Goal: Task Accomplishment & Management: Manage account settings

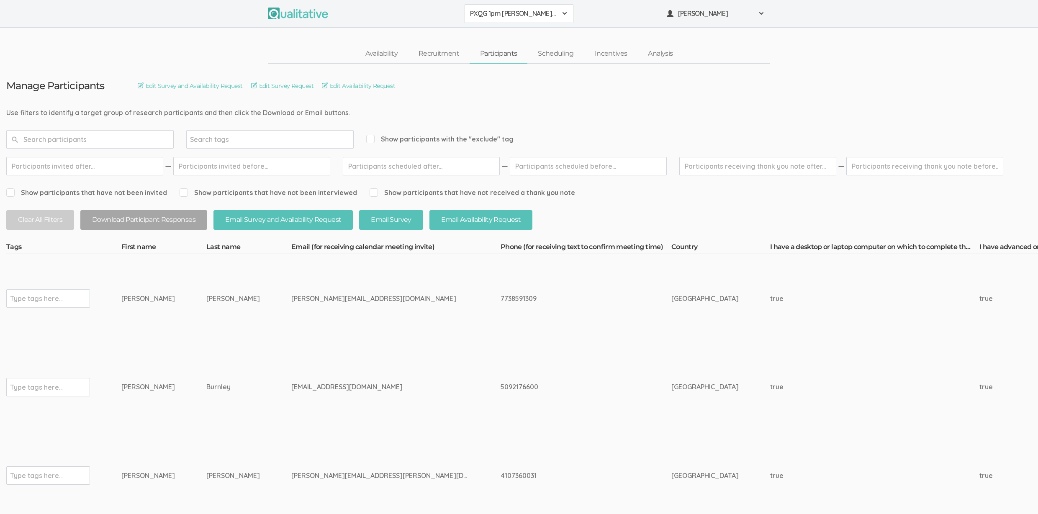
click at [384, 435] on td "matthew.r.lorden@gmail.com" at bounding box center [395, 476] width 209 height 89
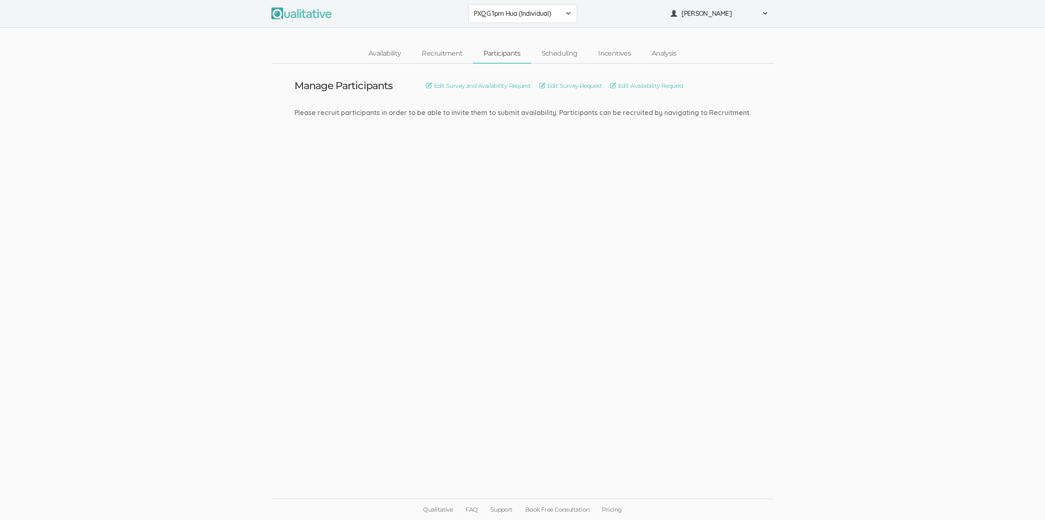
click at [98, 89] on ui-view "Manage Participants Edit Survey and Availability Request Edit Survey Request Ed…" at bounding box center [522, 261] width 1045 height 394
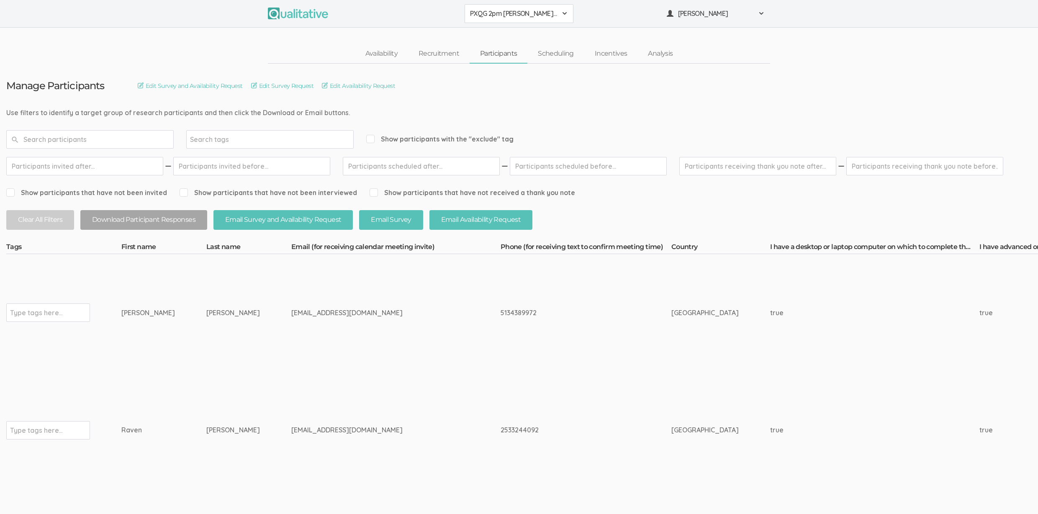
click at [98, 89] on h3 "Manage Participants" at bounding box center [55, 85] width 98 height 11
click at [95, 87] on h3 "Manage Participants" at bounding box center [55, 85] width 98 height 11
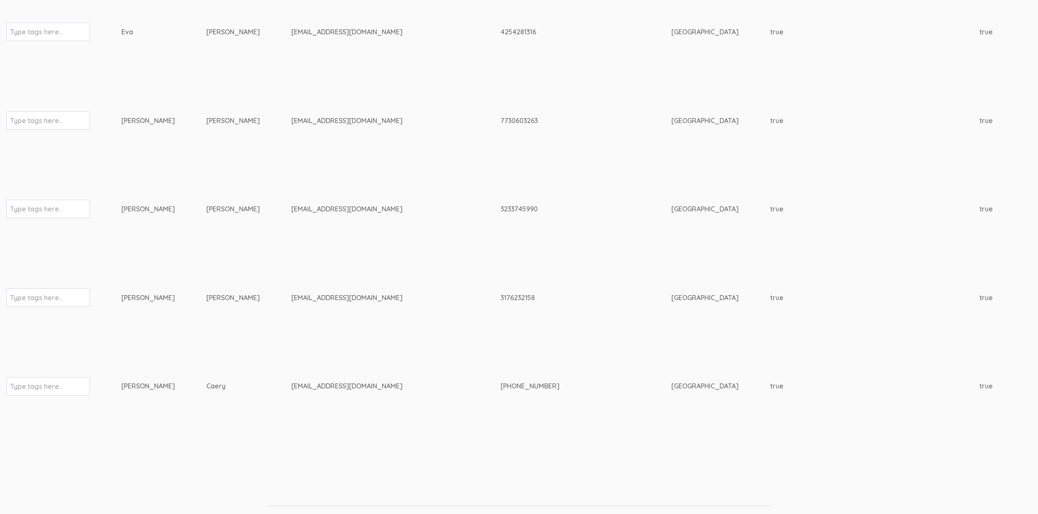
scroll to position [3645, 0]
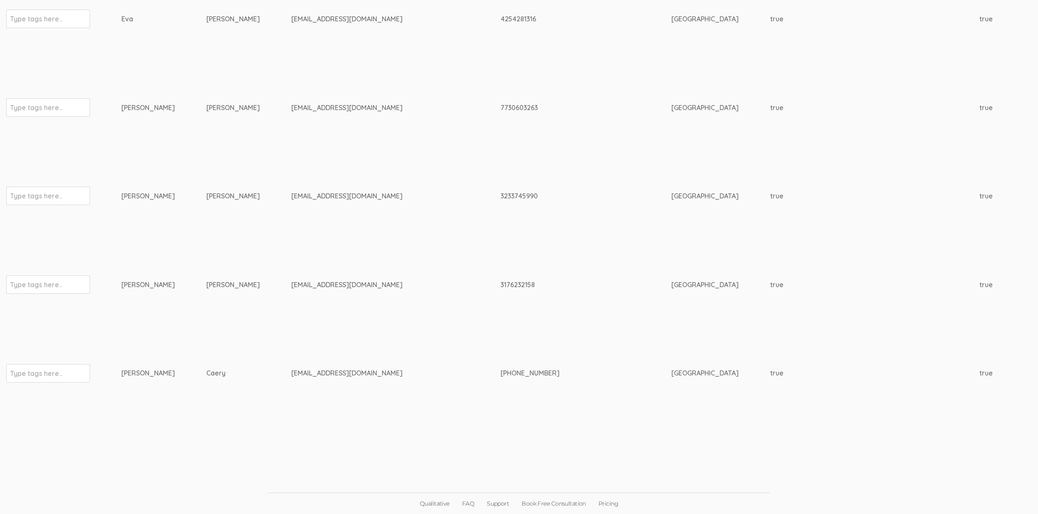
click at [501, 240] on td "3233745990" at bounding box center [586, 196] width 171 height 89
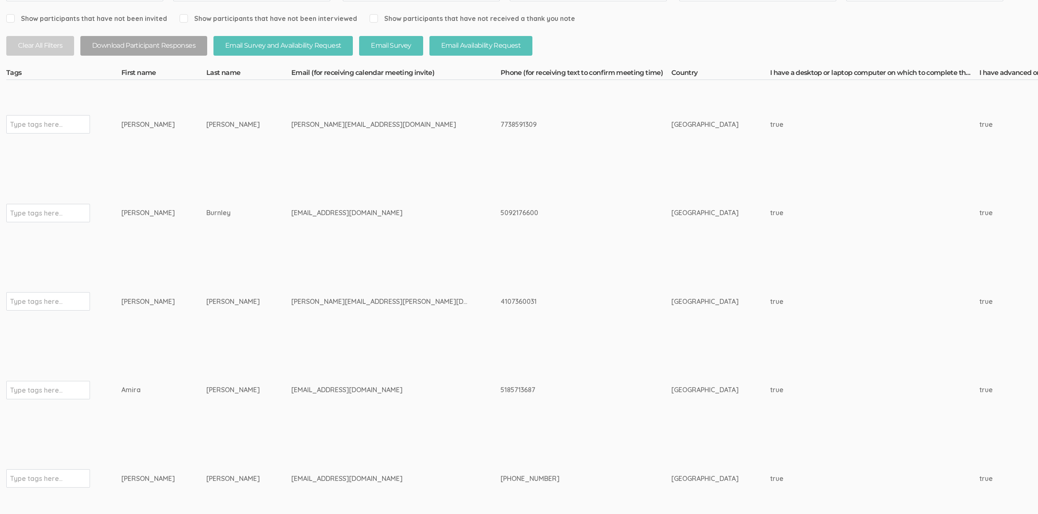
scroll to position [0, 0]
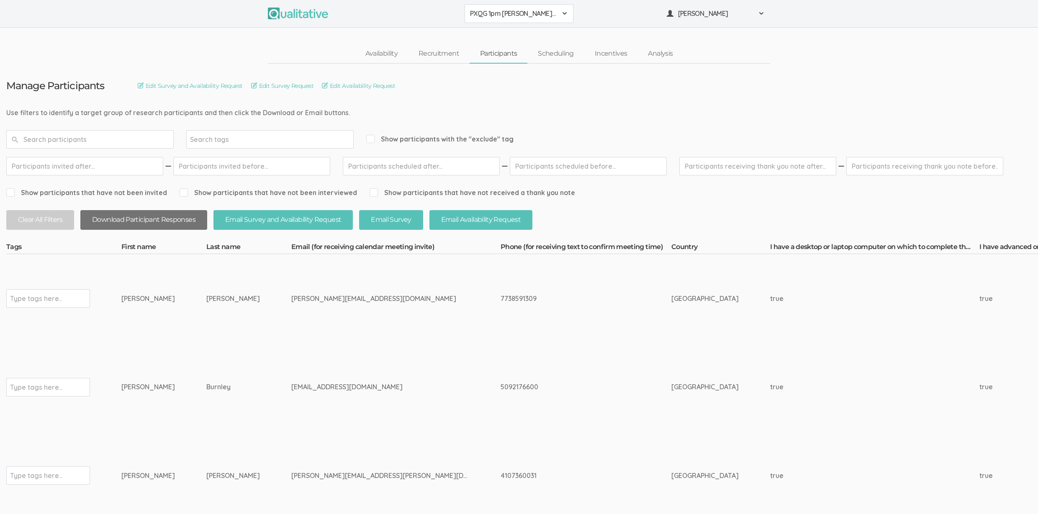
click at [159, 222] on button "Download Participant Responses" at bounding box center [143, 220] width 127 height 20
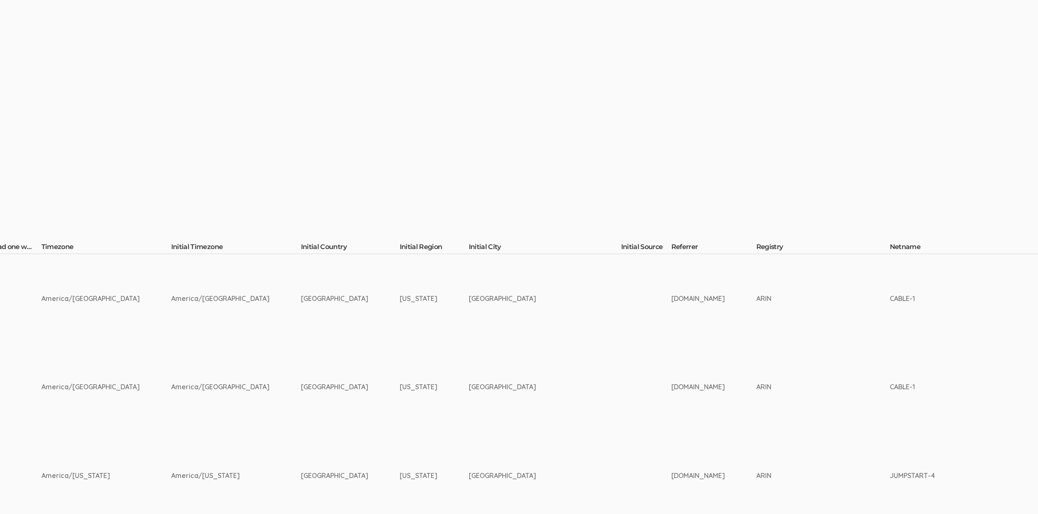
scroll to position [0, 2677]
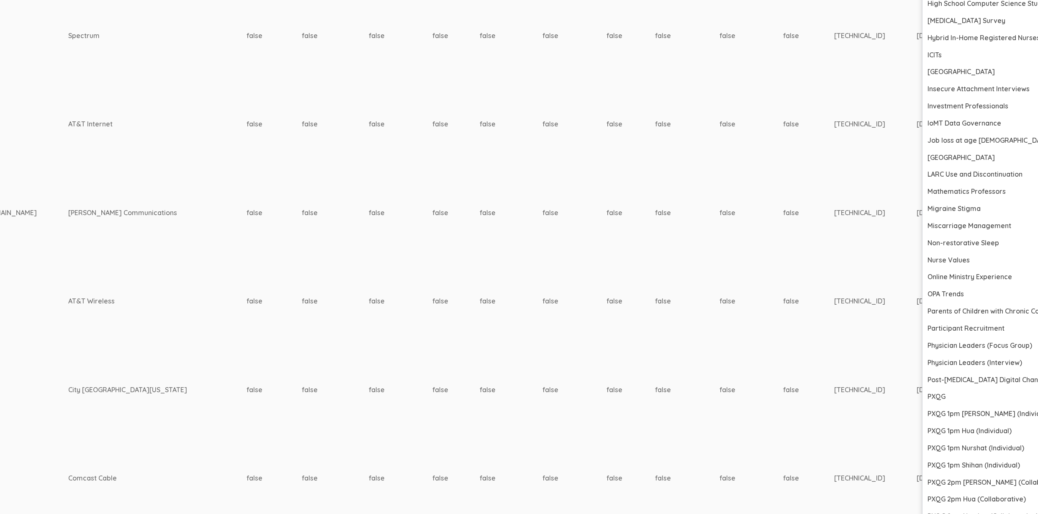
scroll to position [1062, 2677]
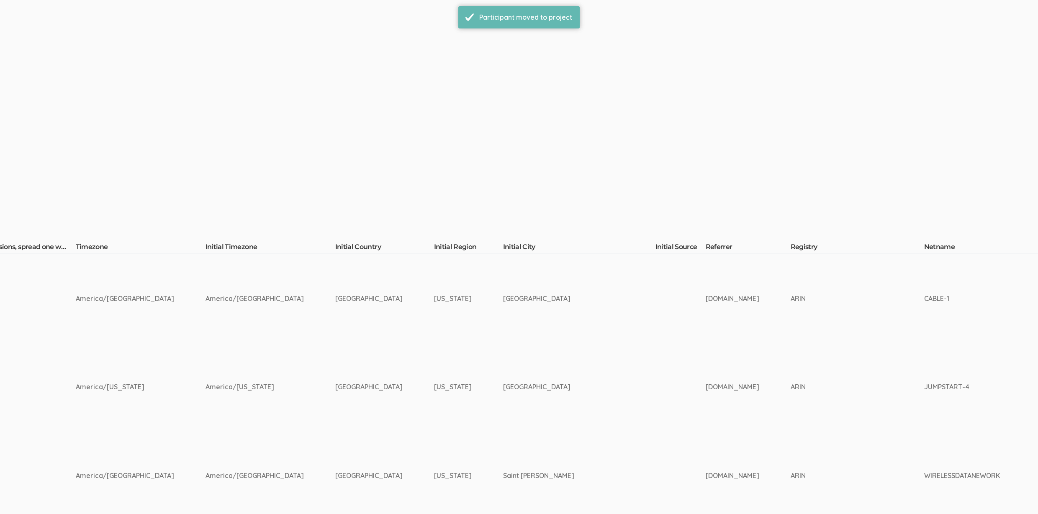
scroll to position [0, 2677]
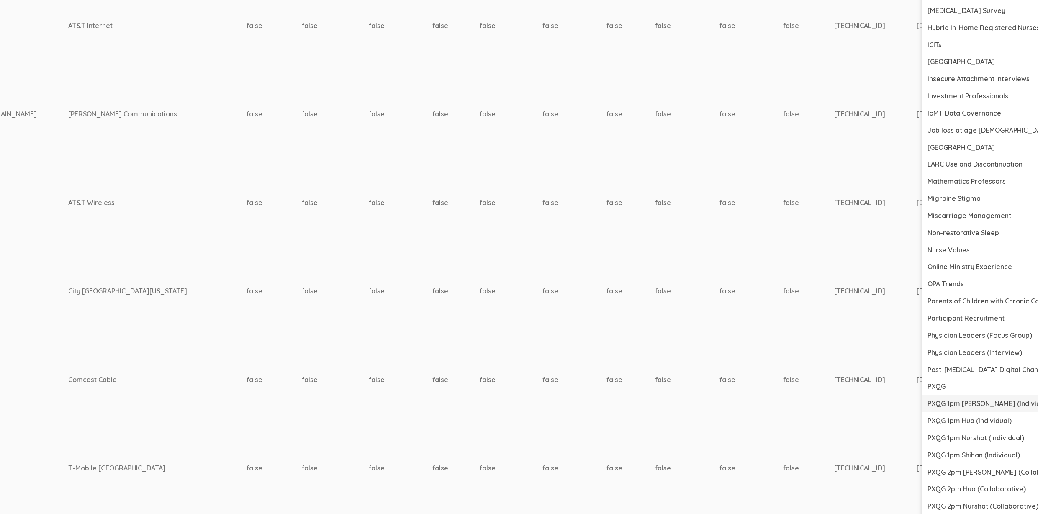
scroll to position [1070, 2677]
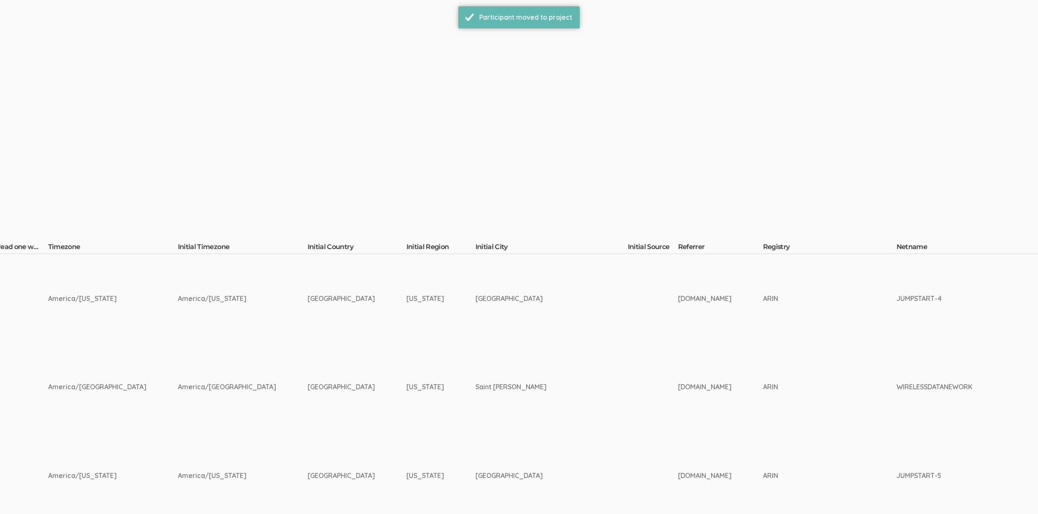
scroll to position [0, 2677]
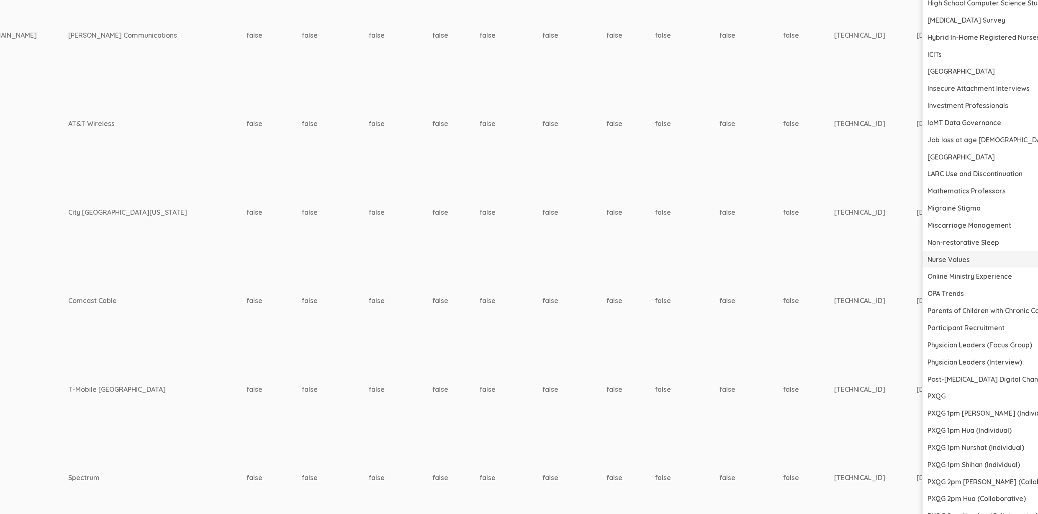
scroll to position [1064, 2677]
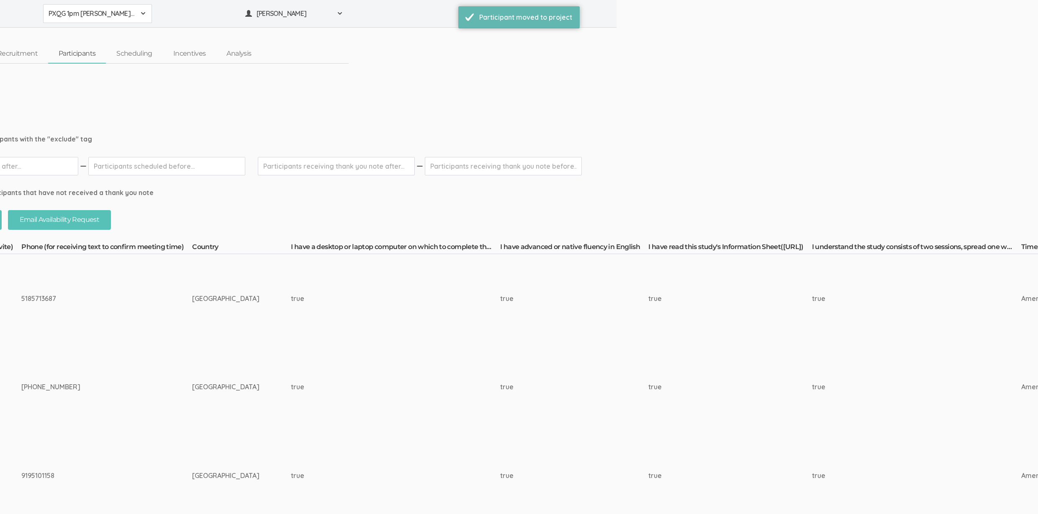
scroll to position [0, 2677]
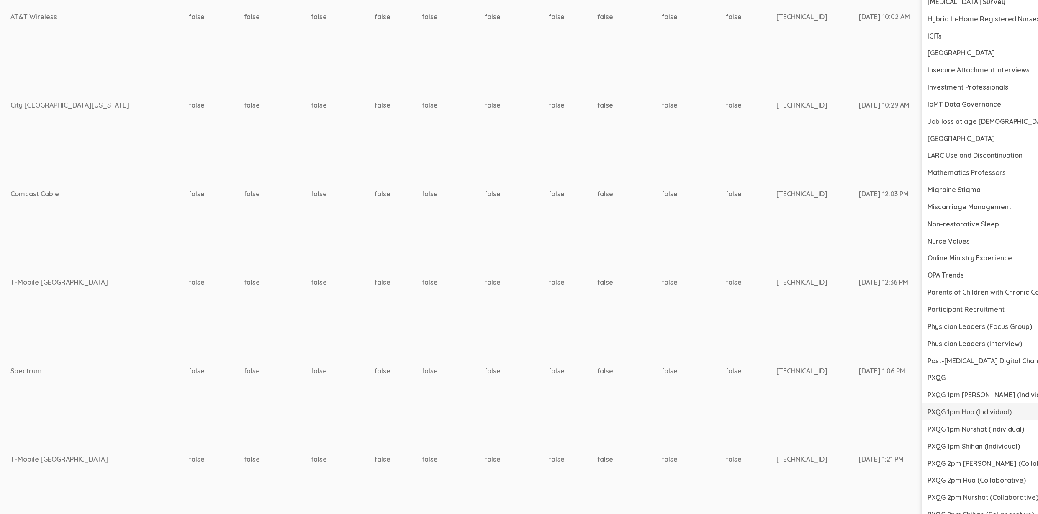
scroll to position [1079, 2677]
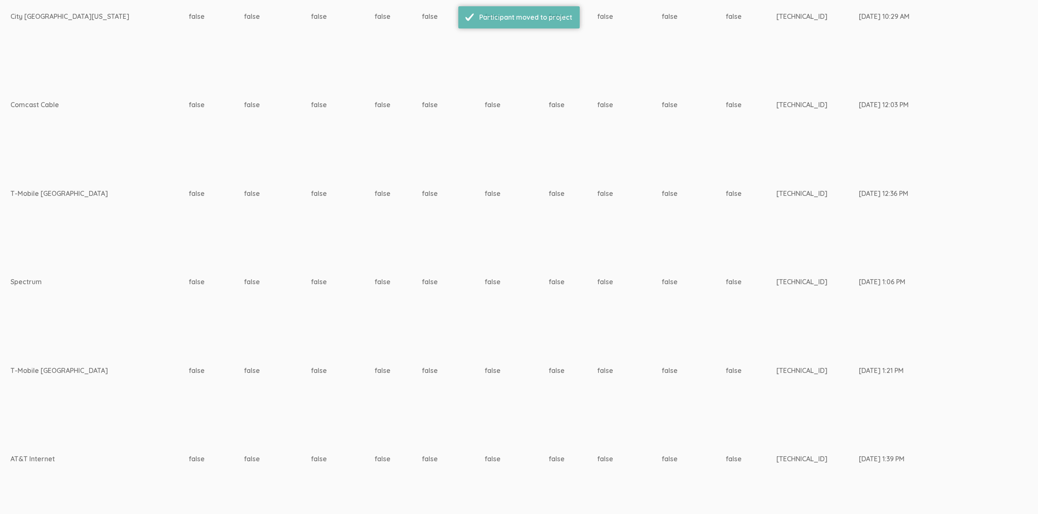
scroll to position [0, 0]
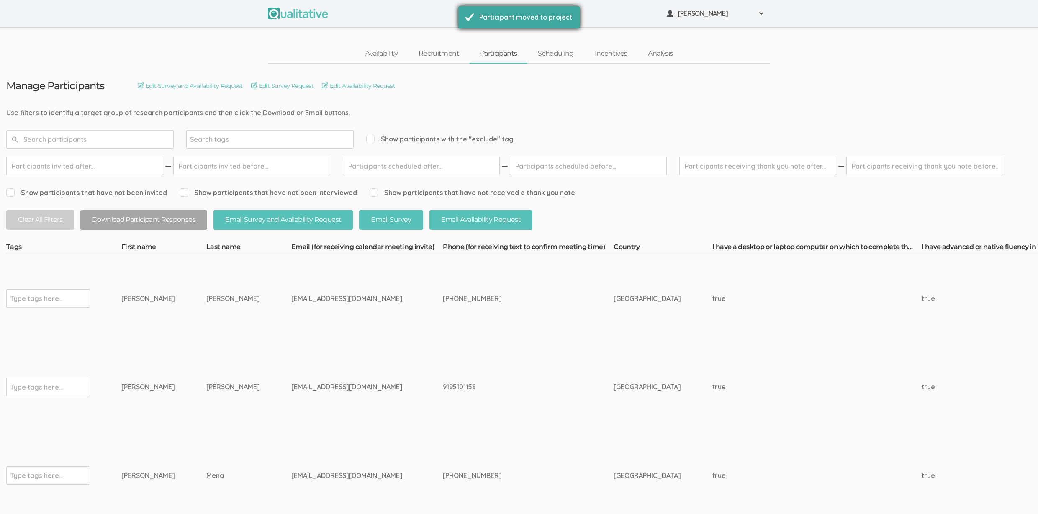
click at [540, 6] on div "Participant moved to project" at bounding box center [518, 17] width 121 height 22
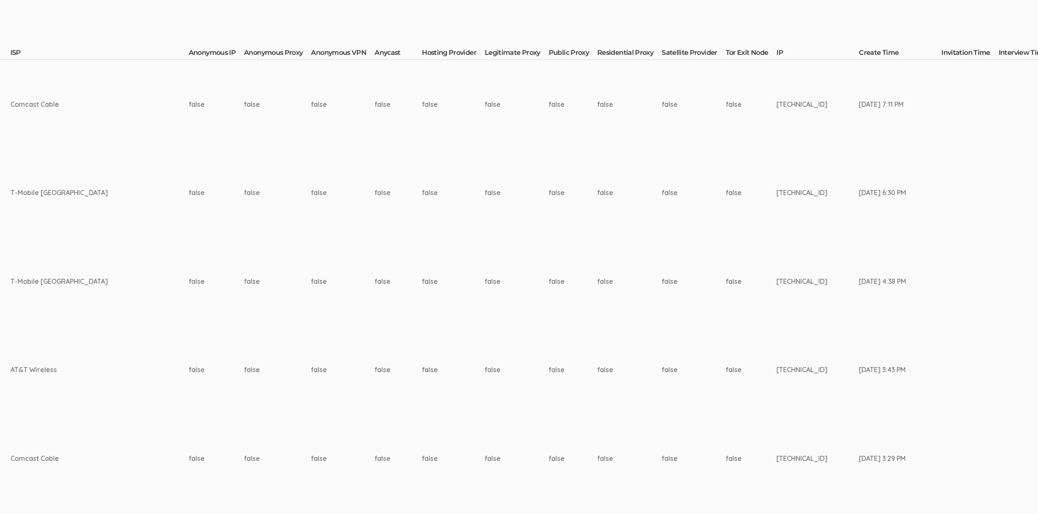
scroll to position [0, 2677]
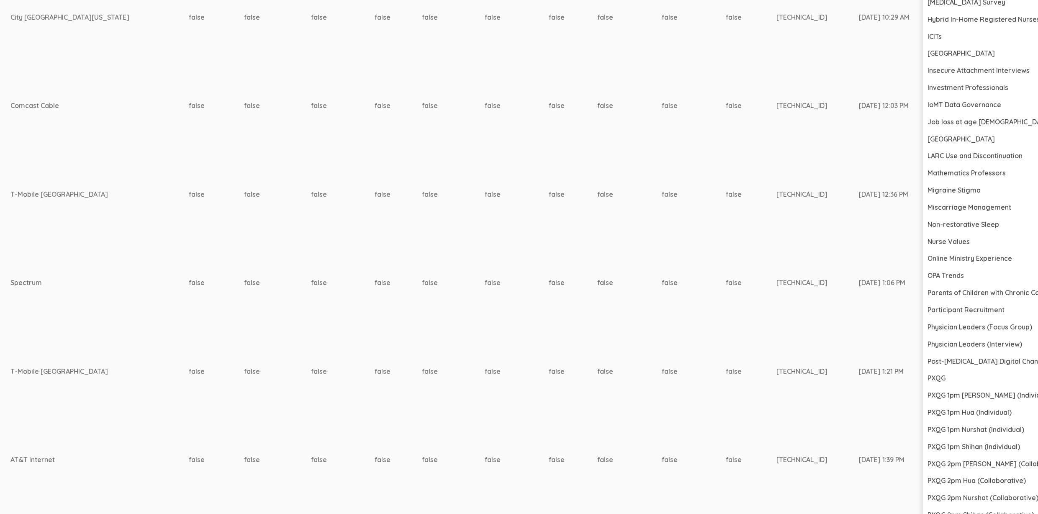
scroll to position [1091, 2677]
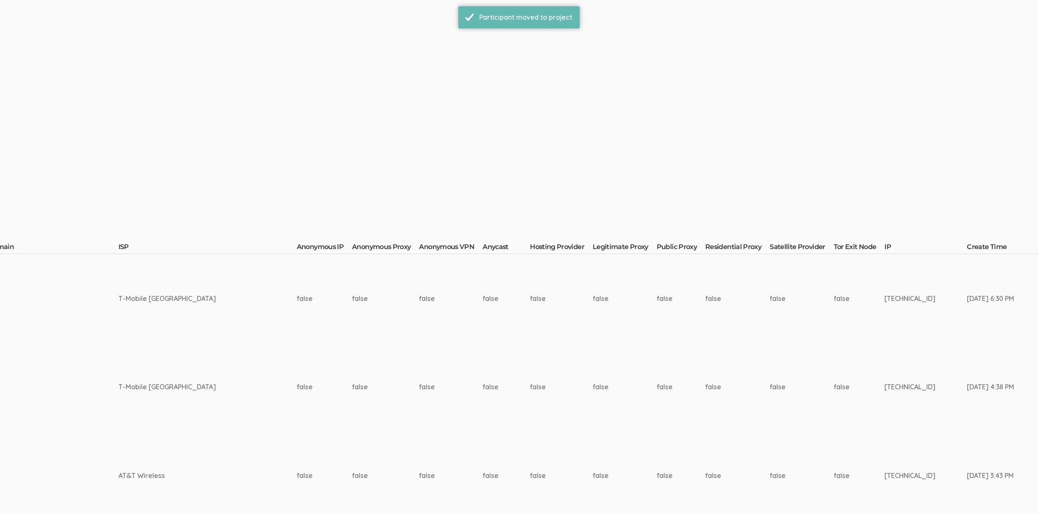
scroll to position [0, 2677]
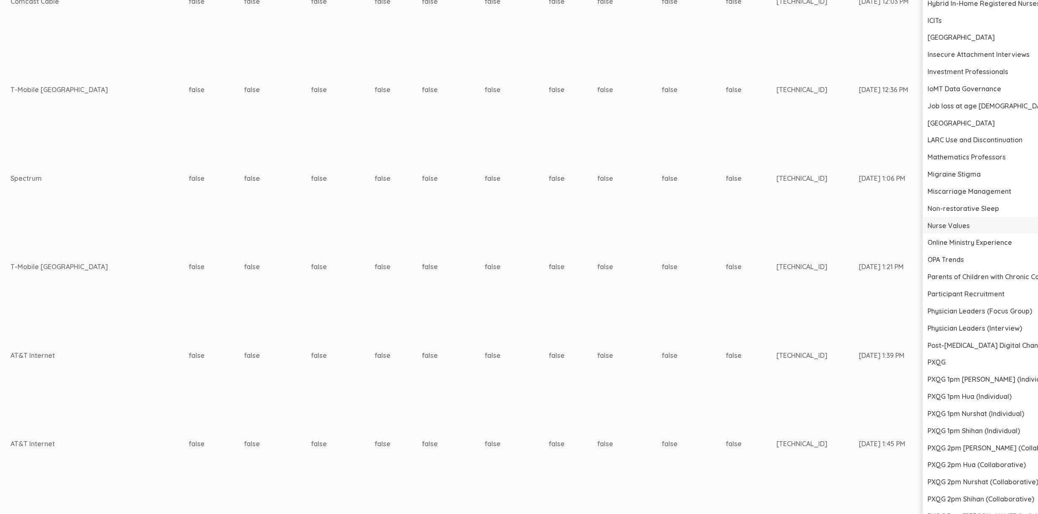
scroll to position [1096, 2677]
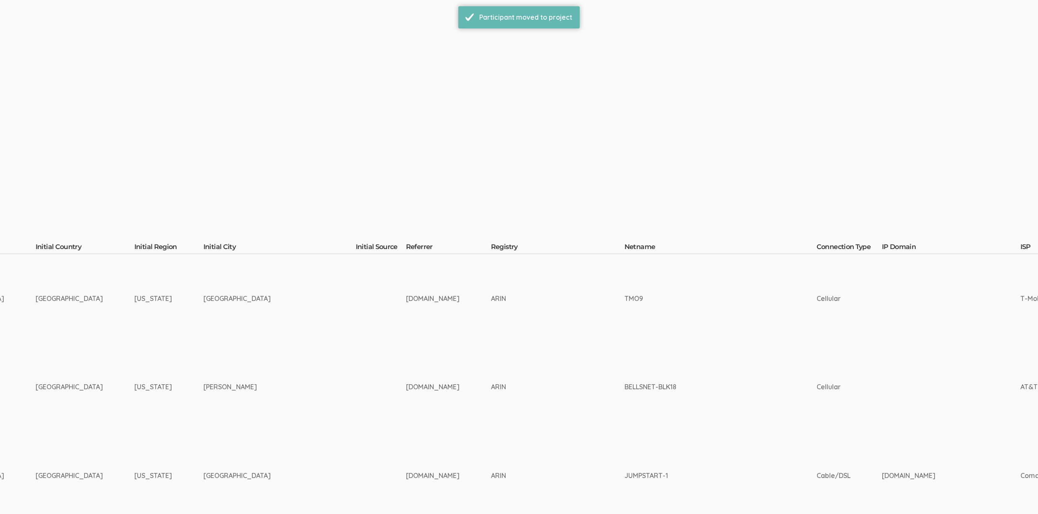
scroll to position [0, 2676]
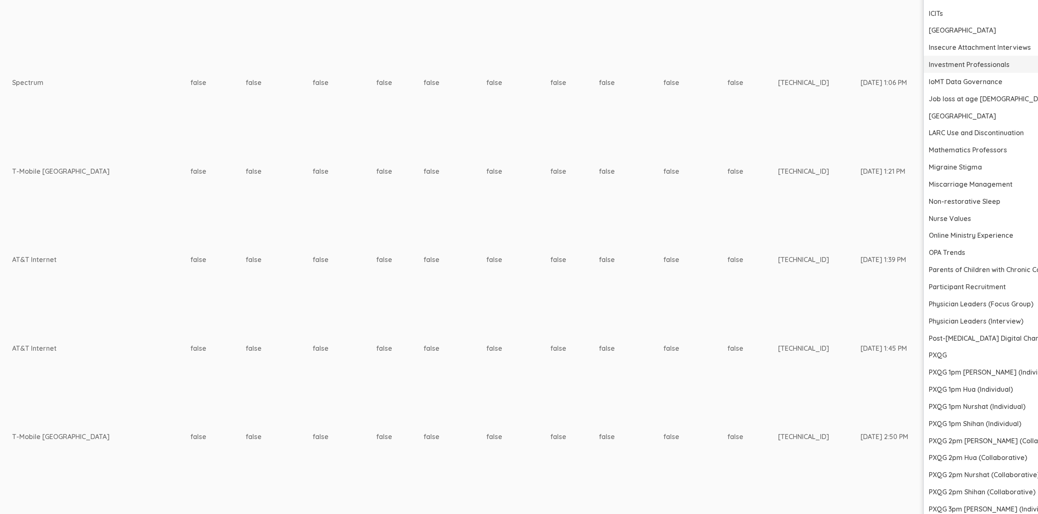
scroll to position [1182, 2676]
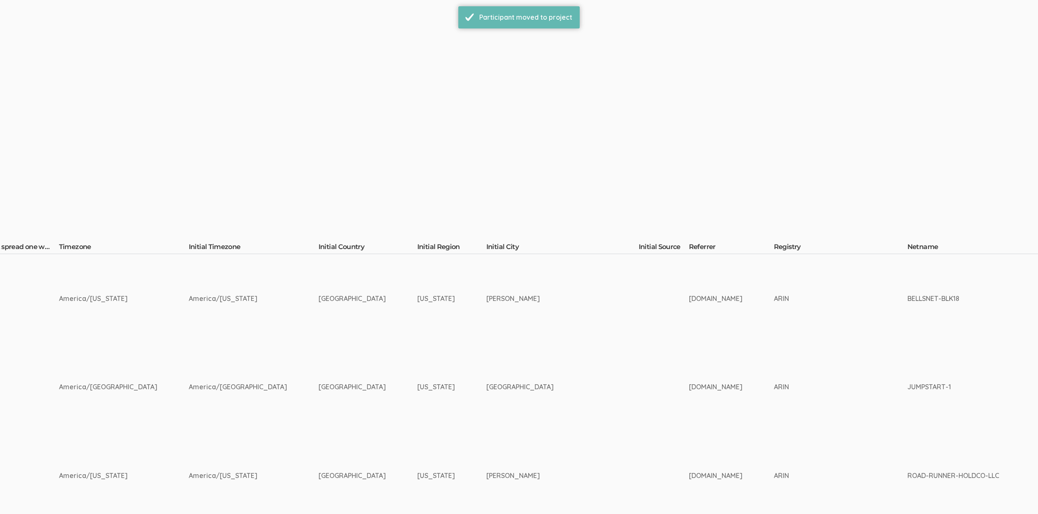
scroll to position [0, 2676]
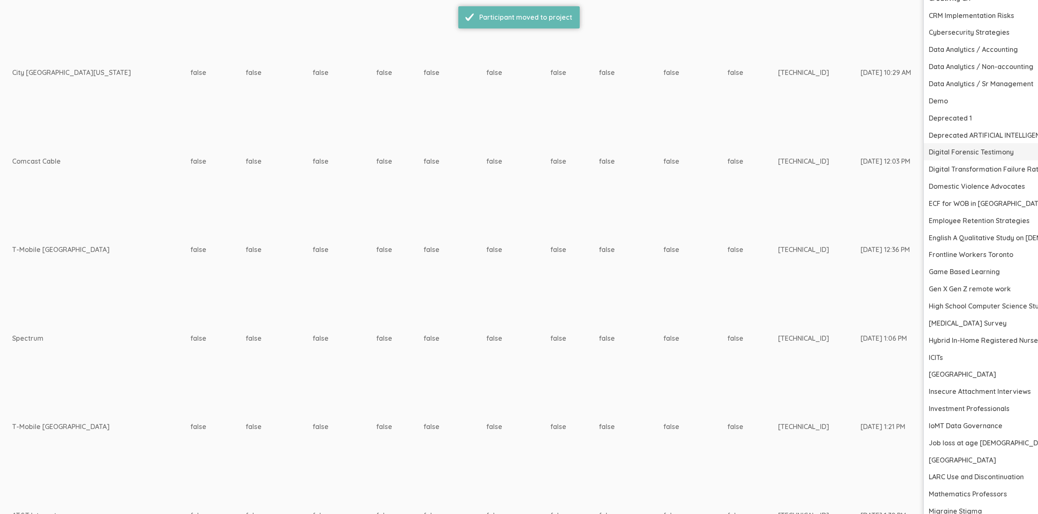
scroll to position [1293, 2676]
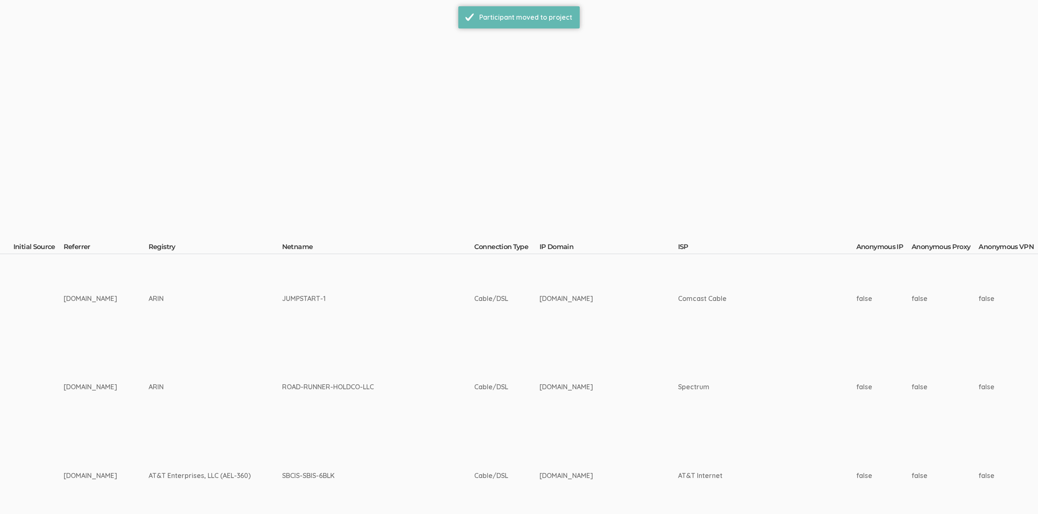
scroll to position [0, 2676]
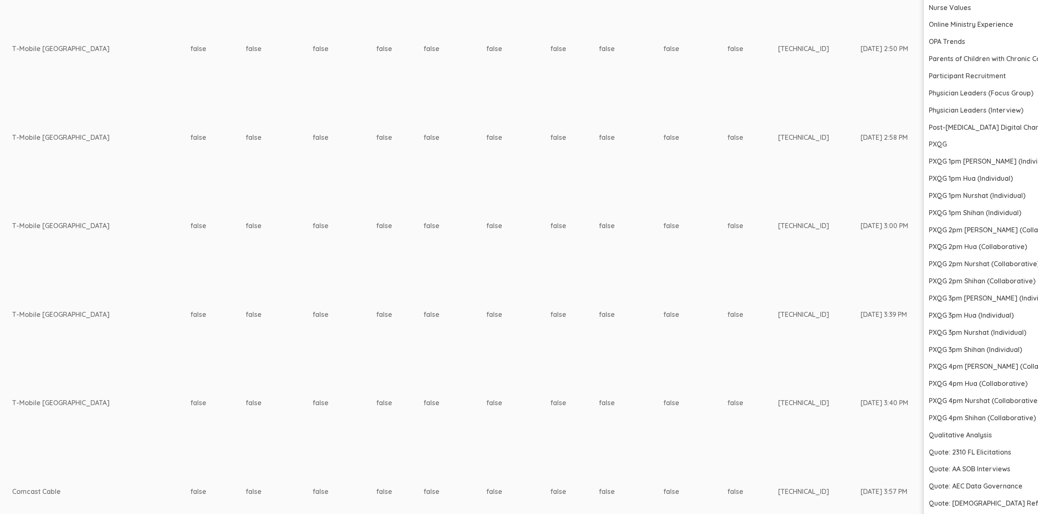
scroll to position [1295, 2676]
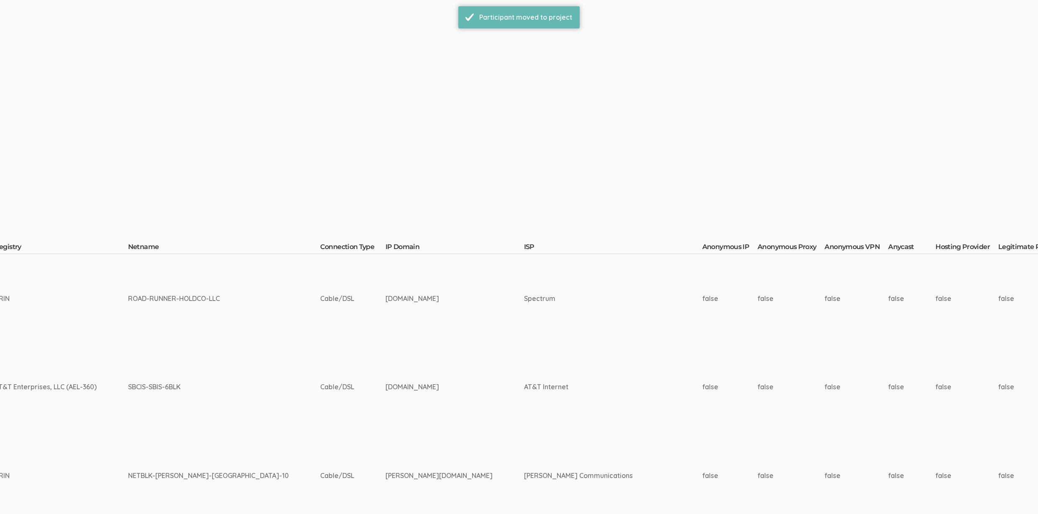
scroll to position [0, 2676]
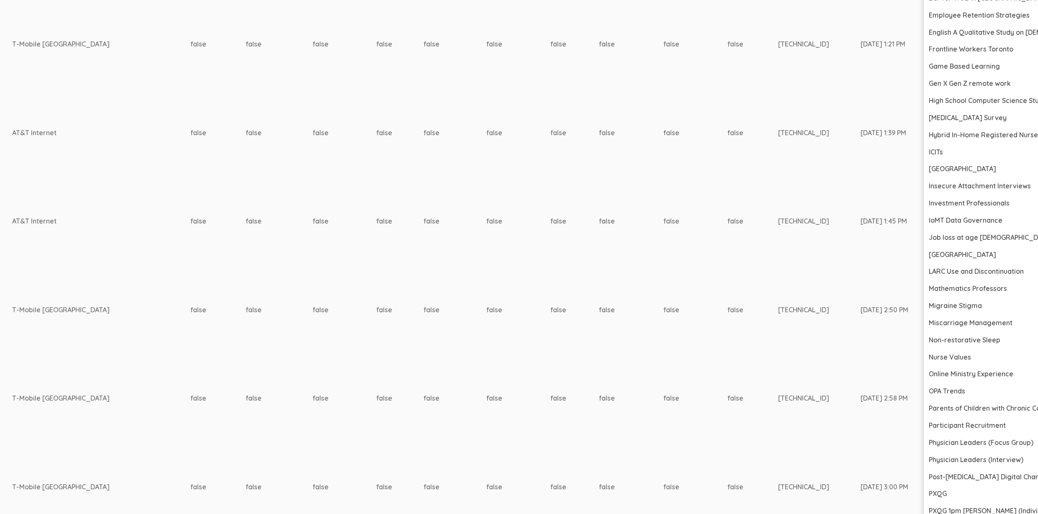
scroll to position [1085, 2676]
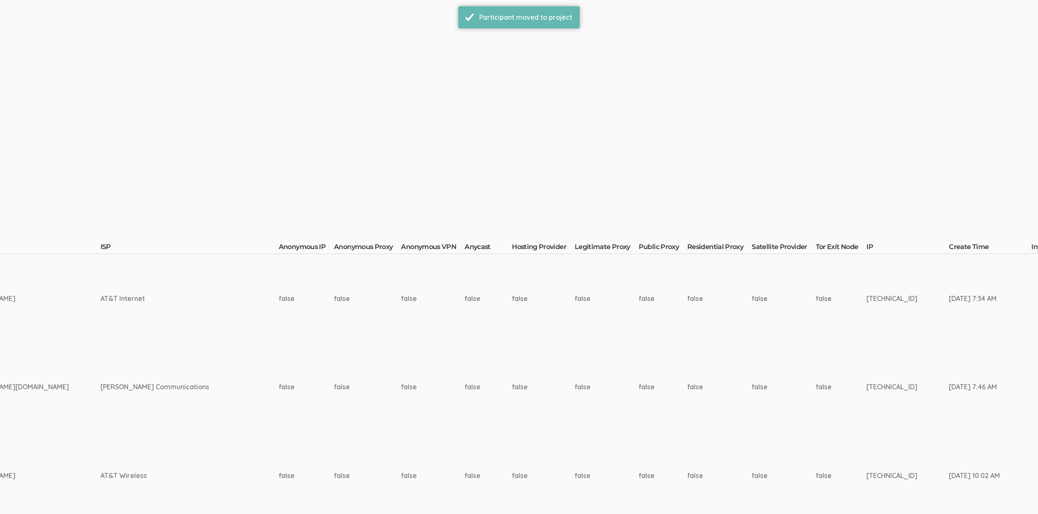
scroll to position [0, 2647]
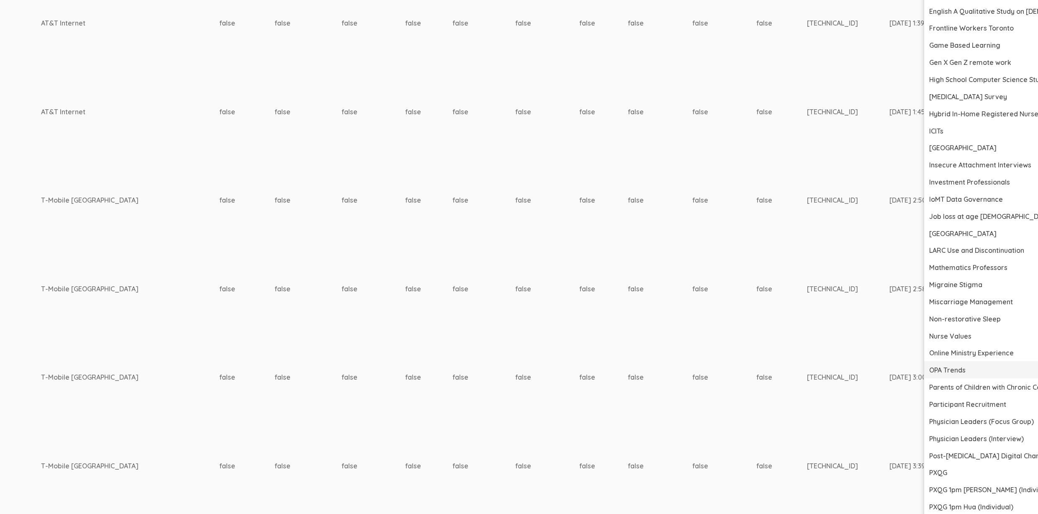
scroll to position [1372, 2647]
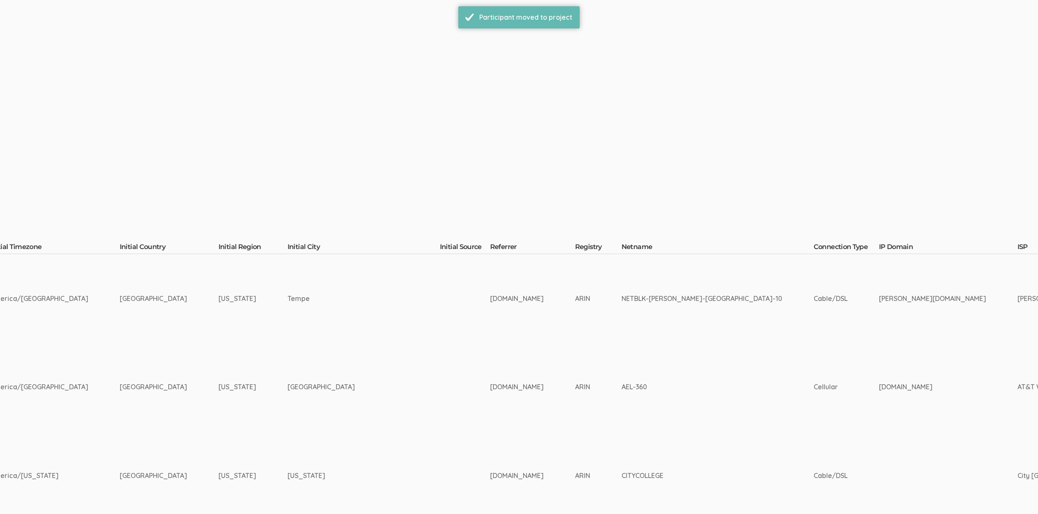
scroll to position [0, 2560]
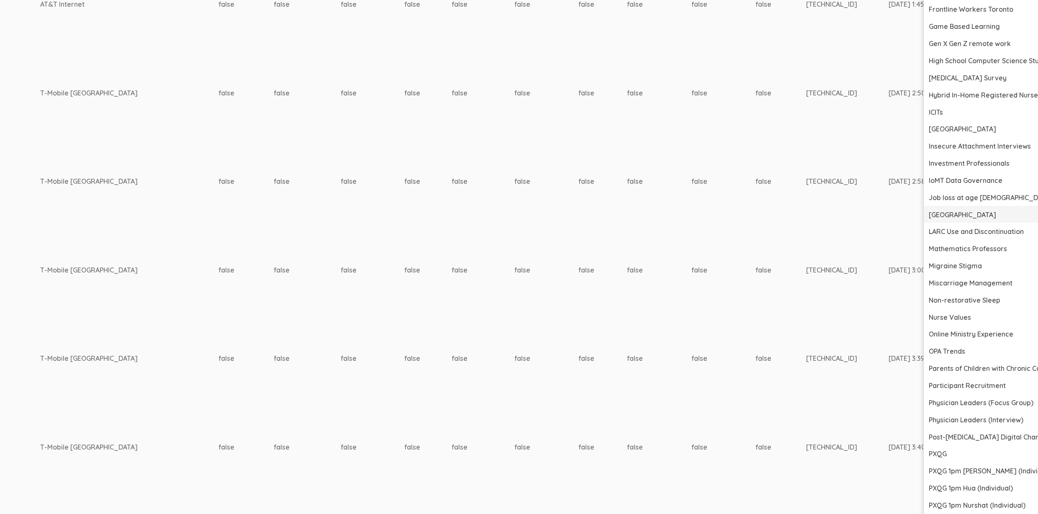
scroll to position [1059, 2560]
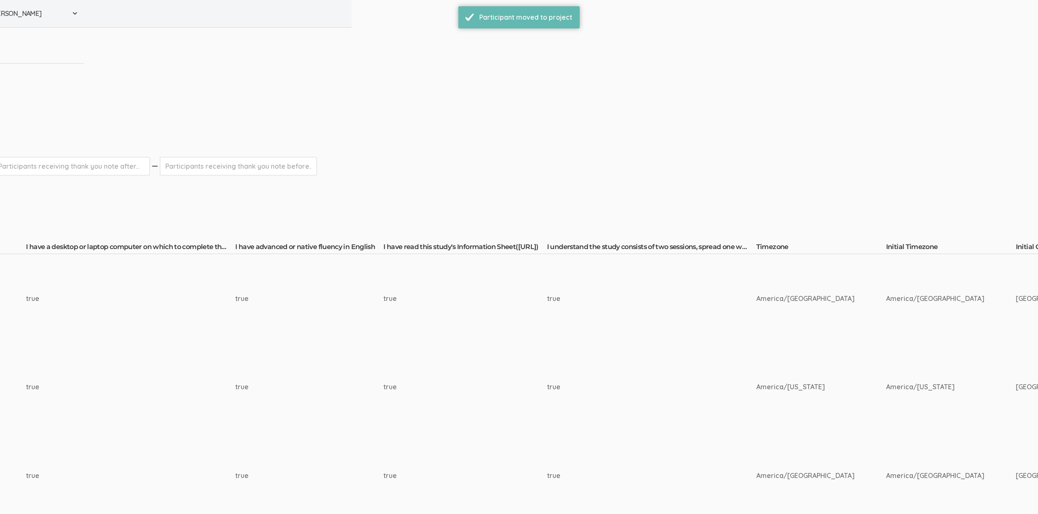
scroll to position [0, 2560]
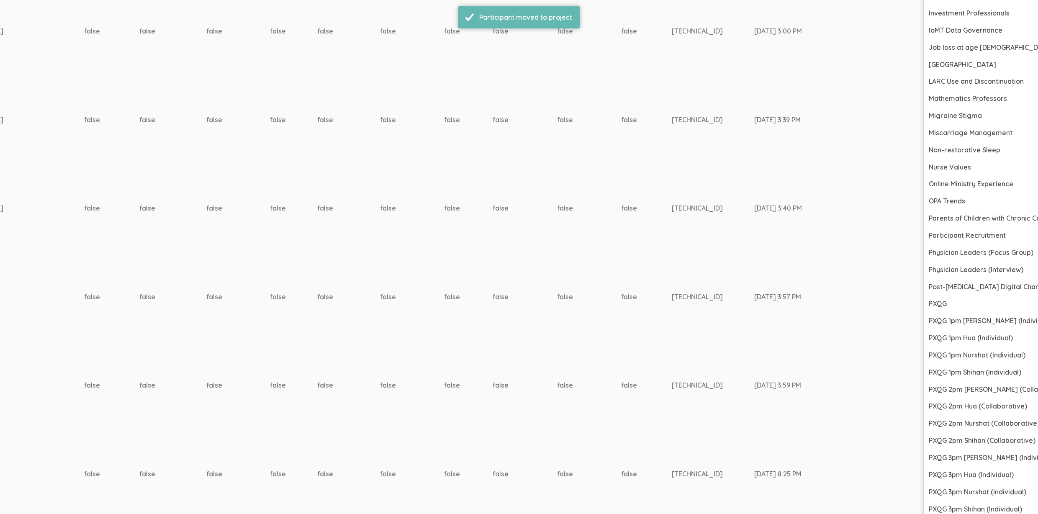
scroll to position [1341, 2560]
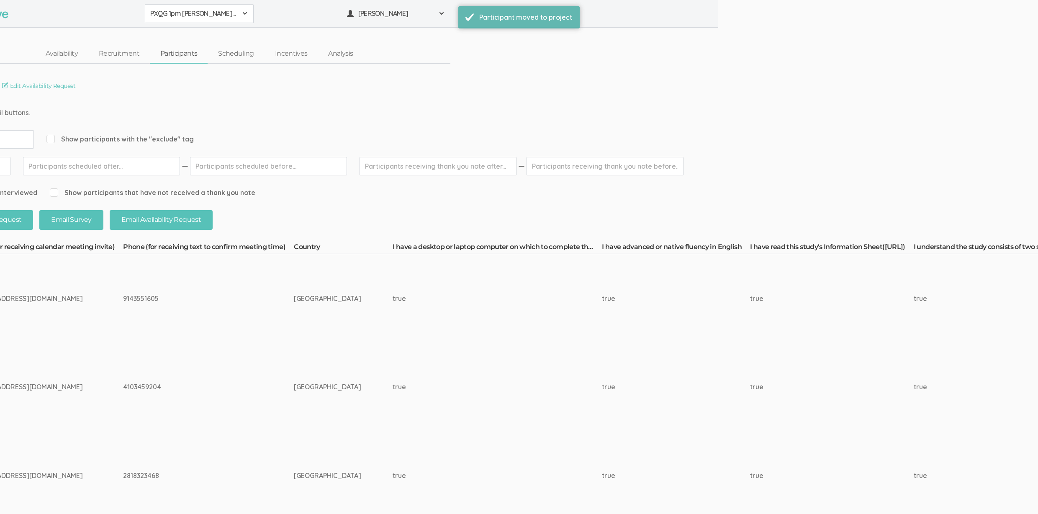
scroll to position [0, 2560]
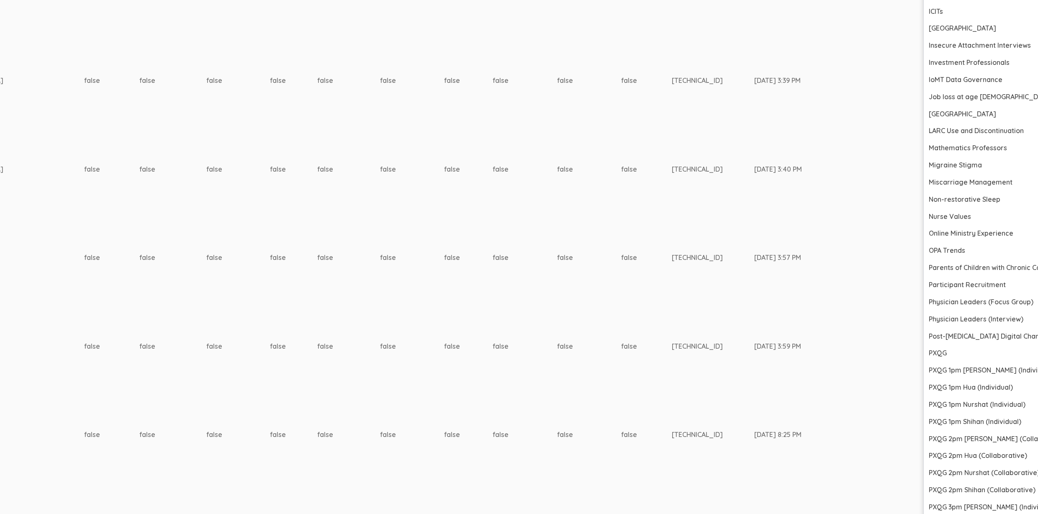
scroll to position [1106, 2560]
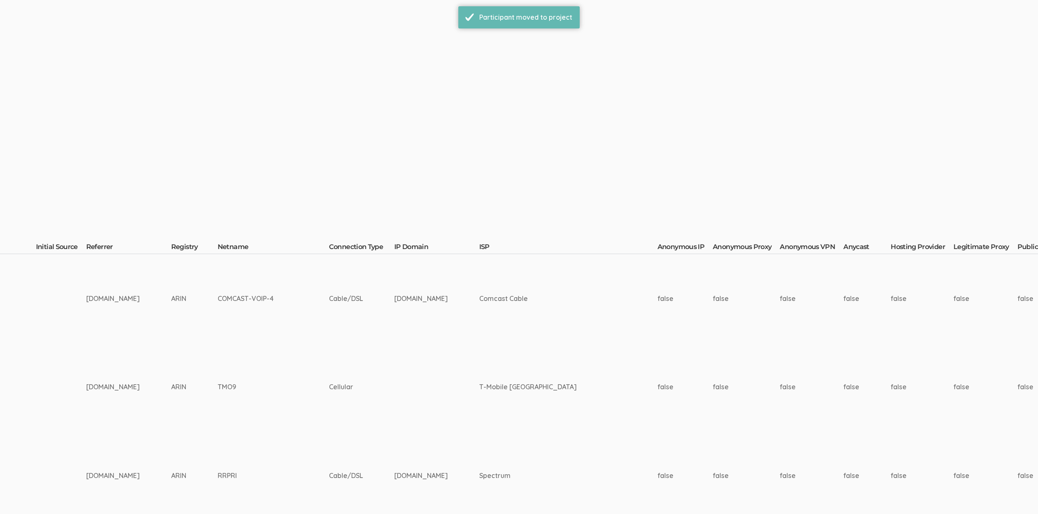
scroll to position [0, 2558]
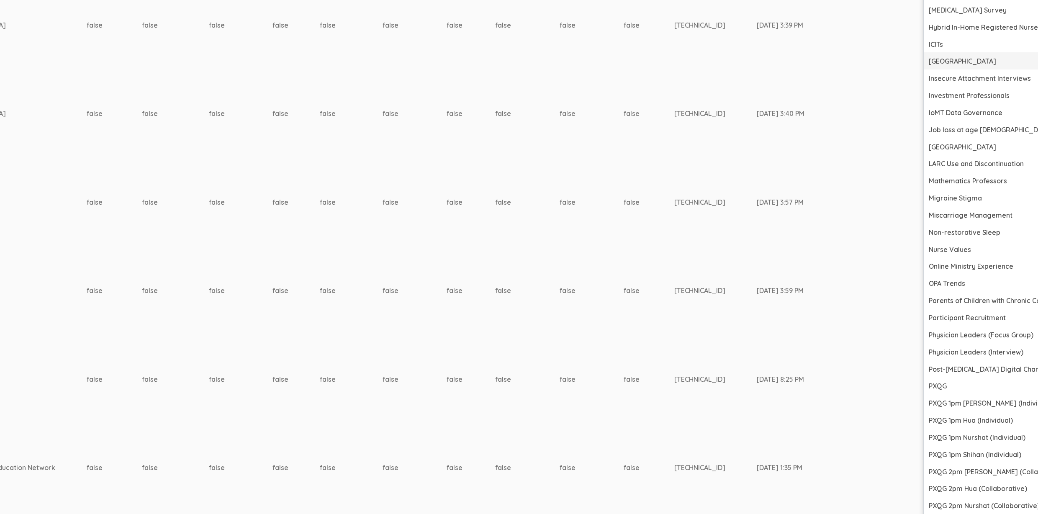
scroll to position [1112, 2558]
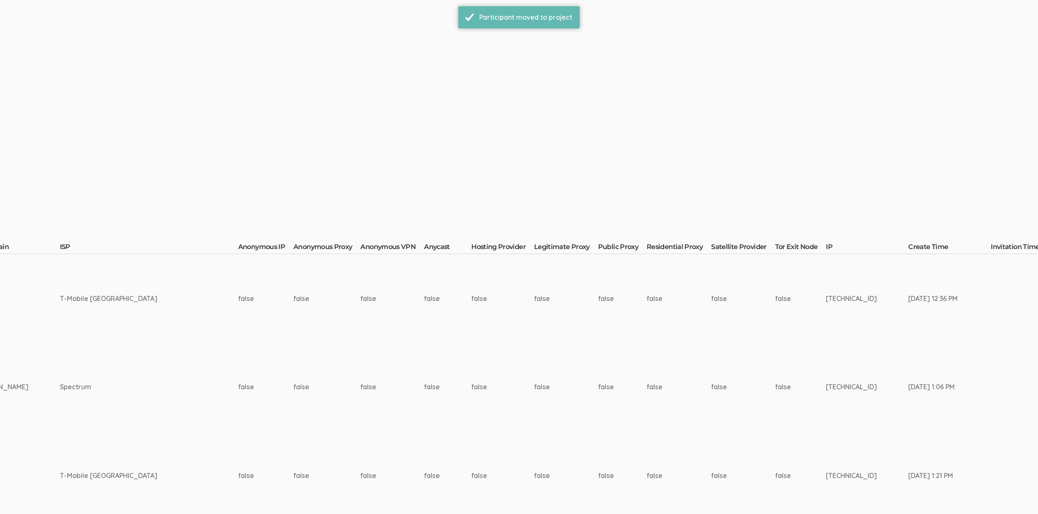
scroll to position [0, 2552]
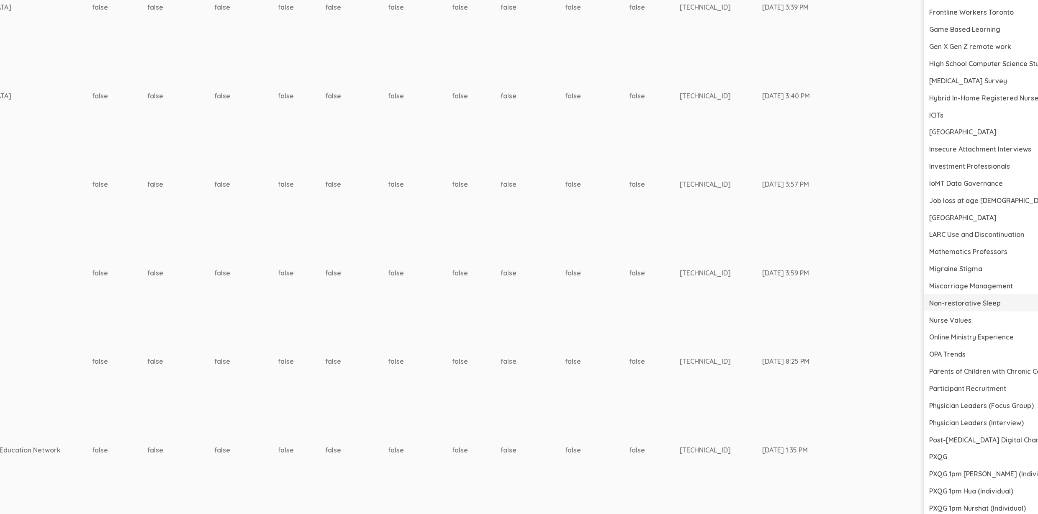
scroll to position [1136, 2552]
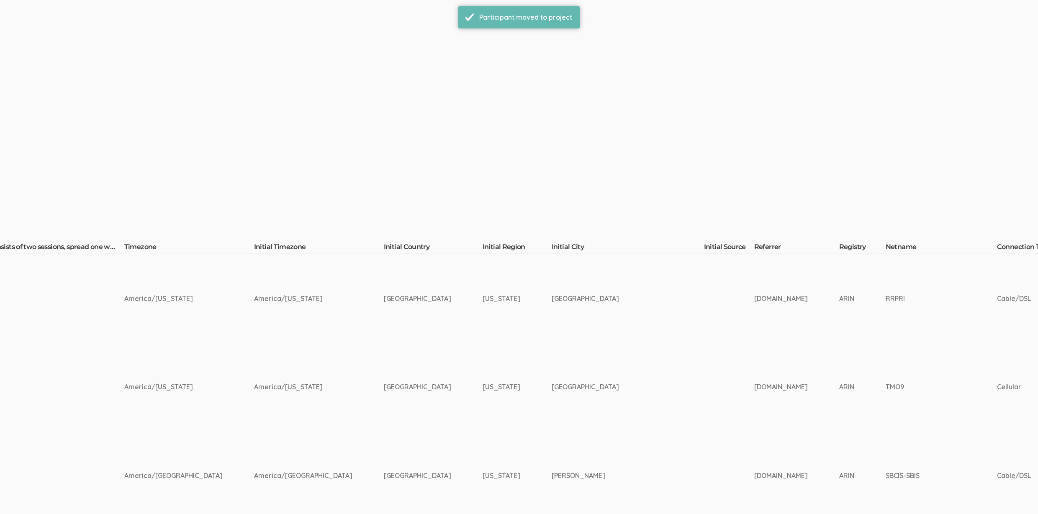
scroll to position [0, 2549]
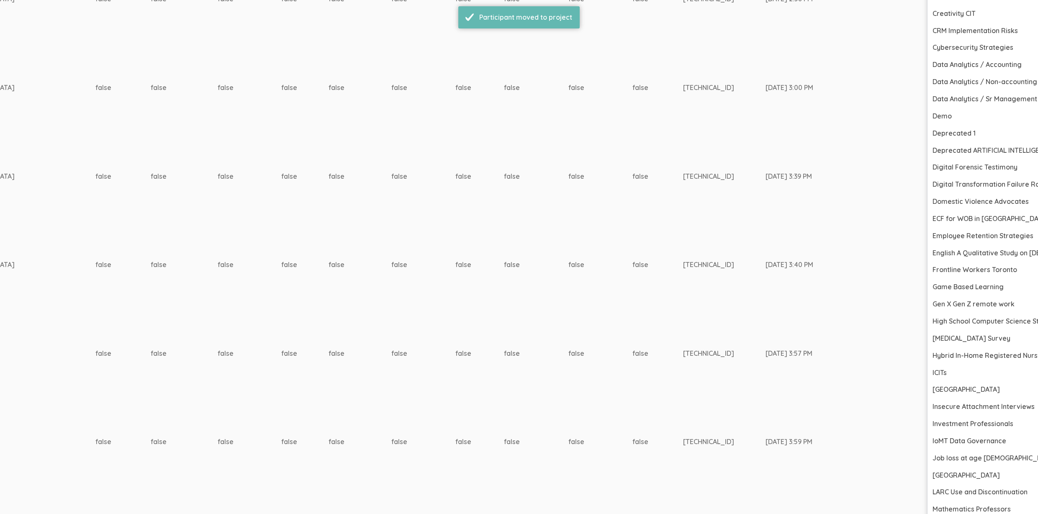
scroll to position [1290, 2549]
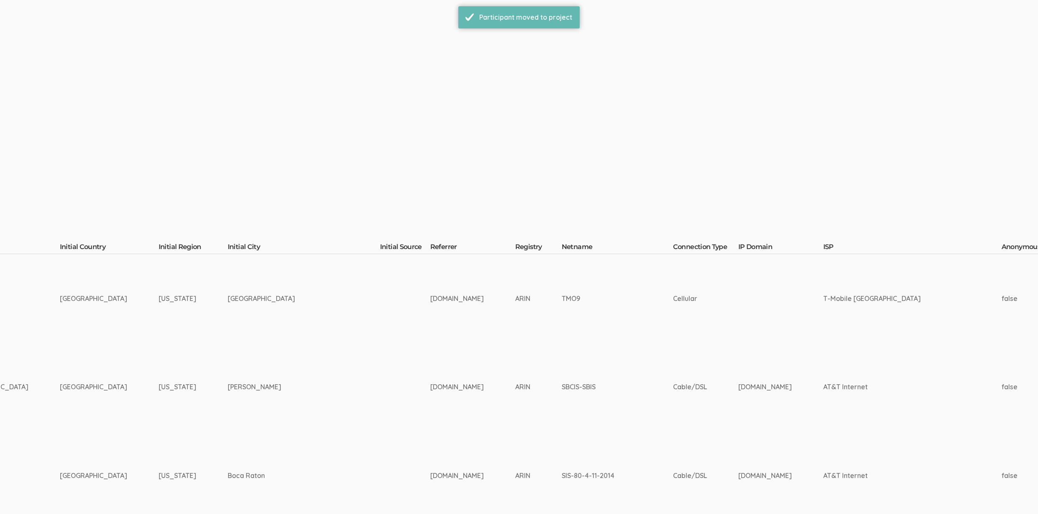
scroll to position [0, 2549]
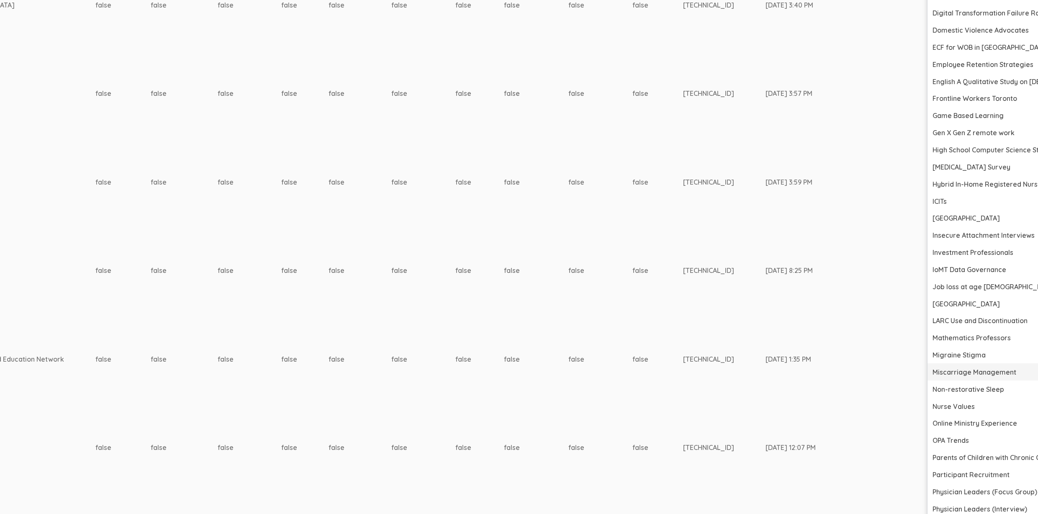
scroll to position [1346, 2549]
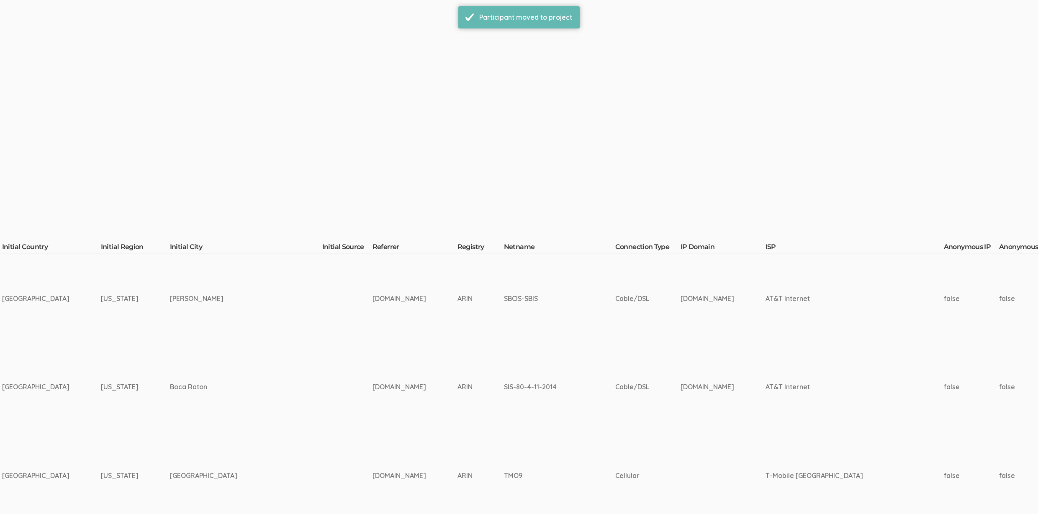
scroll to position [0, 2549]
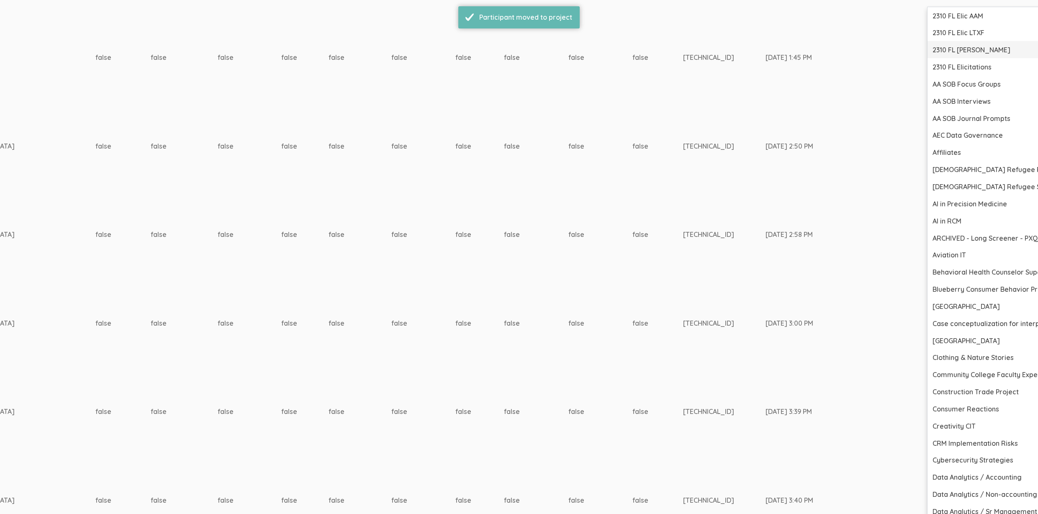
scroll to position [1115, 2549]
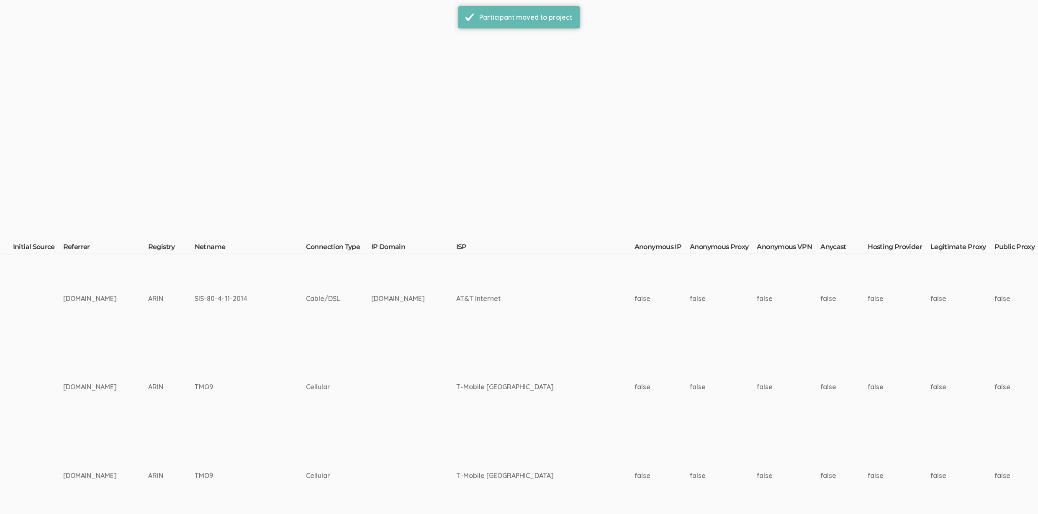
scroll to position [0, 2549]
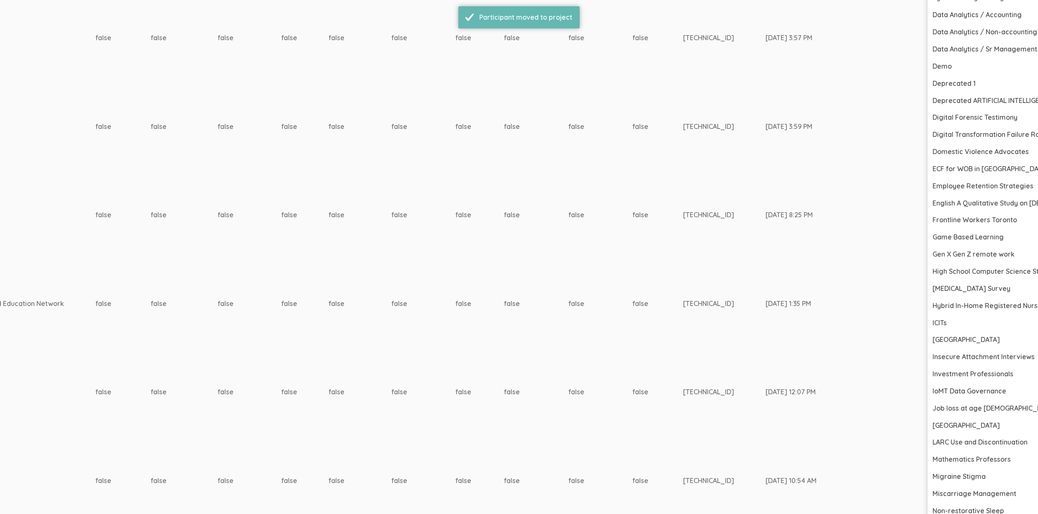
scroll to position [1352, 2549]
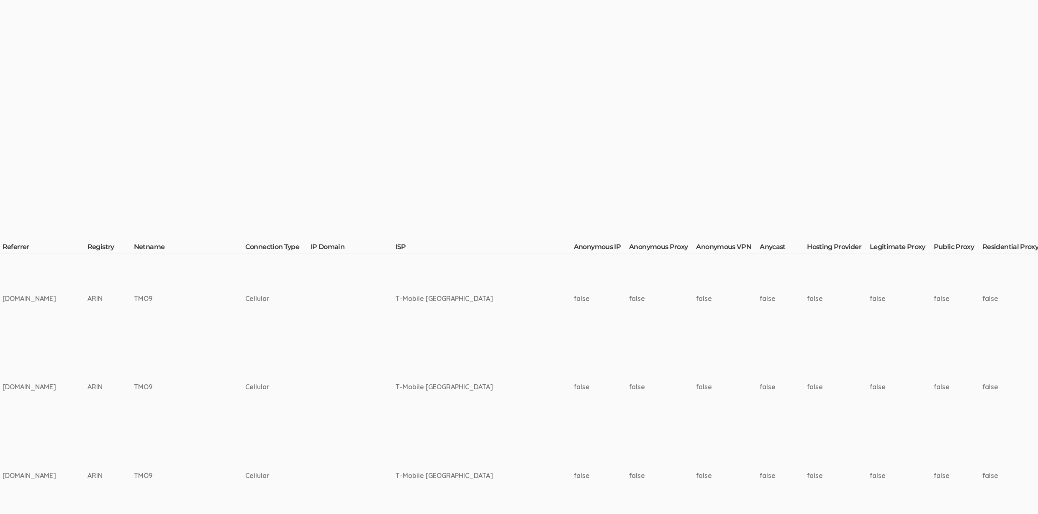
scroll to position [0, 2549]
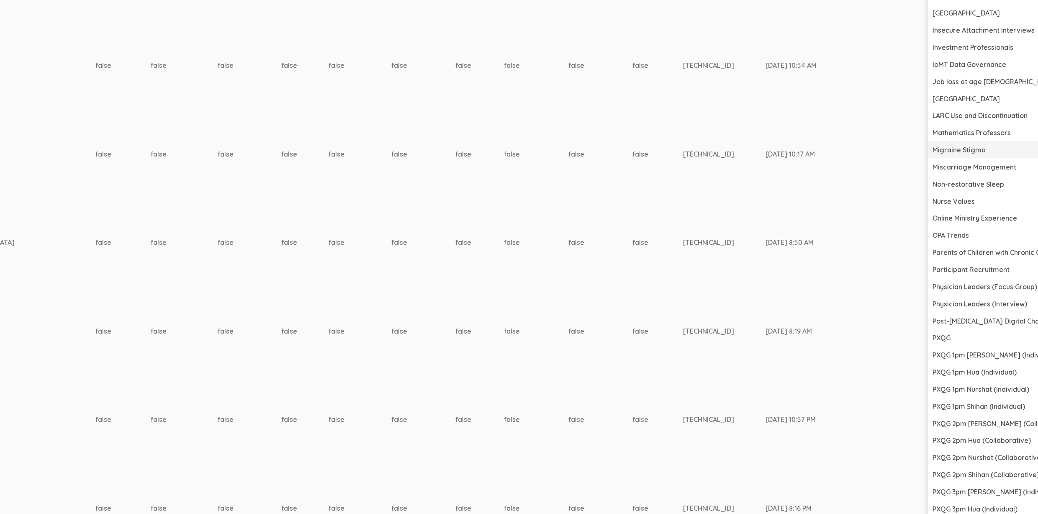
scroll to position [1207, 2549]
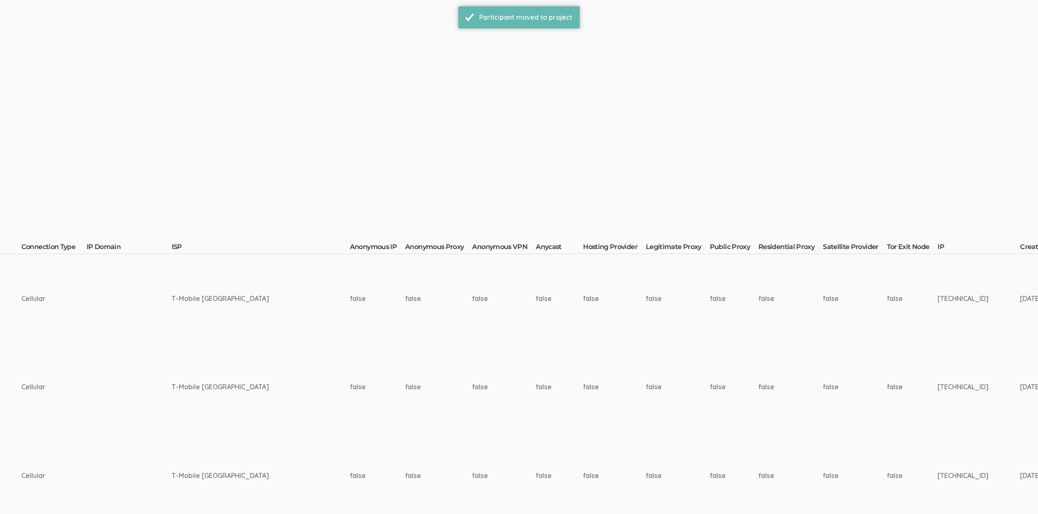
scroll to position [0, 2542]
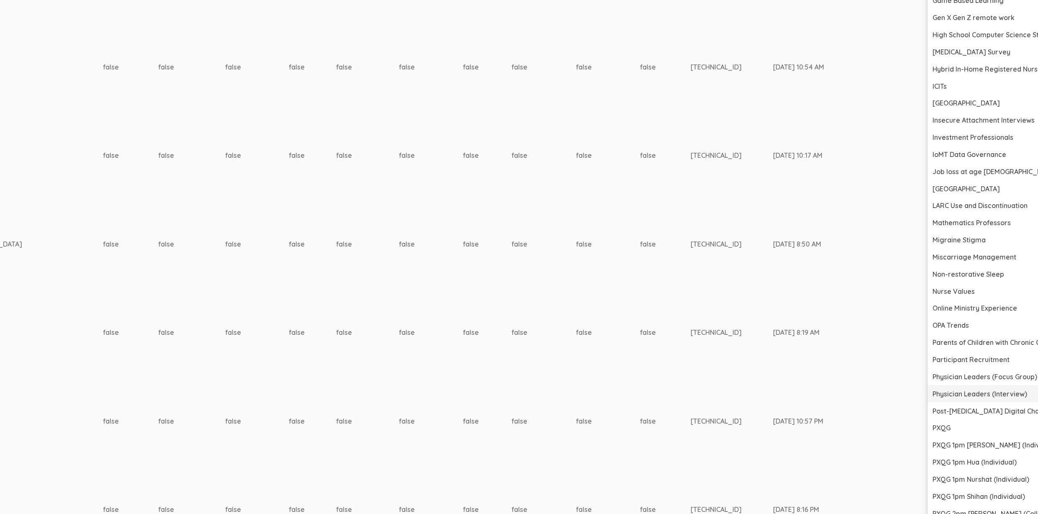
scroll to position [1030, 2542]
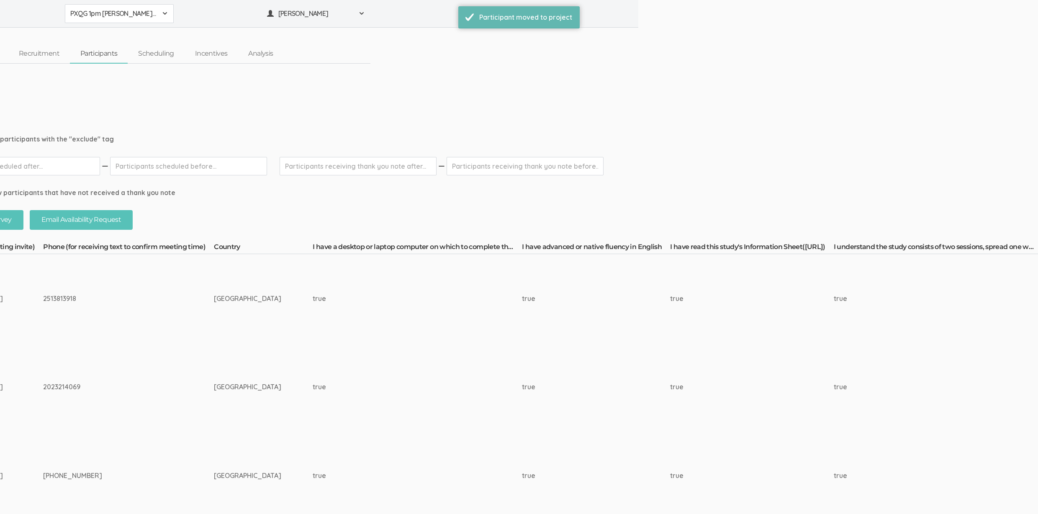
scroll to position [0, 2542]
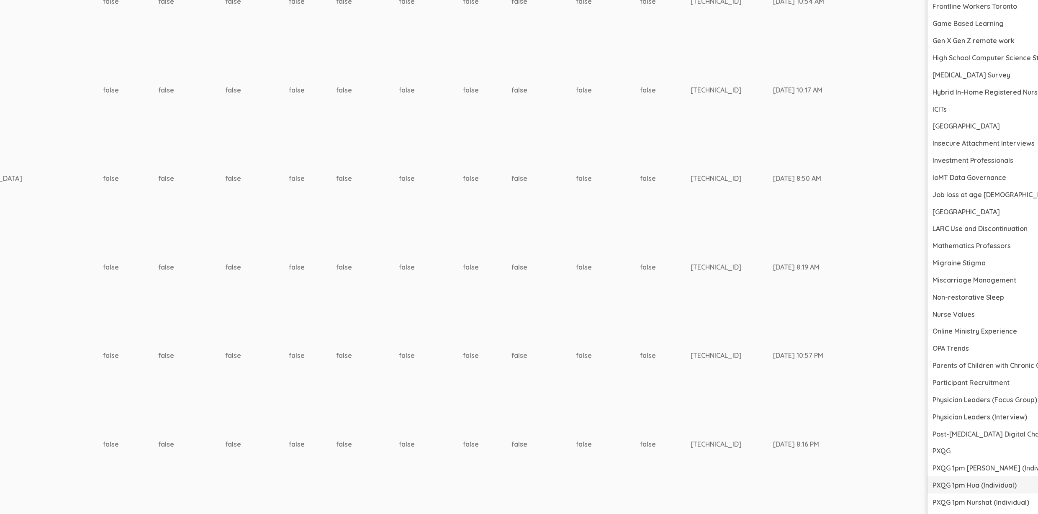
scroll to position [1212, 2542]
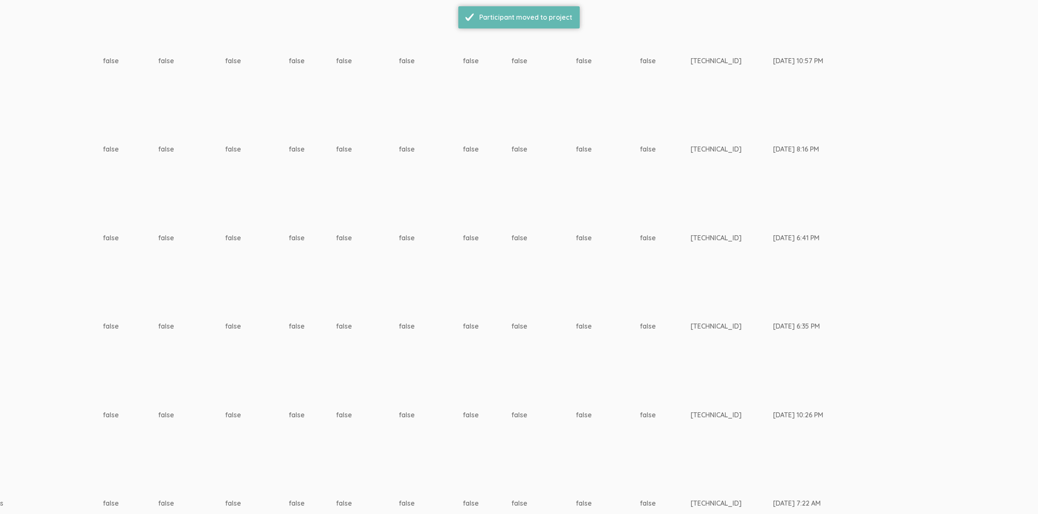
scroll to position [0, 0]
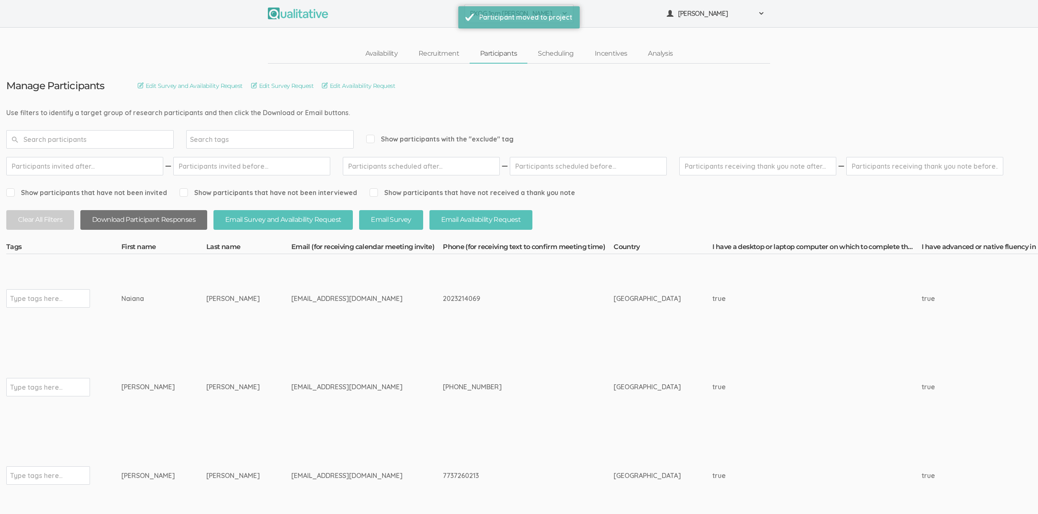
click at [147, 221] on button "Download Participant Responses" at bounding box center [143, 220] width 127 height 20
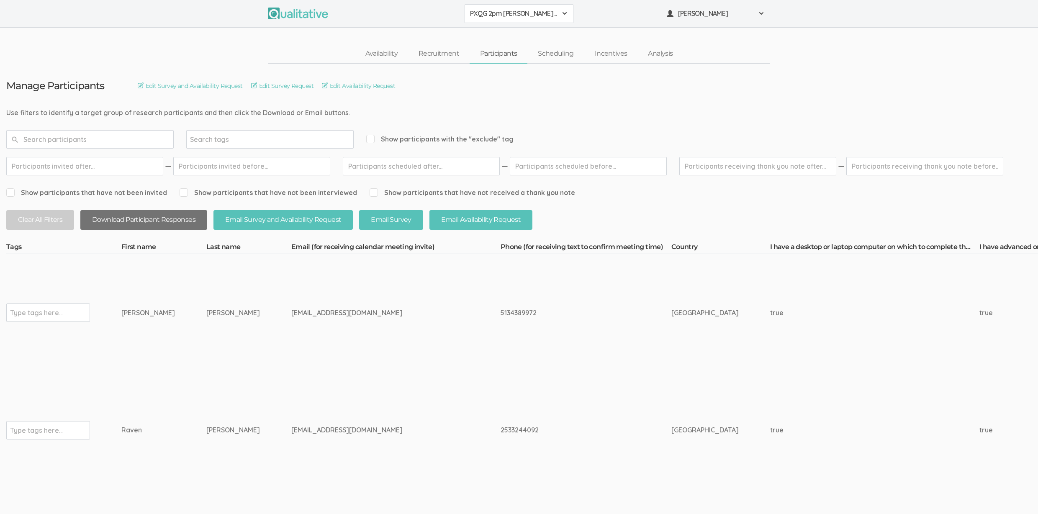
click at [145, 220] on button "Download Participant Responses" at bounding box center [143, 220] width 127 height 20
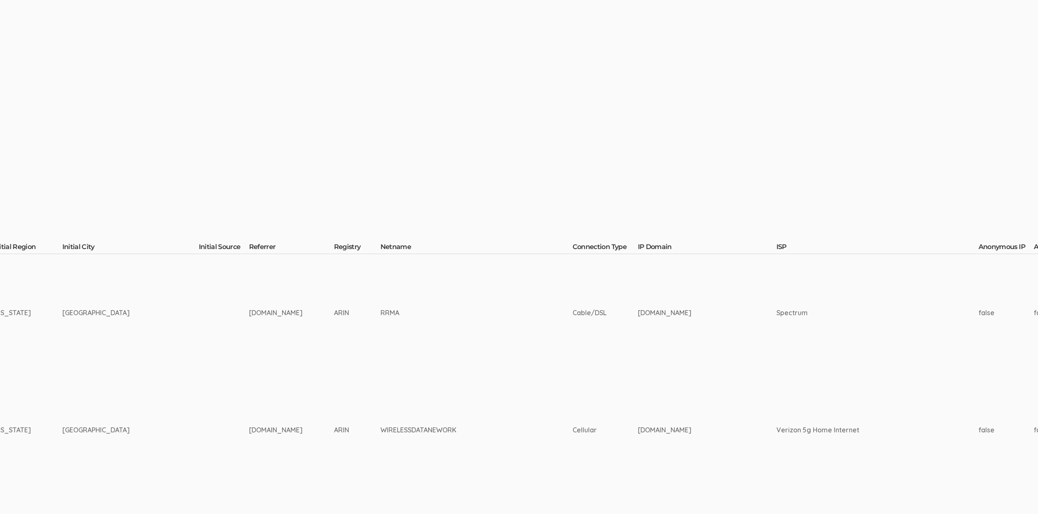
scroll to position [0, 2589]
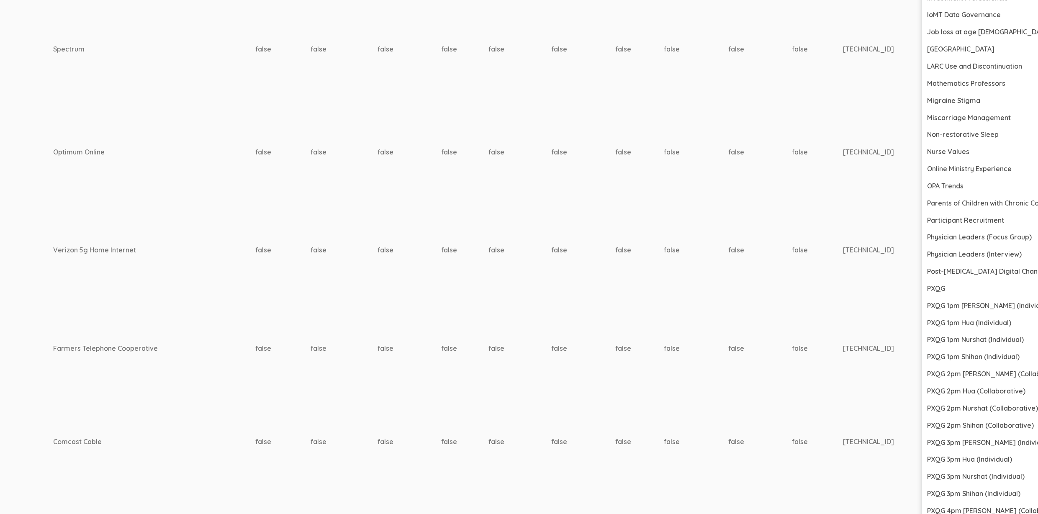
scroll to position [1194, 2589]
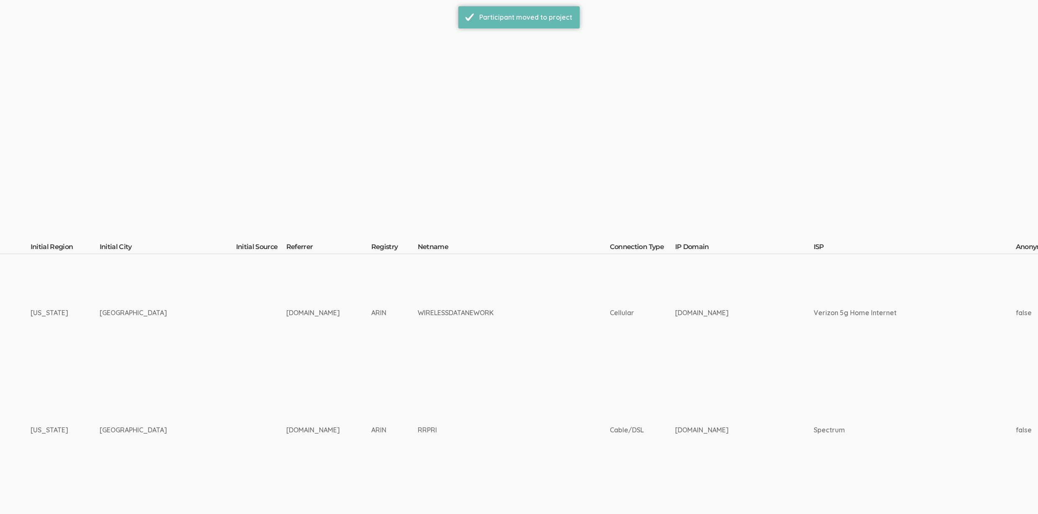
scroll to position [0, 2589]
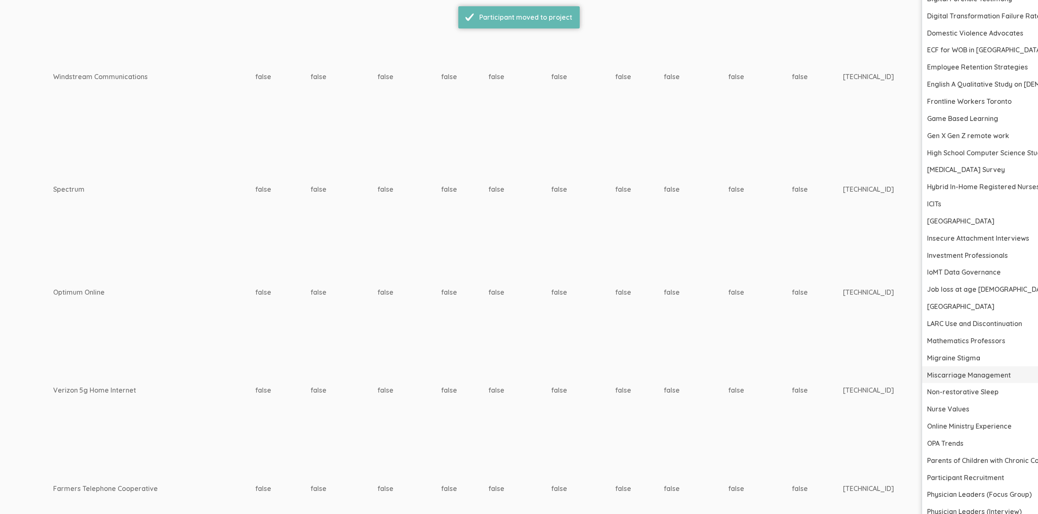
scroll to position [1184, 2589]
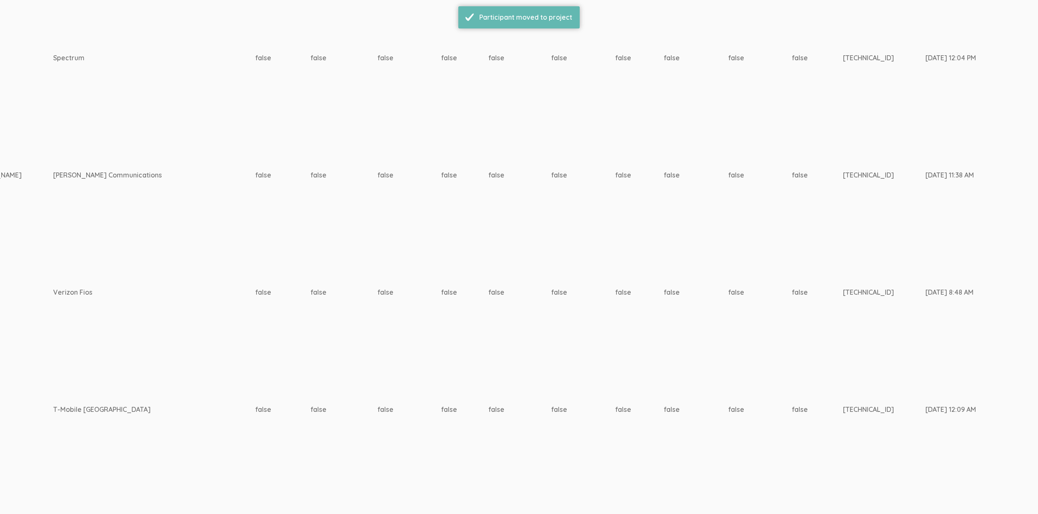
scroll to position [186, 2589]
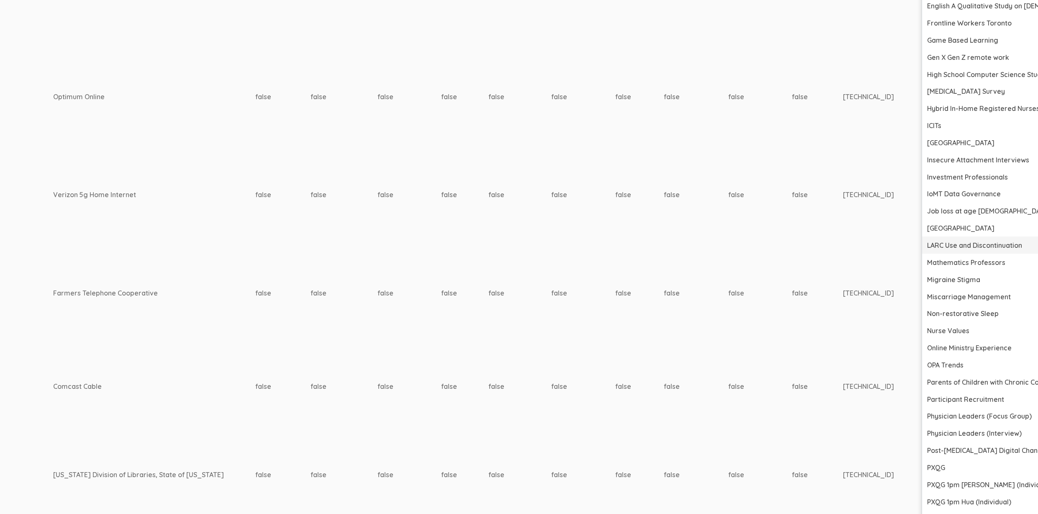
scroll to position [1217, 2589]
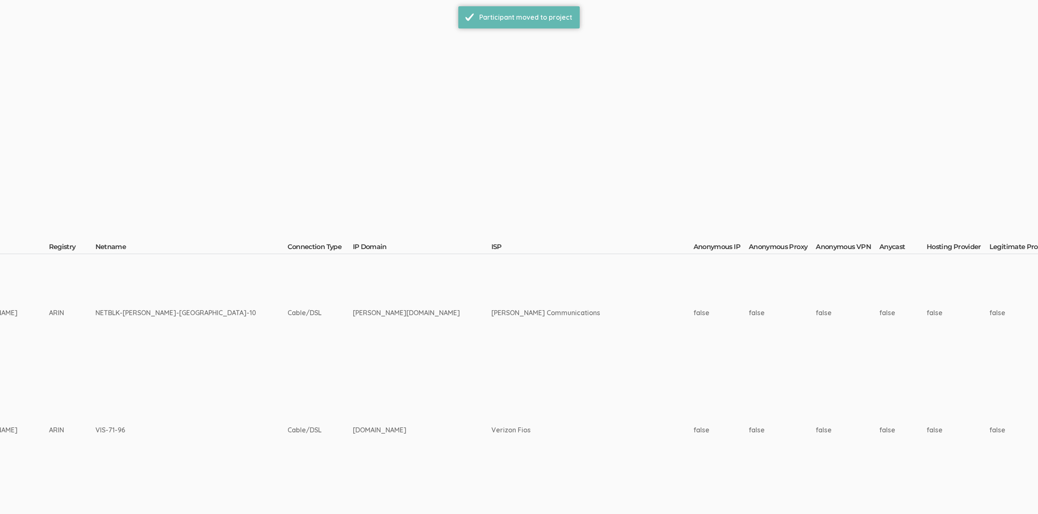
scroll to position [0, 2589]
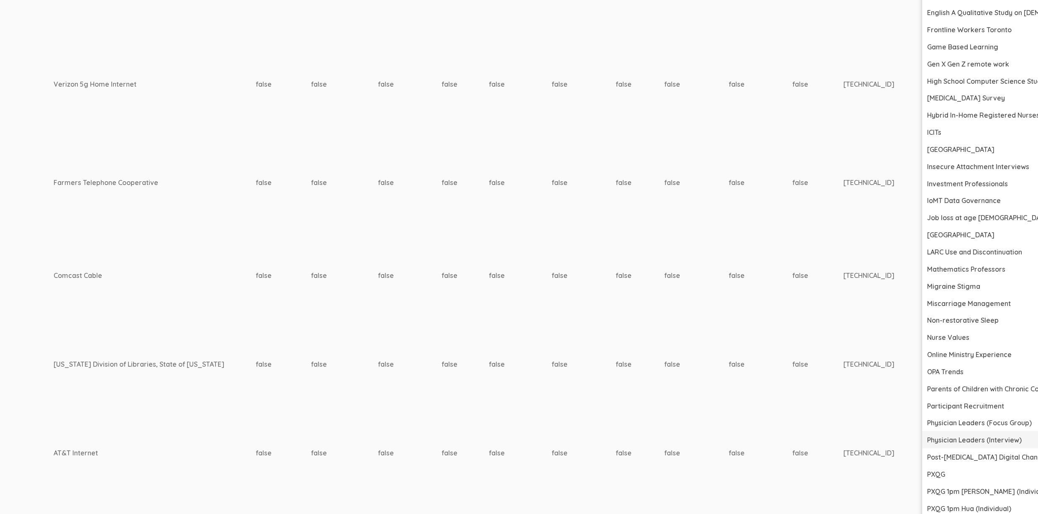
scroll to position [1112, 2589]
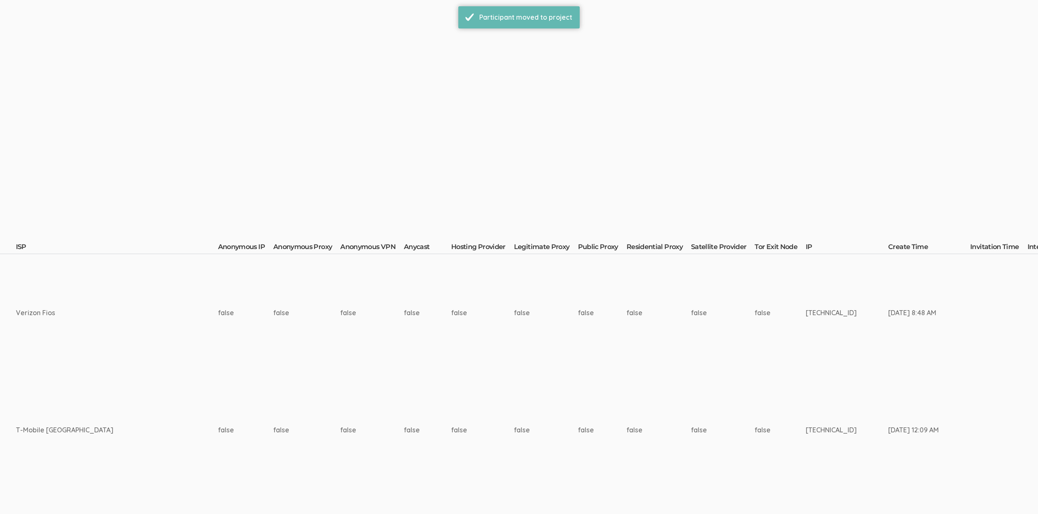
scroll to position [0, 2589]
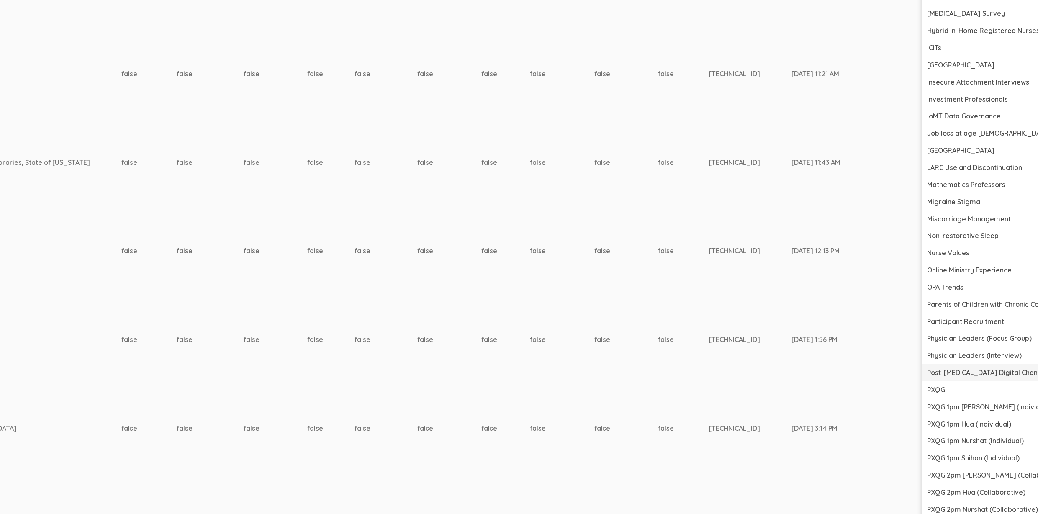
scroll to position [1116, 2589]
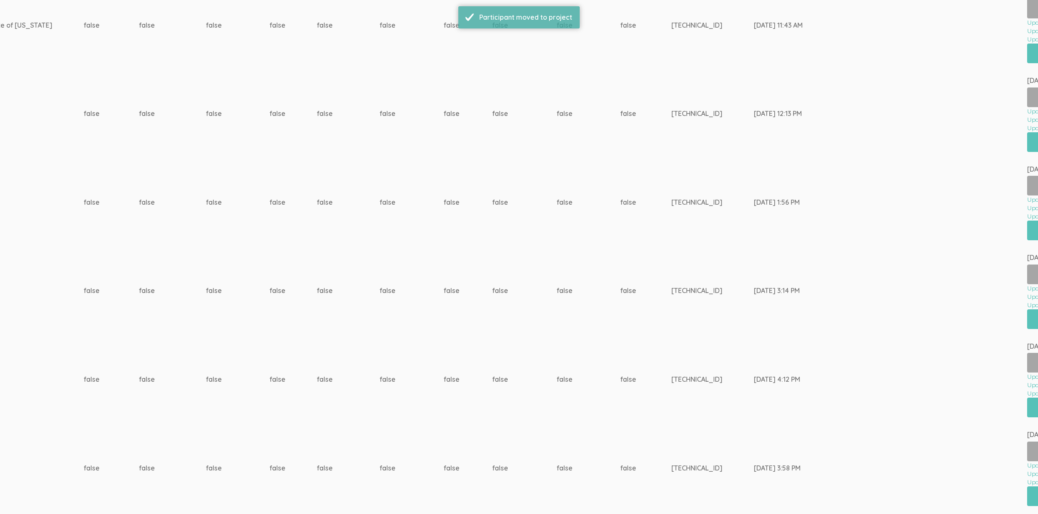
scroll to position [0, 0]
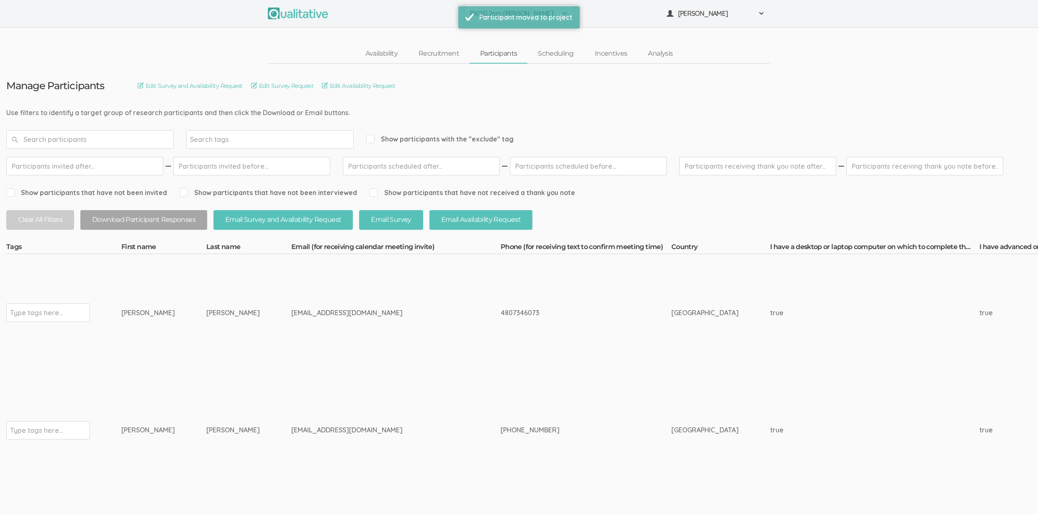
click at [318, 339] on td "carissabhalliday@gmail.com" at bounding box center [395, 313] width 209 height 118
click at [140, 225] on button "Download Participant Responses" at bounding box center [143, 220] width 127 height 20
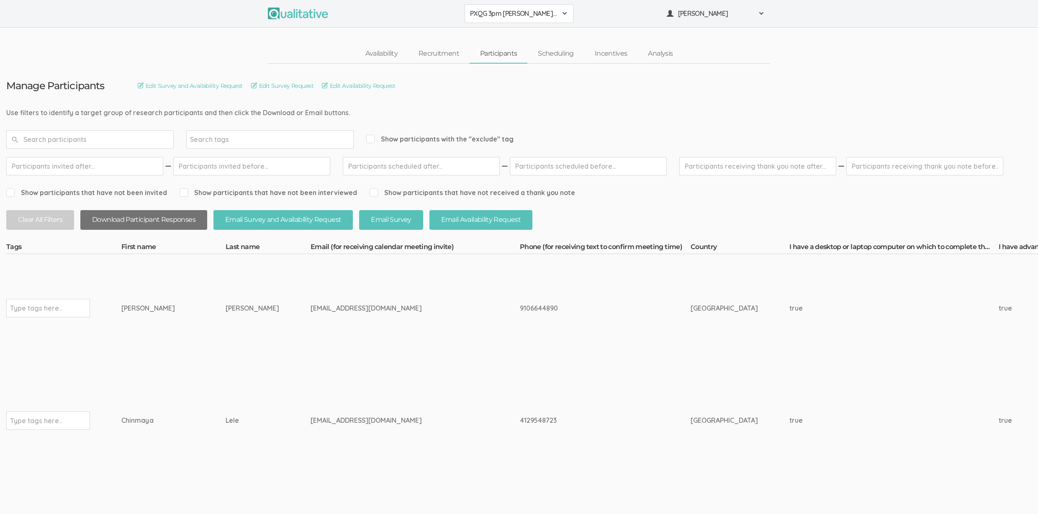
click at [136, 222] on button "Download Participant Responses" at bounding box center [143, 220] width 127 height 20
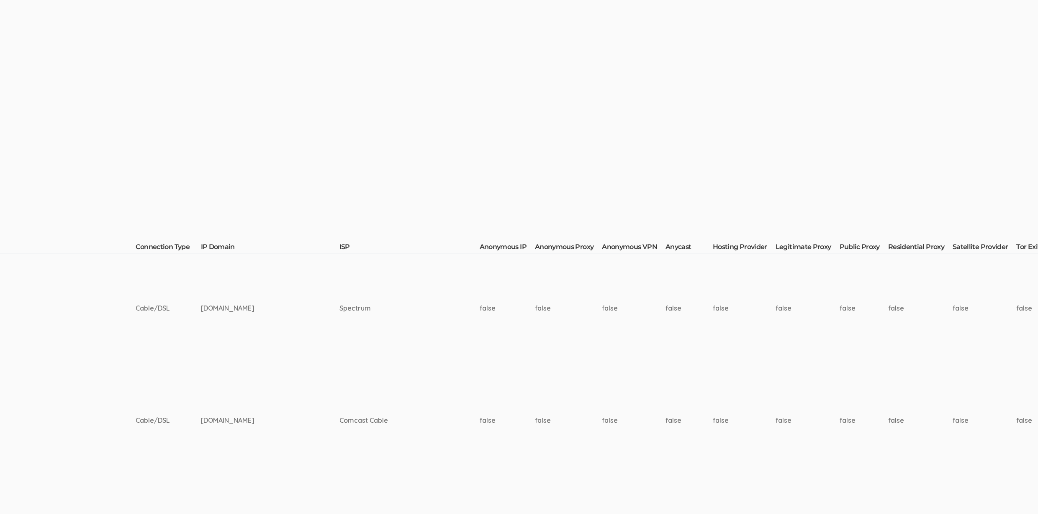
scroll to position [0, 2537]
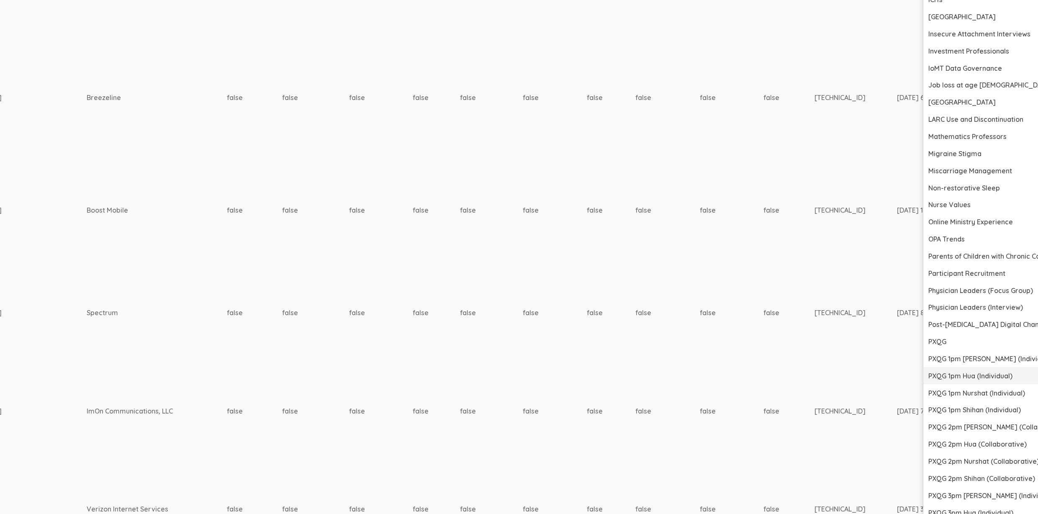
scroll to position [1252, 2537]
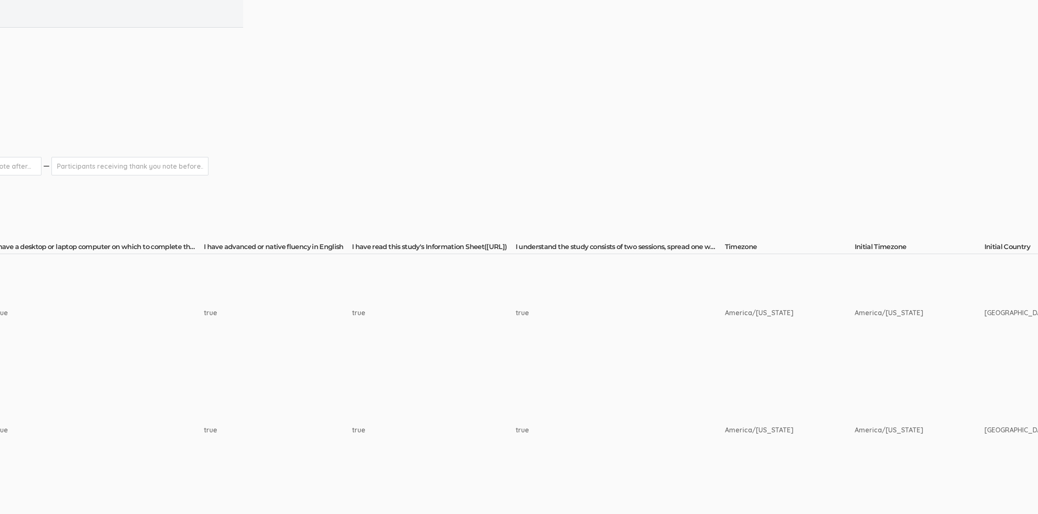
scroll to position [0, 2537]
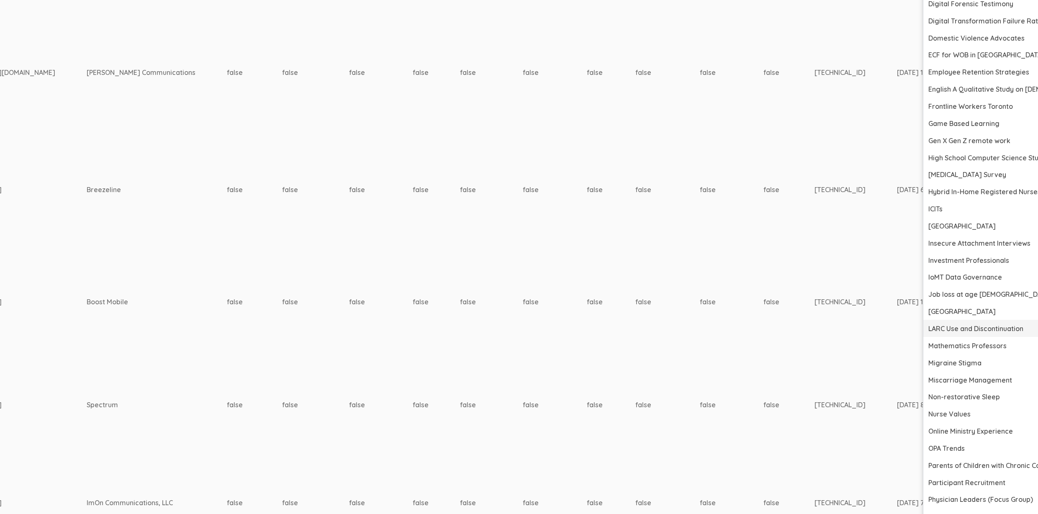
scroll to position [1365, 2537]
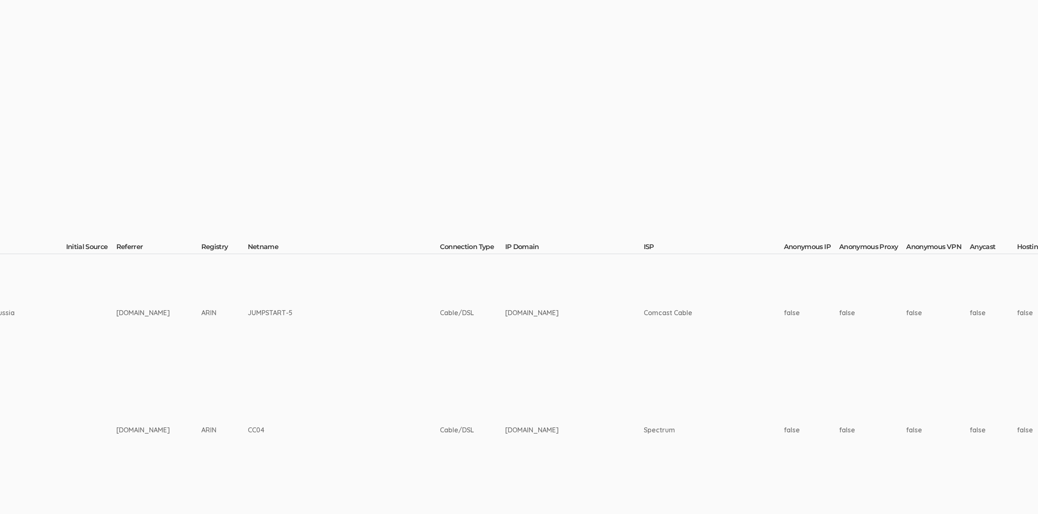
scroll to position [0, 2537]
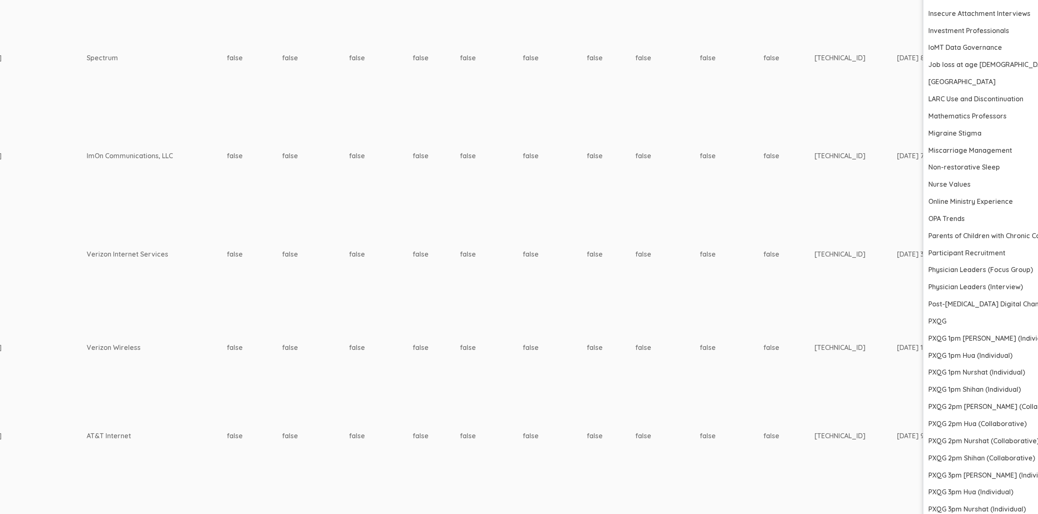
scroll to position [1178, 2537]
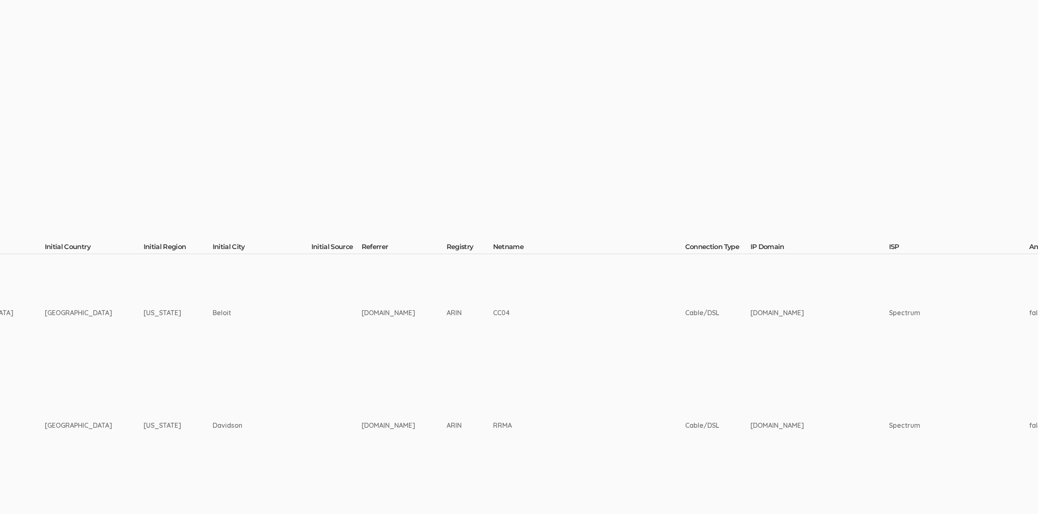
scroll to position [0, 2536]
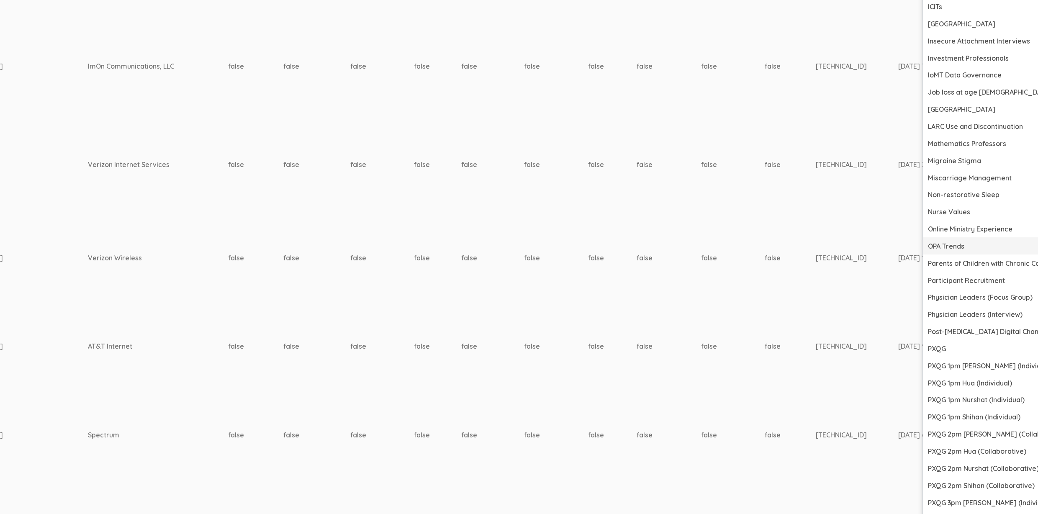
scroll to position [1222, 2536]
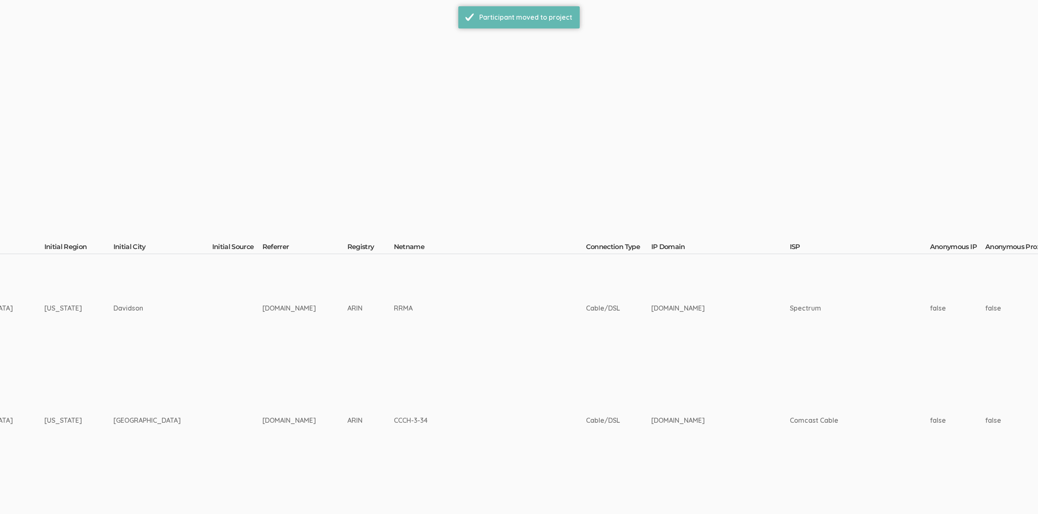
scroll to position [0, 2536]
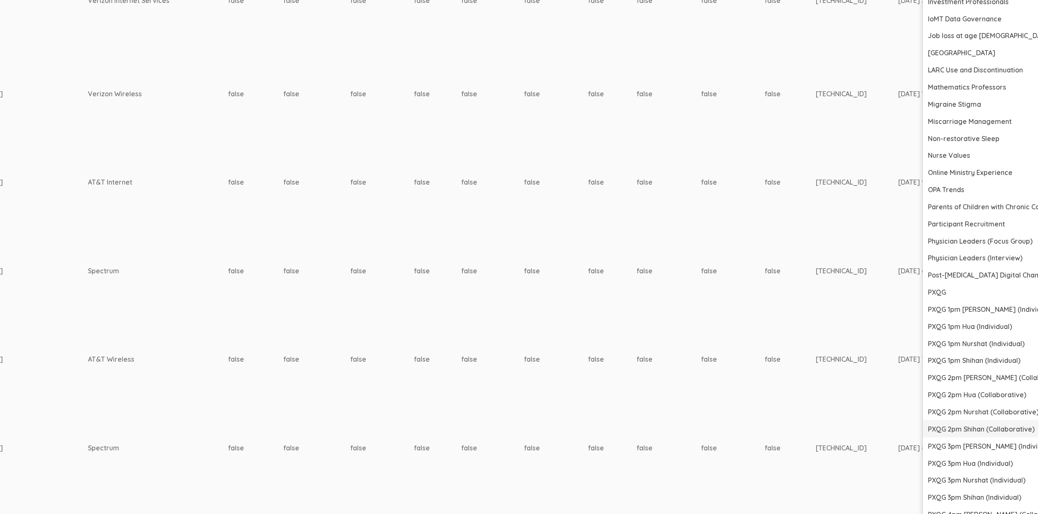
scroll to position [1184, 2536]
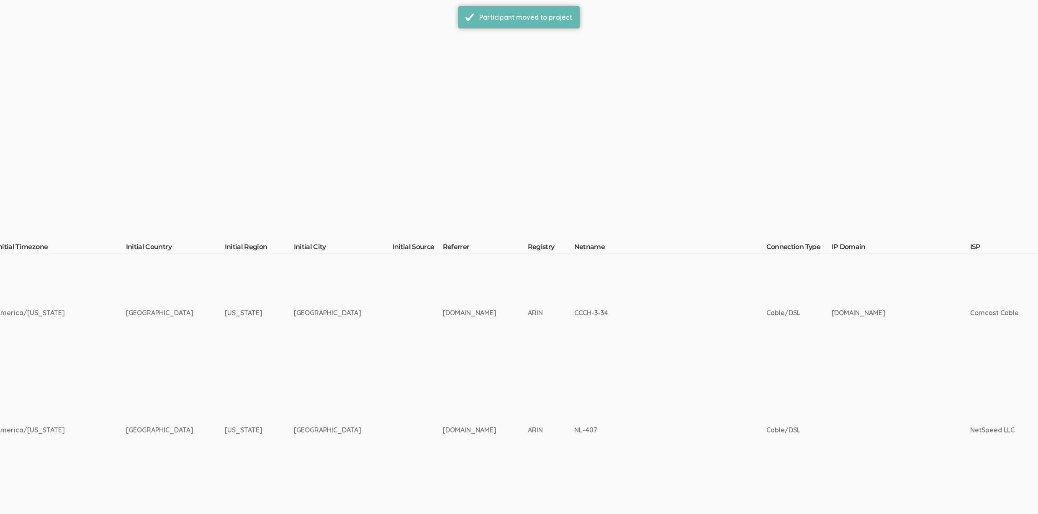
scroll to position [0, 2536]
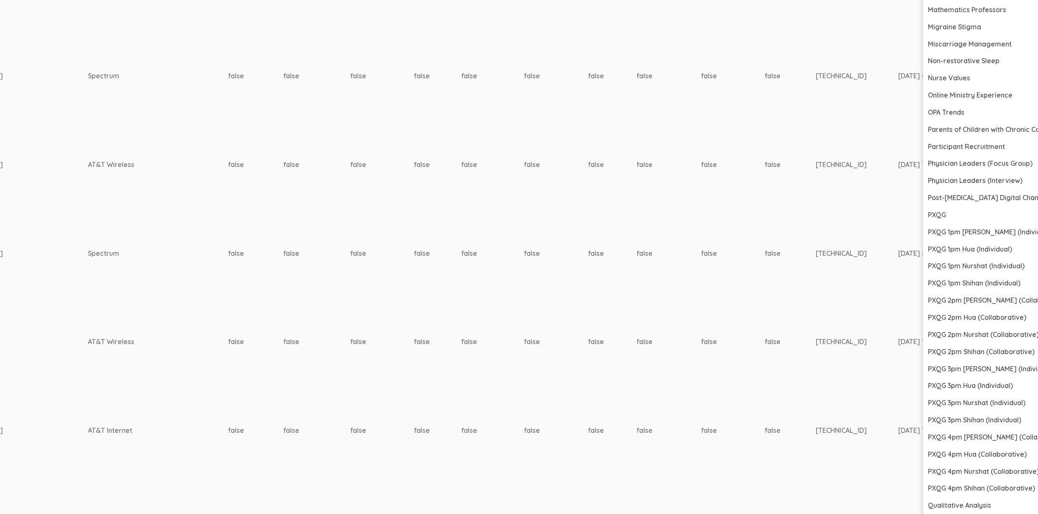
scroll to position [1300, 2536]
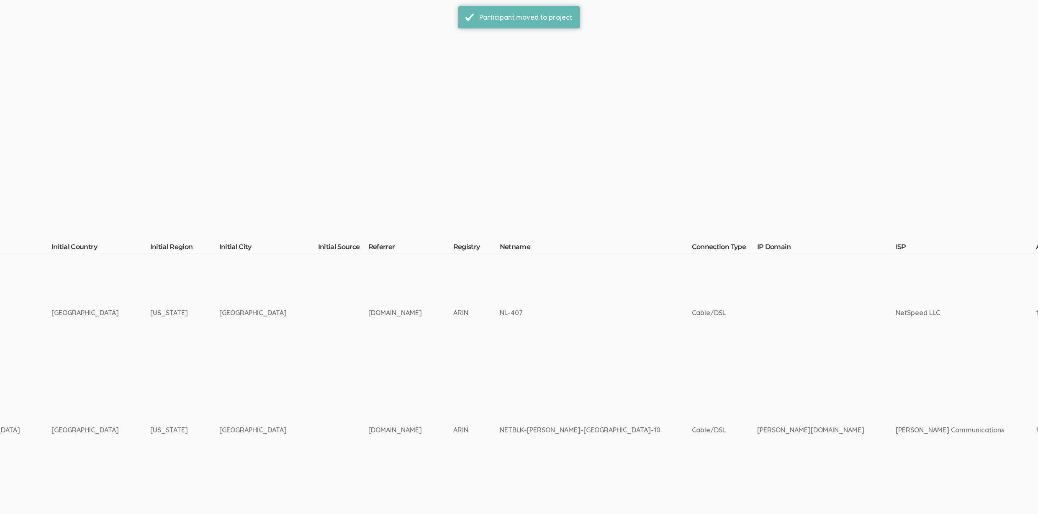
scroll to position [0, 2531]
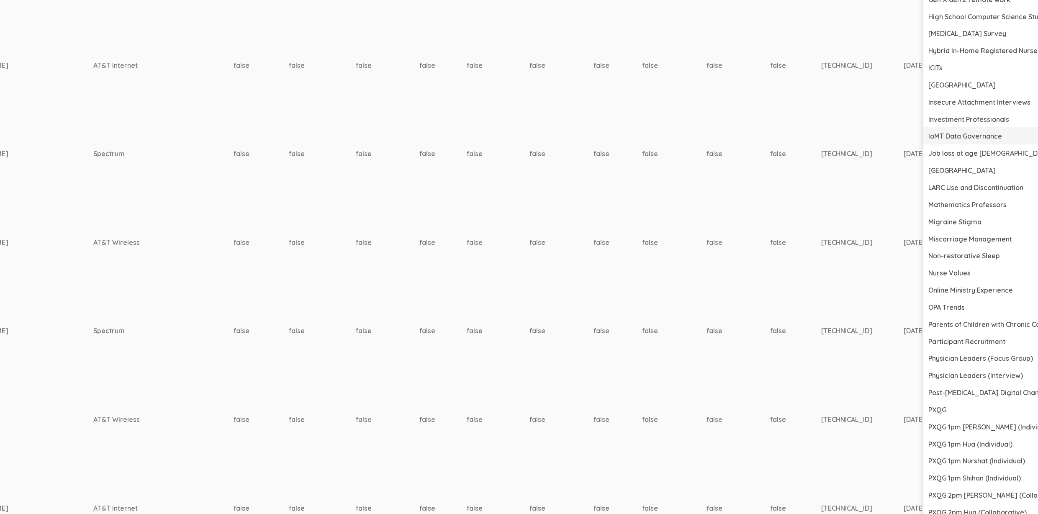
scroll to position [1225, 2531]
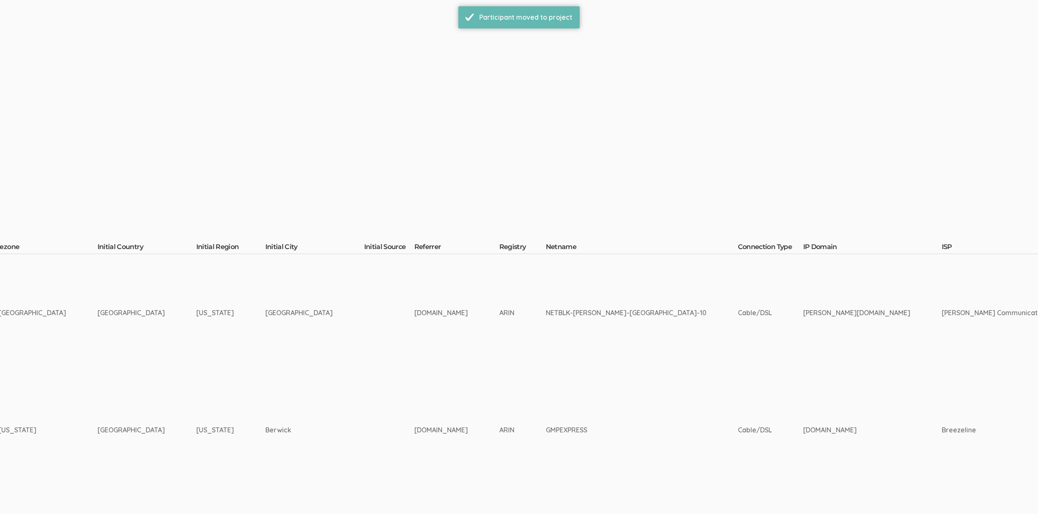
scroll to position [0, 2531]
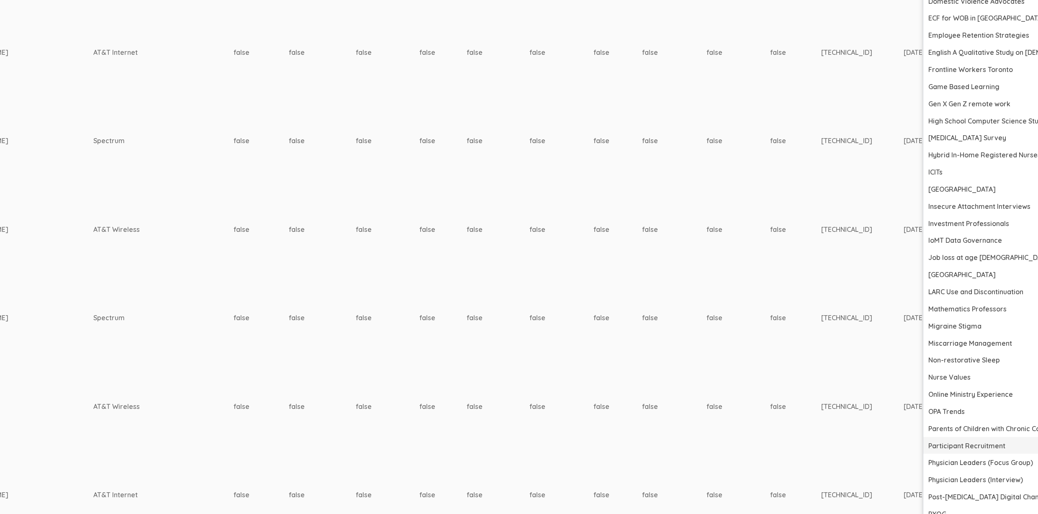
scroll to position [1242, 2531]
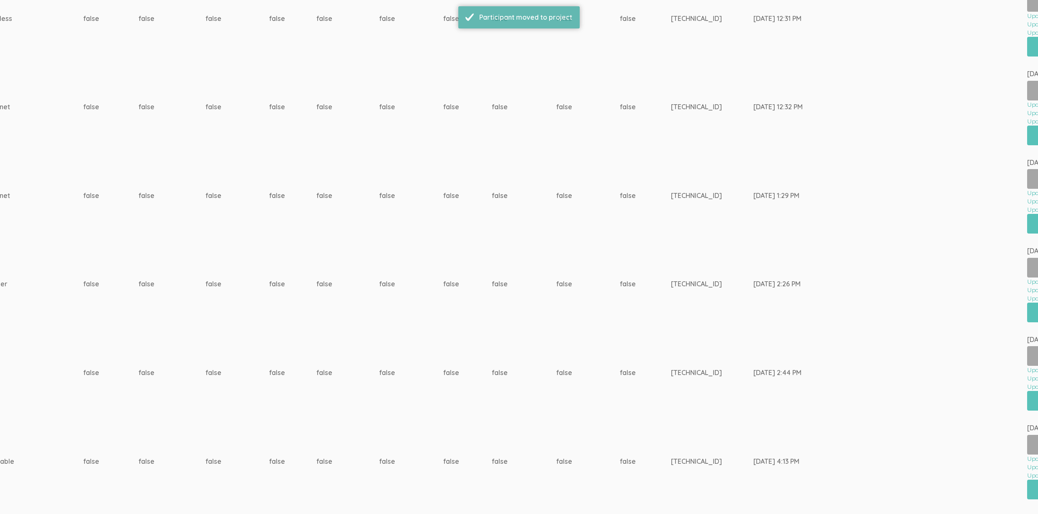
scroll to position [0, 0]
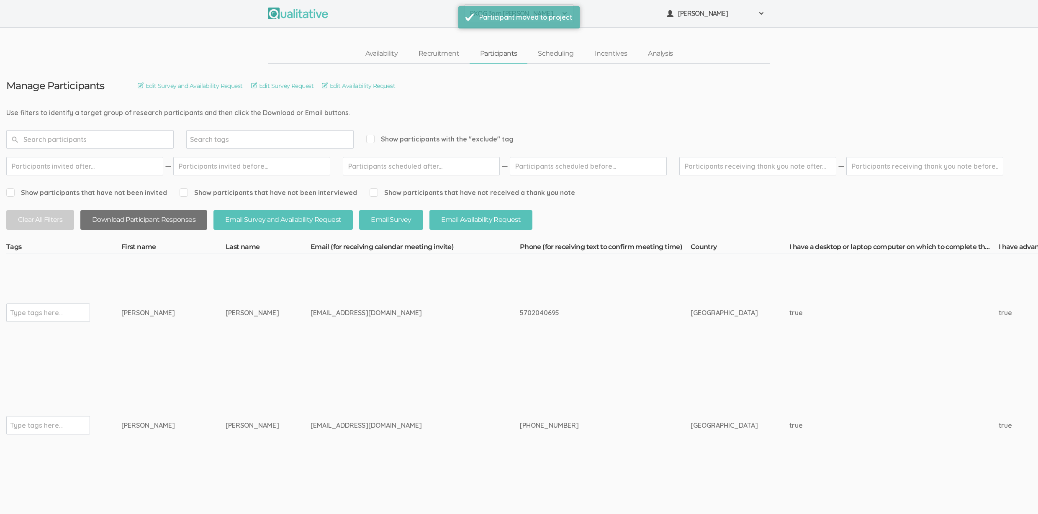
click at [139, 224] on button "Download Participant Responses" at bounding box center [143, 220] width 127 height 20
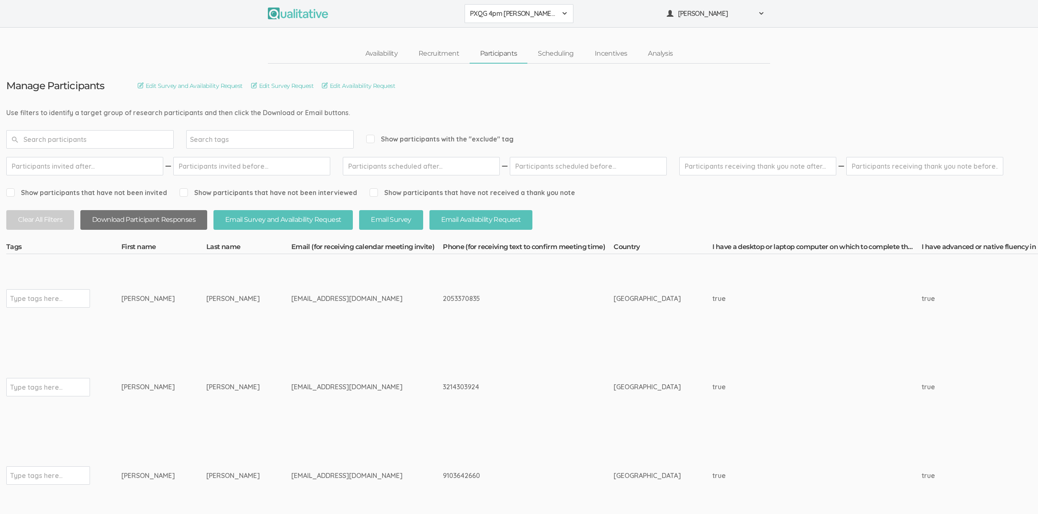
click at [193, 220] on button "Download Participant Responses" at bounding box center [143, 220] width 127 height 20
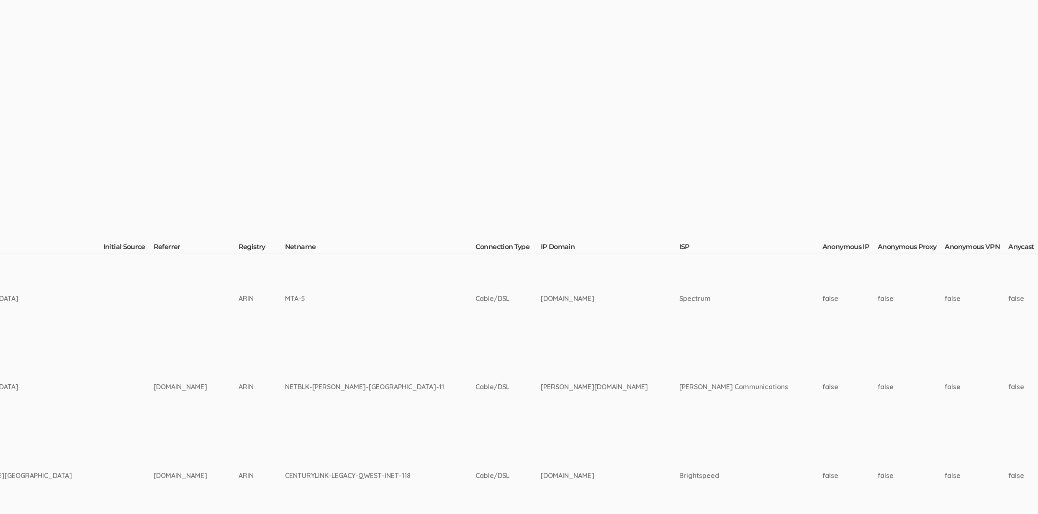
scroll to position [0, 2595]
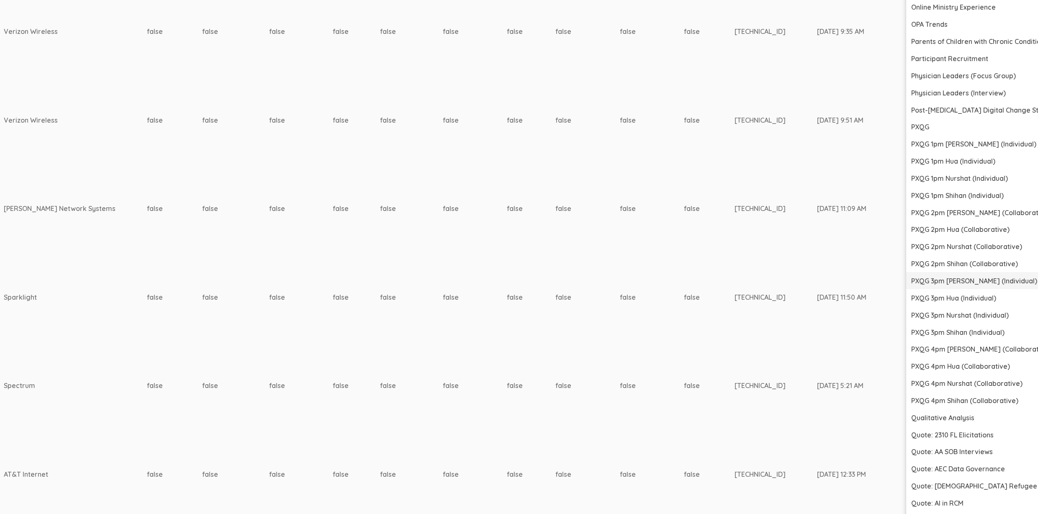
scroll to position [1331, 2595]
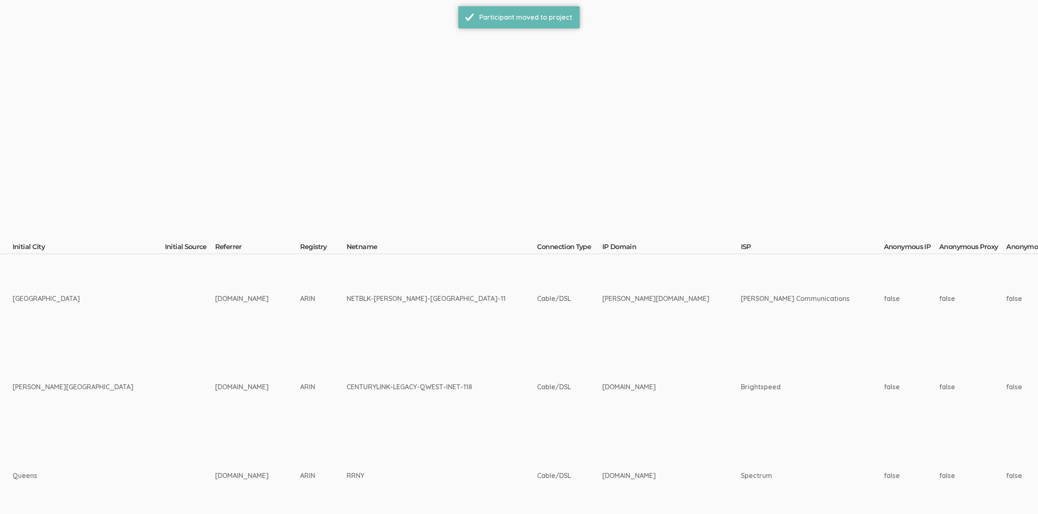
scroll to position [0, 2595]
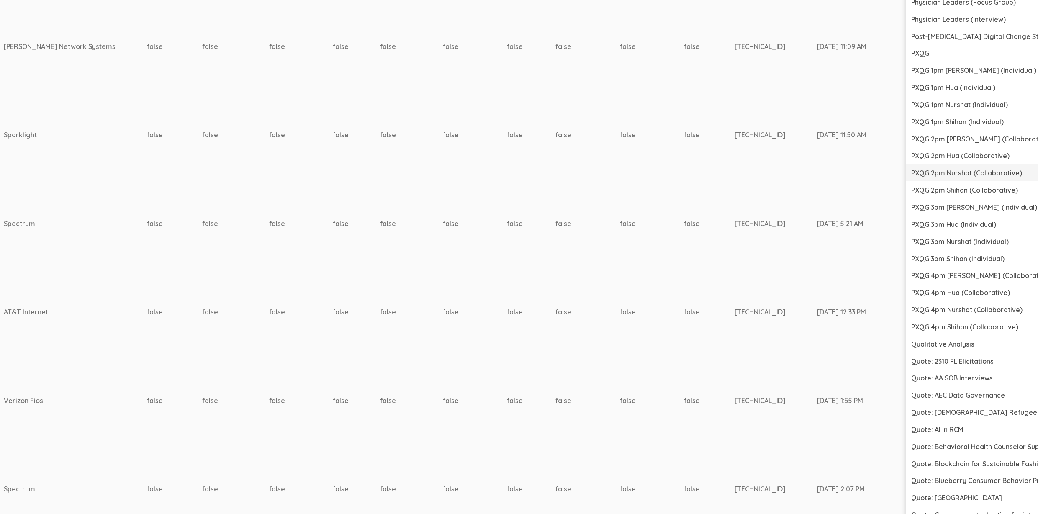
scroll to position [1406, 2595]
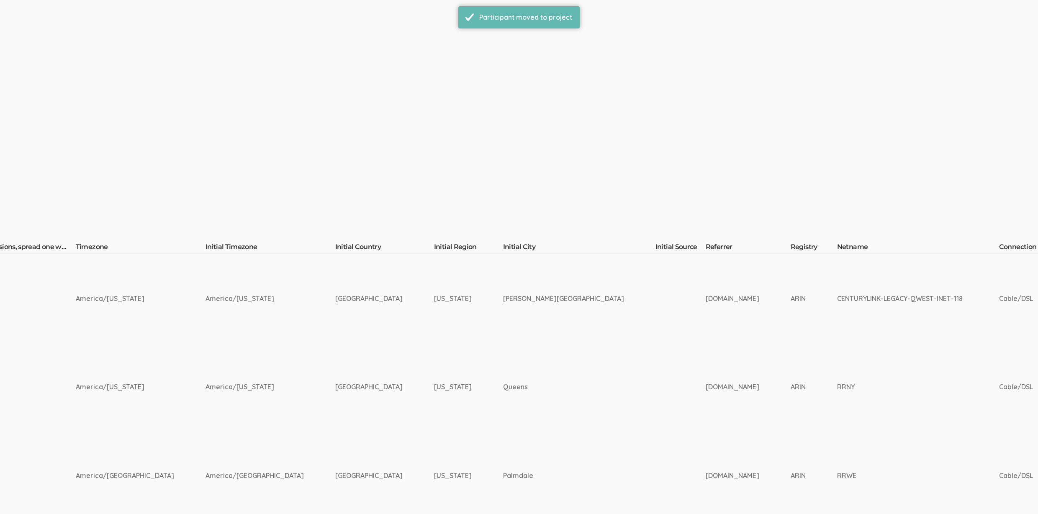
scroll to position [0, 2595]
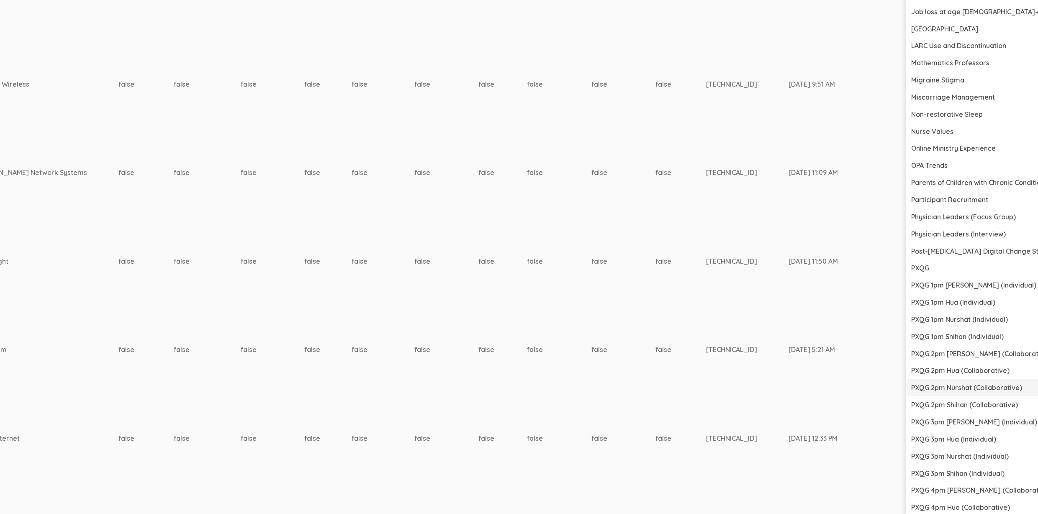
scroll to position [1196, 2595]
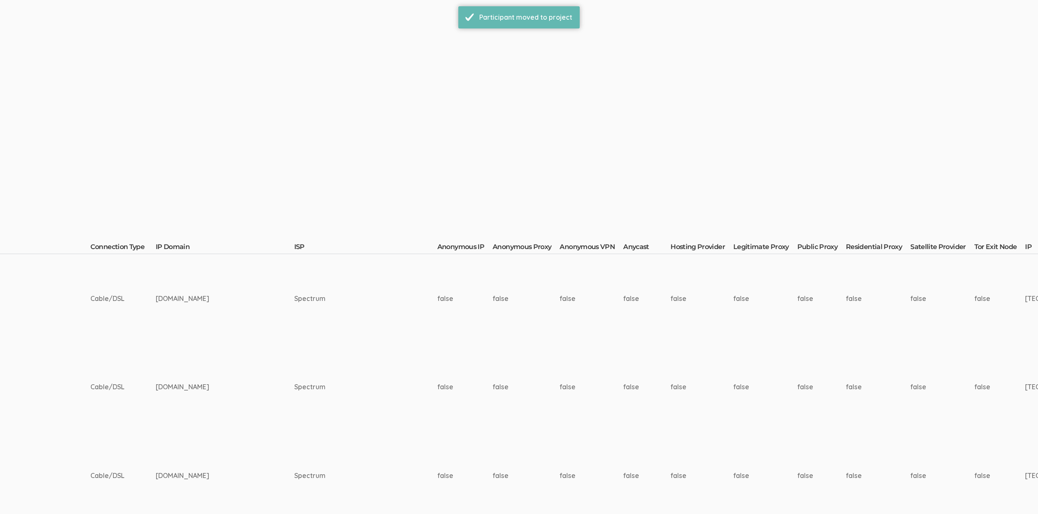
scroll to position [0, 2557]
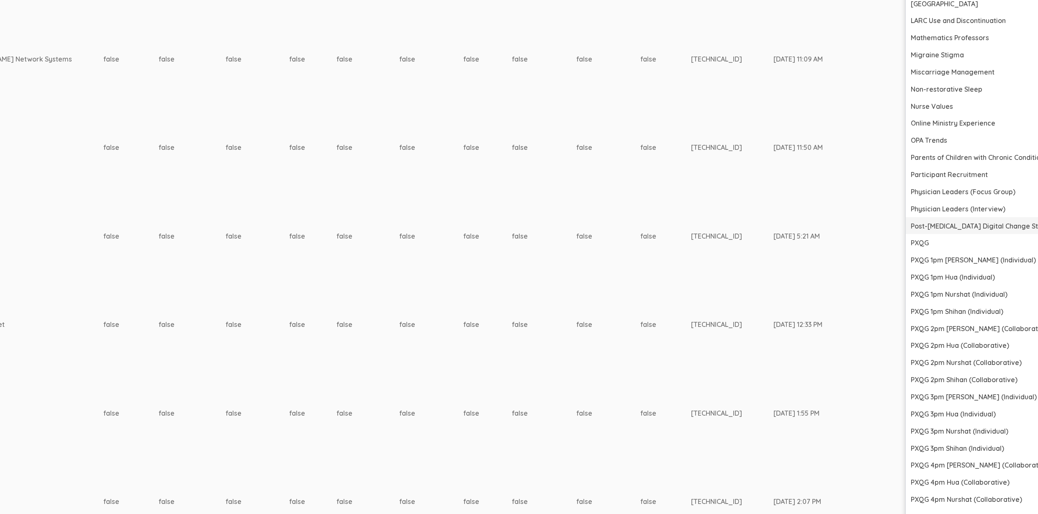
scroll to position [1357, 2557]
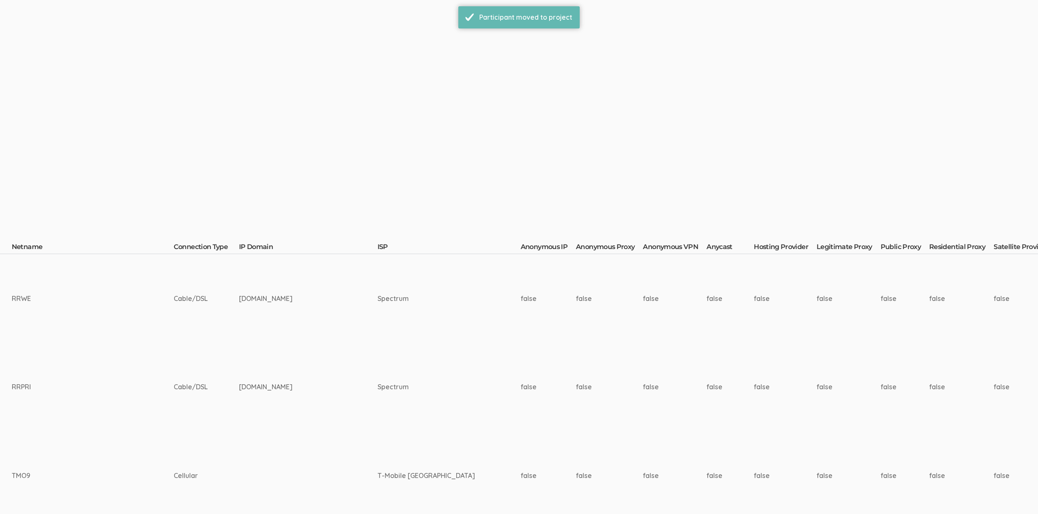
scroll to position [0, 2557]
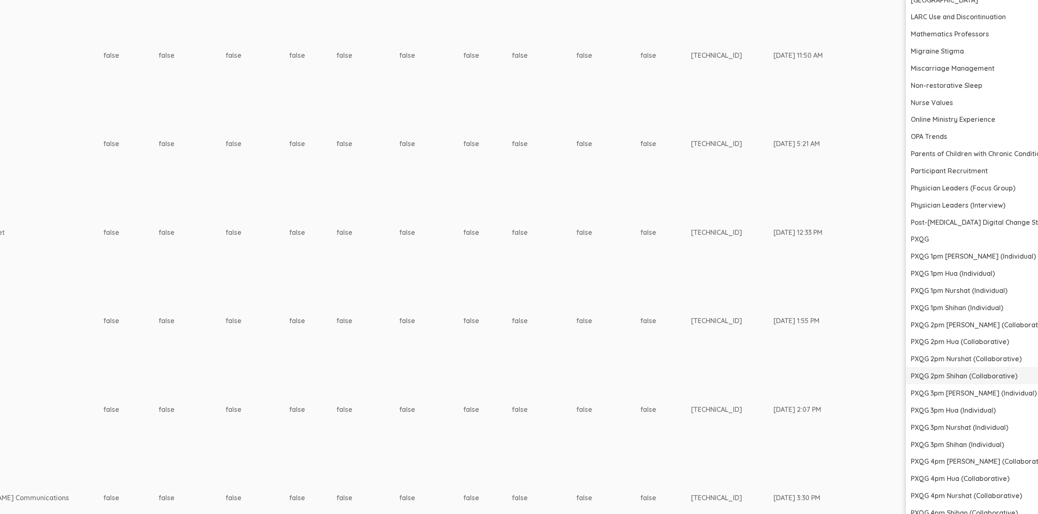
scroll to position [1223, 2557]
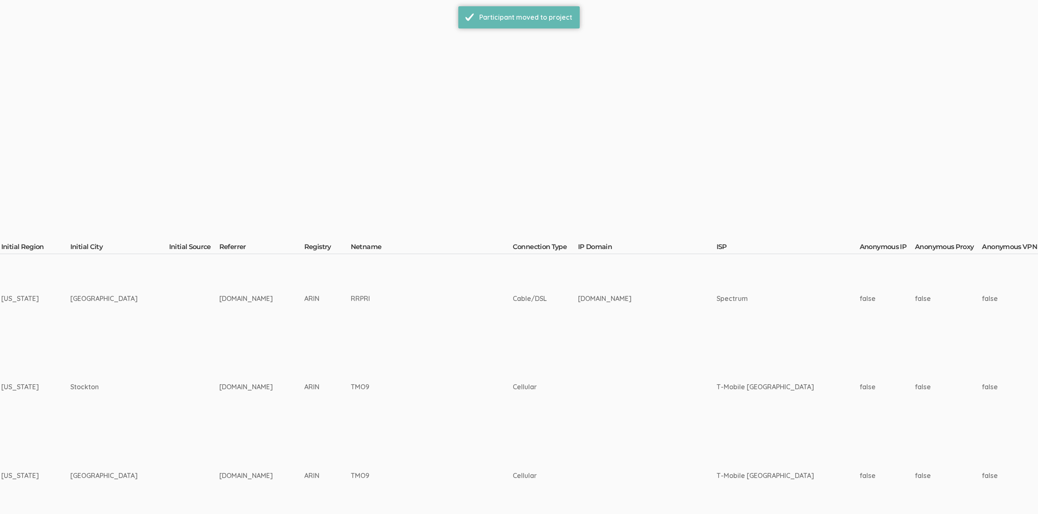
scroll to position [0, 2557]
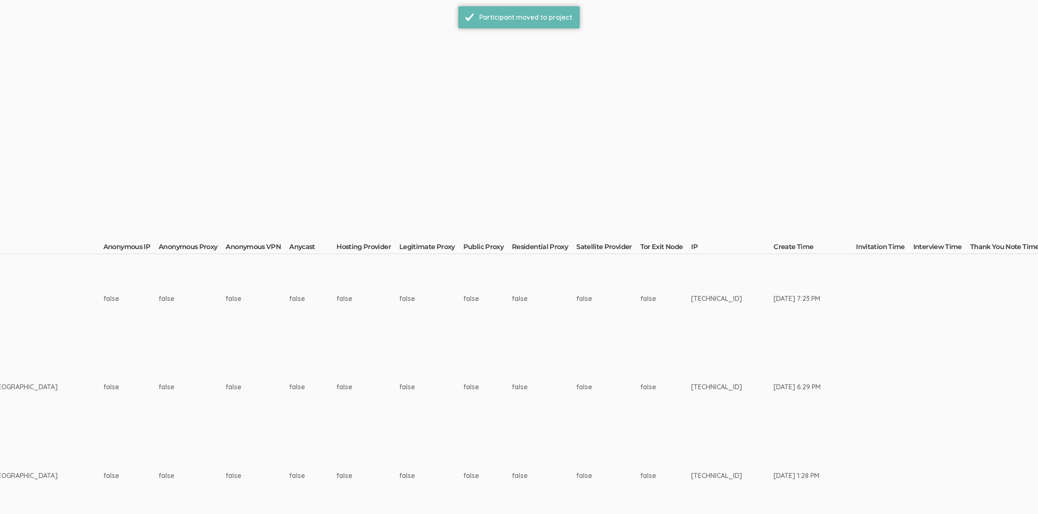
drag, startPoint x: 959, startPoint y: 329, endPoint x: 960, endPoint y: 395, distance: 66.6
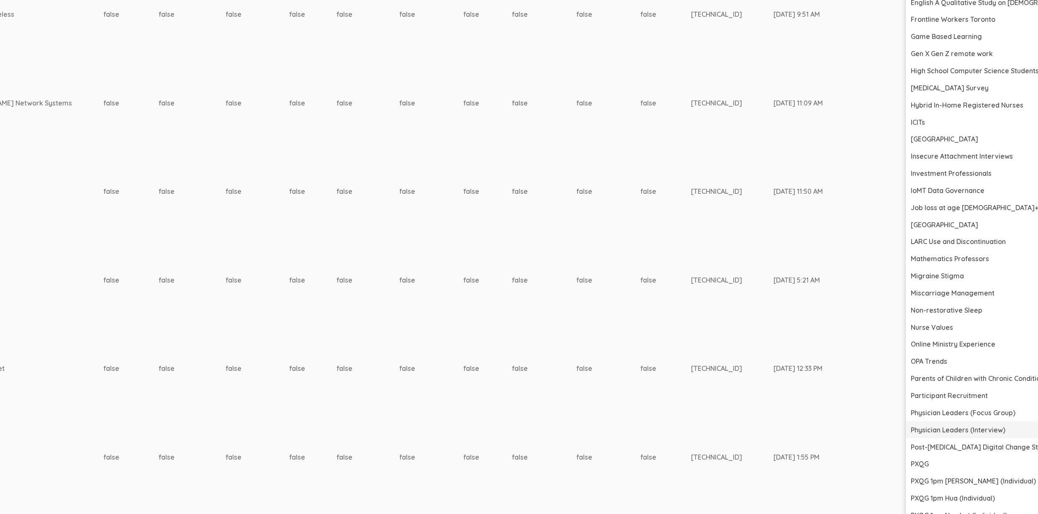
scroll to position [1362, 2557]
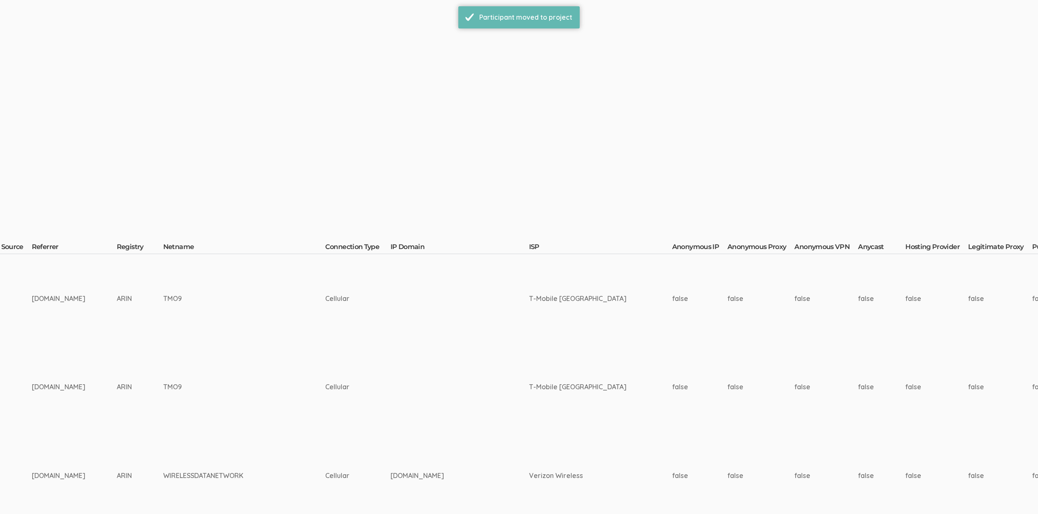
scroll to position [0, 2557]
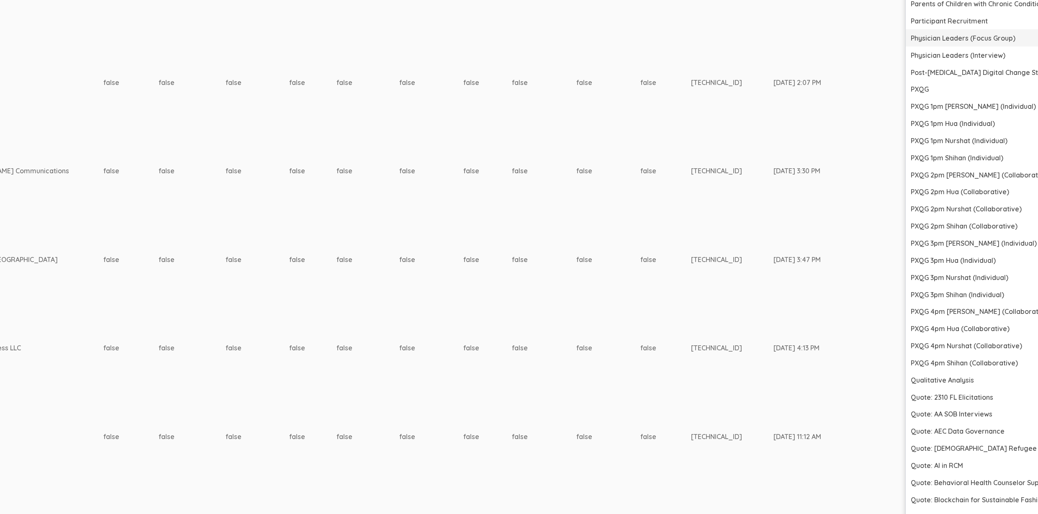
scroll to position [1367, 2557]
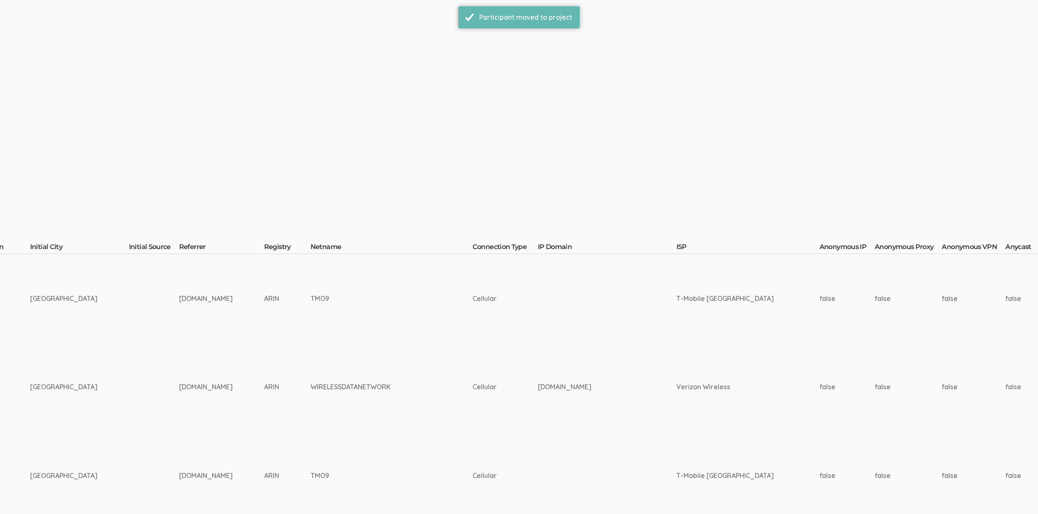
scroll to position [0, 2557]
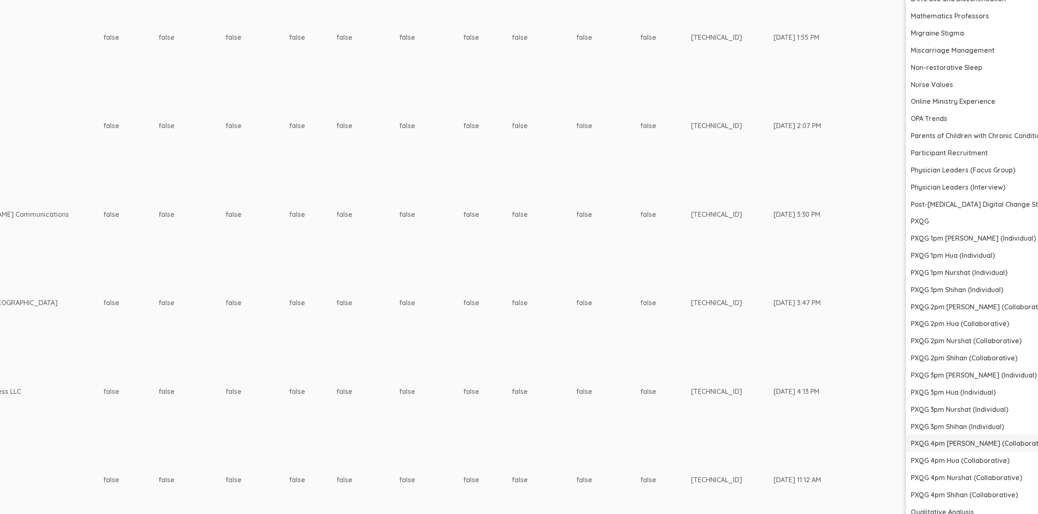
scroll to position [1236, 2557]
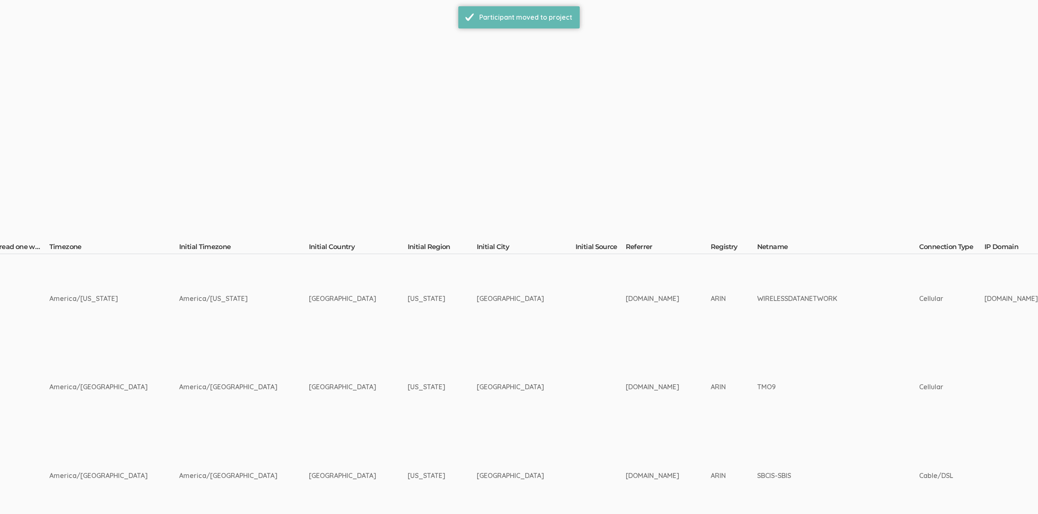
scroll to position [0, 2557]
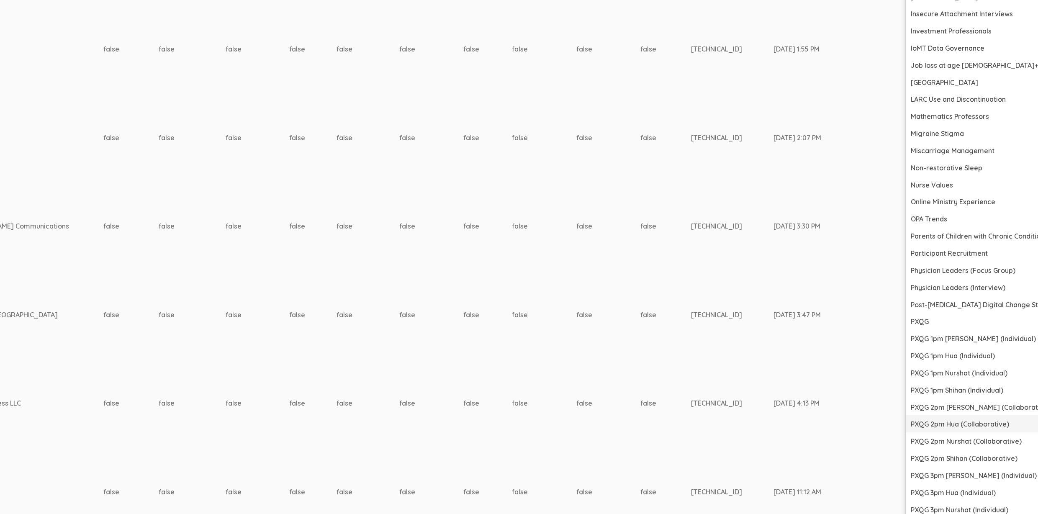
scroll to position [1218, 2557]
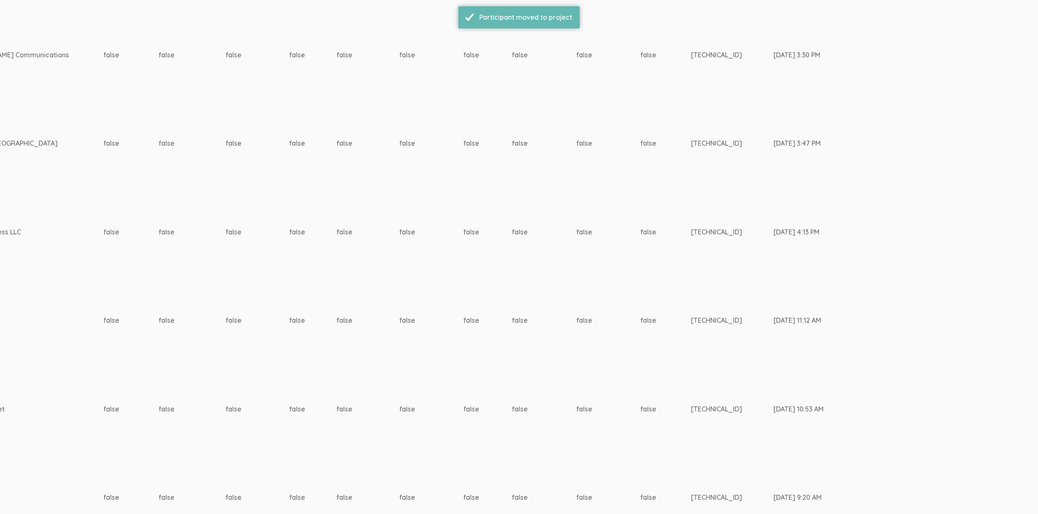
scroll to position [0, 0]
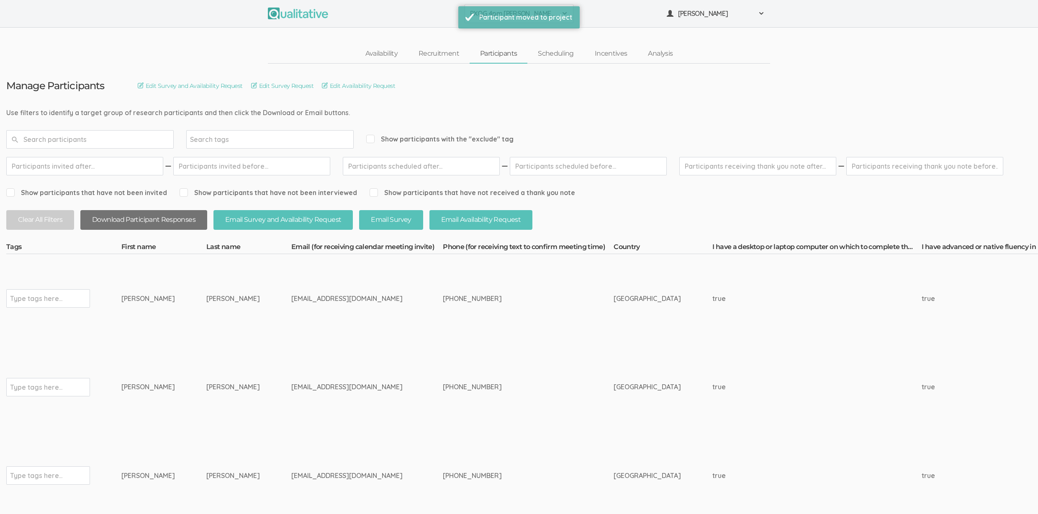
click at [157, 228] on button "Download Participant Responses" at bounding box center [143, 220] width 127 height 20
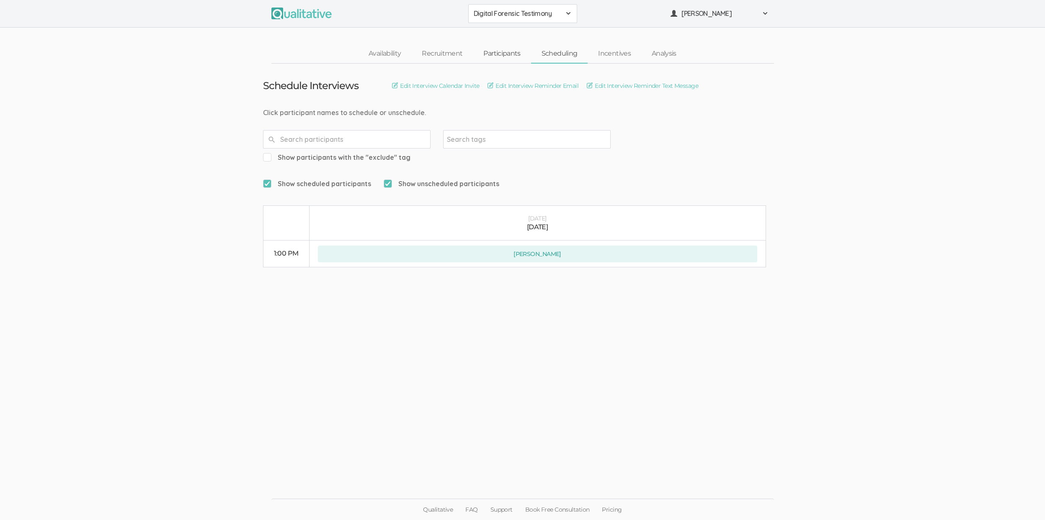
click at [497, 54] on link "Participants" at bounding box center [502, 54] width 58 height 18
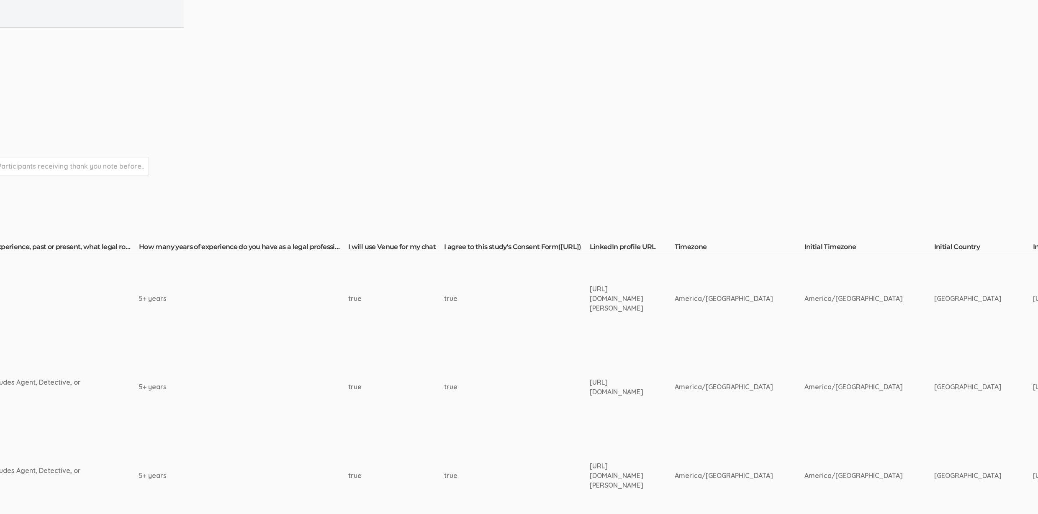
scroll to position [0, 2675]
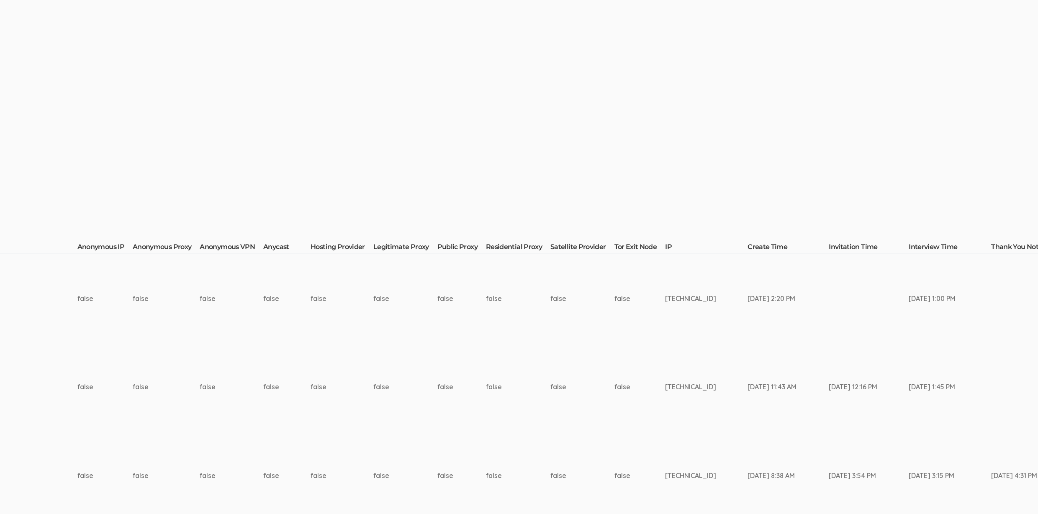
click at [665, 295] on td "[TECHNICAL_ID]" at bounding box center [706, 298] width 82 height 89
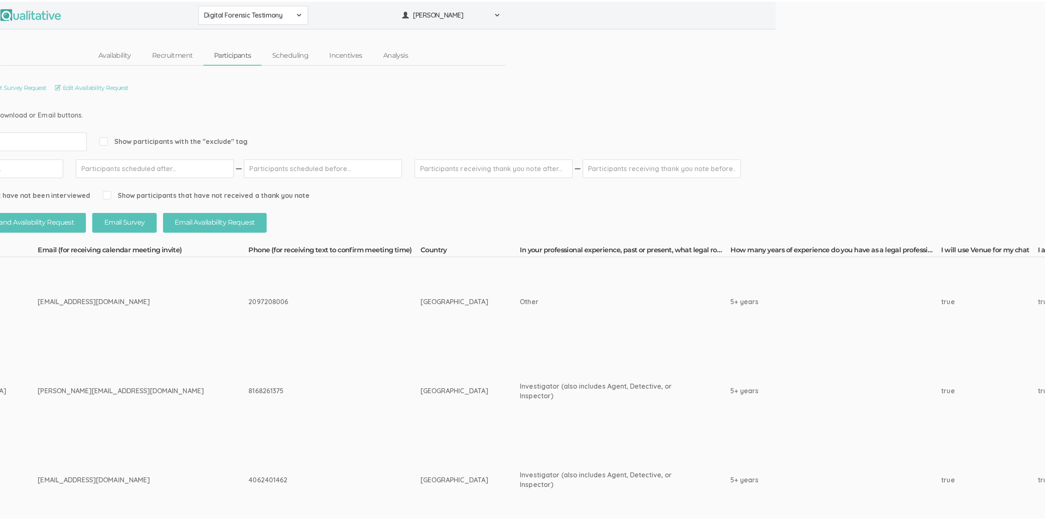
scroll to position [0, 0]
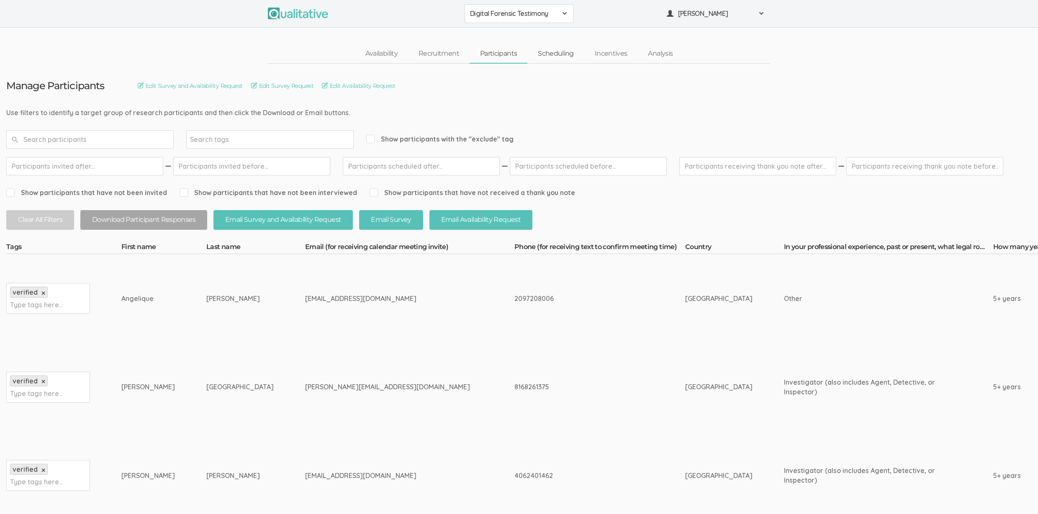
click at [551, 59] on link "Scheduling" at bounding box center [555, 54] width 57 height 18
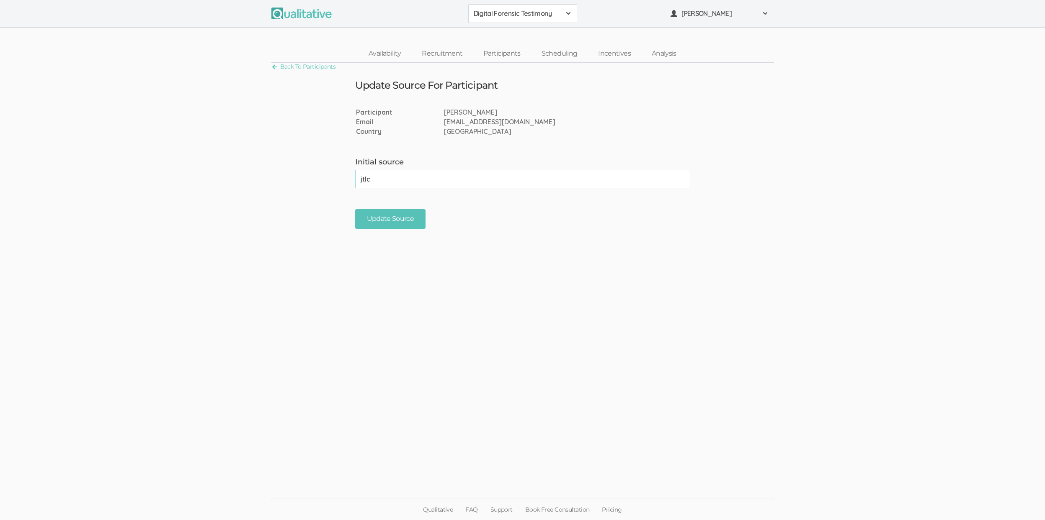
click at [434, 175] on input "jtlc" at bounding box center [522, 179] width 335 height 18
type input "jtlc-mtjs"
click at [391, 214] on input "Update Source" at bounding box center [390, 219] width 71 height 20
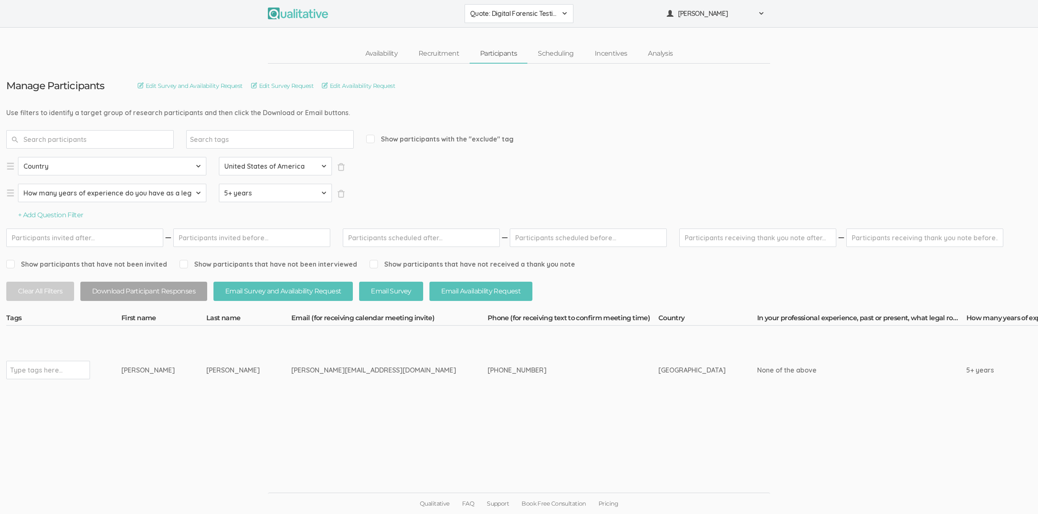
click at [103, 394] on td "Type tags here..." at bounding box center [63, 370] width 115 height 89
click at [488, 414] on td "[PHONE_NUMBER]" at bounding box center [573, 370] width 171 height 89
click at [206, 329] on td "[PERSON_NAME]" at bounding box center [248, 370] width 85 height 89
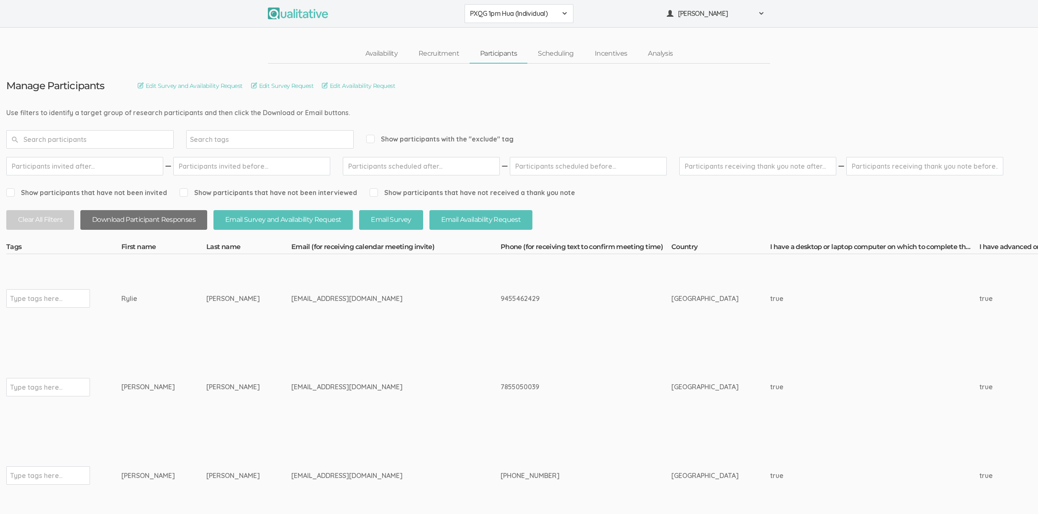
click at [144, 221] on button "Download Participant Responses" at bounding box center [143, 220] width 127 height 20
click at [334, 364] on td "[EMAIL_ADDRESS][DOMAIN_NAME]" at bounding box center [395, 387] width 209 height 89
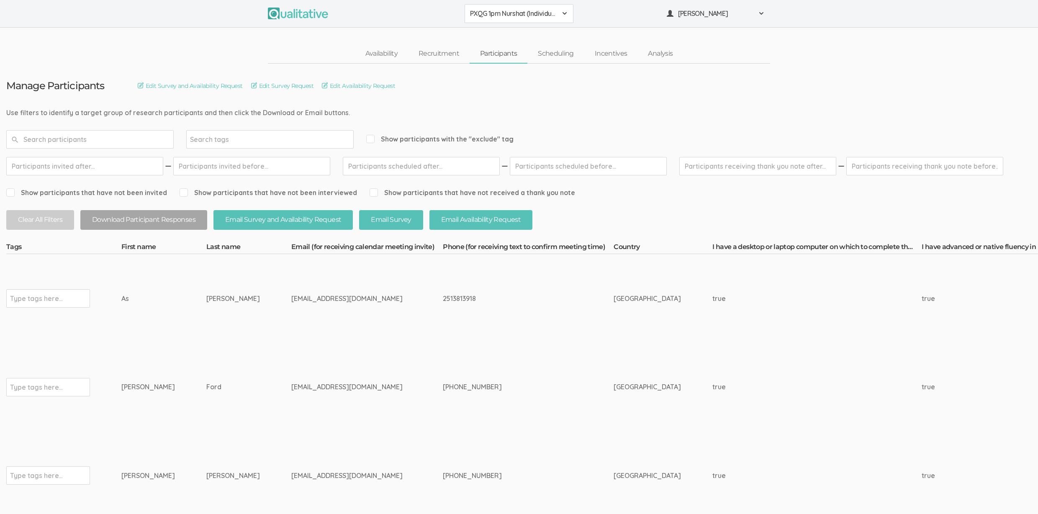
click at [340, 374] on td "[EMAIL_ADDRESS][DOMAIN_NAME]" at bounding box center [367, 387] width 152 height 89
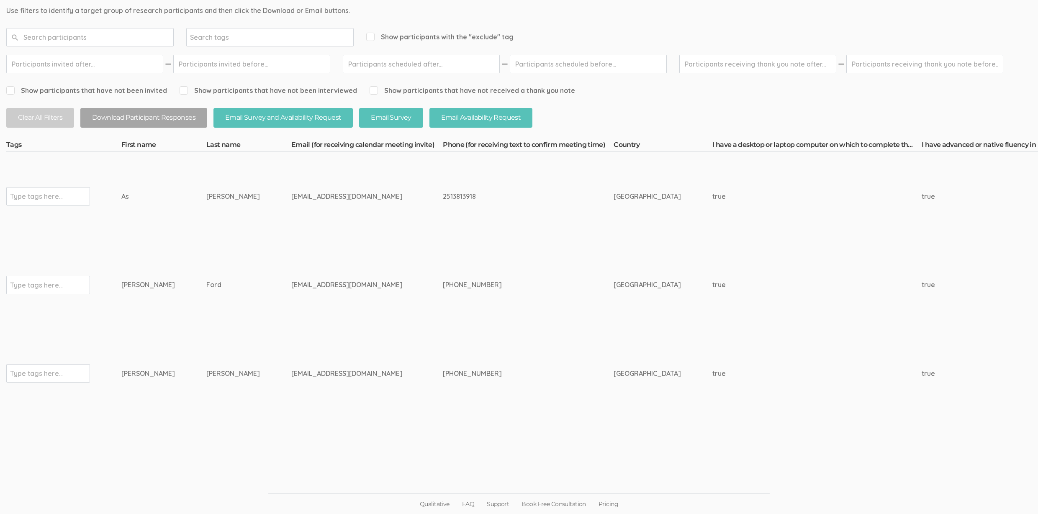
scroll to position [100, 0]
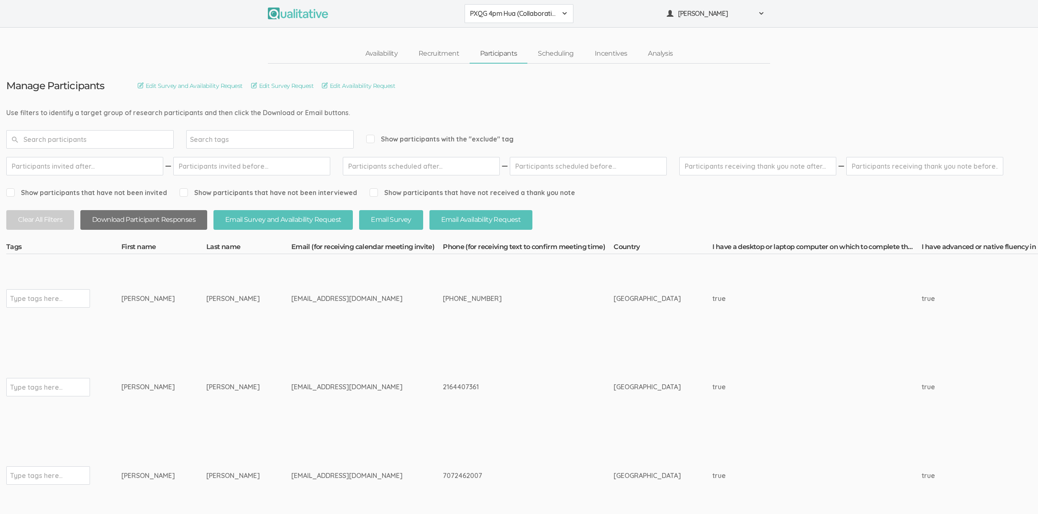
click at [132, 216] on button "Download Participant Responses" at bounding box center [143, 220] width 127 height 20
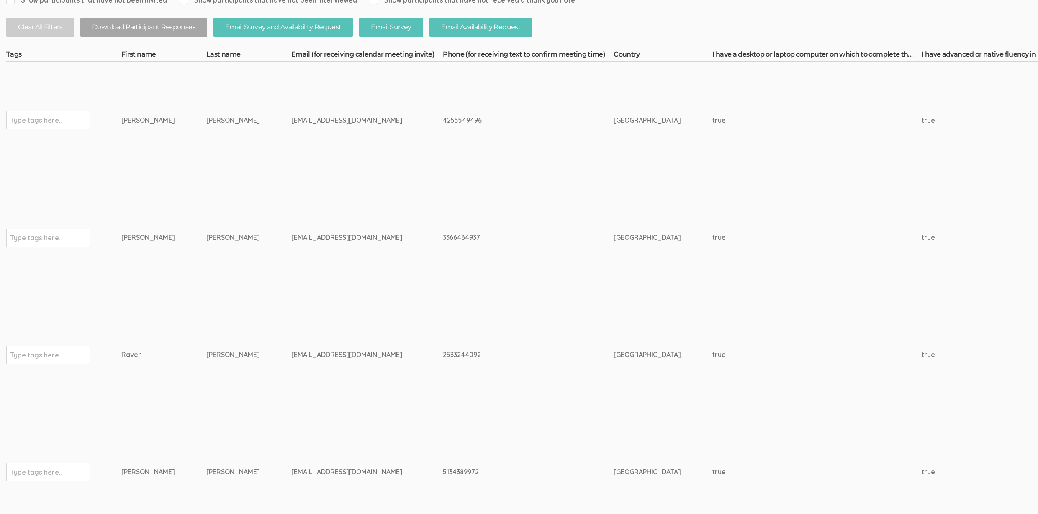
scroll to position [193, 0]
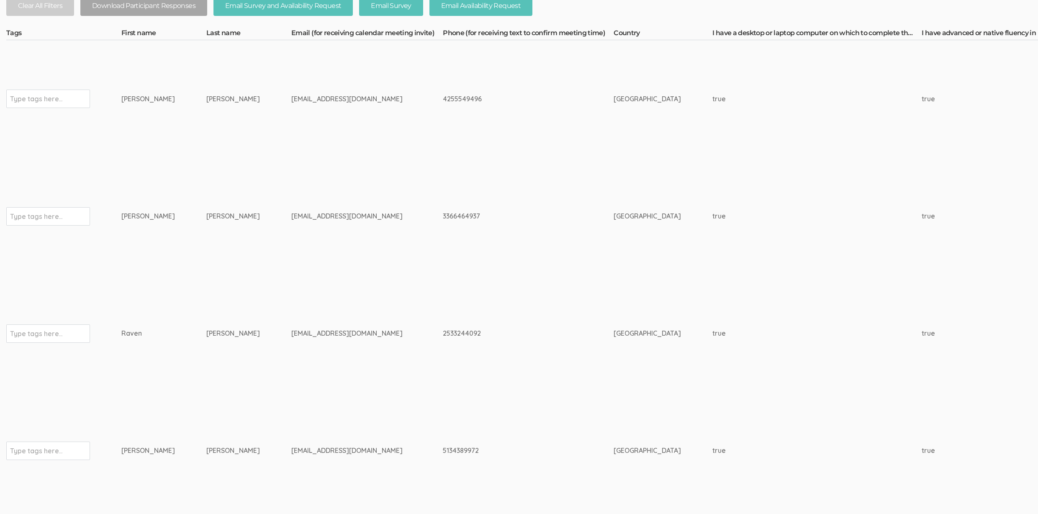
scroll to position [212, 0]
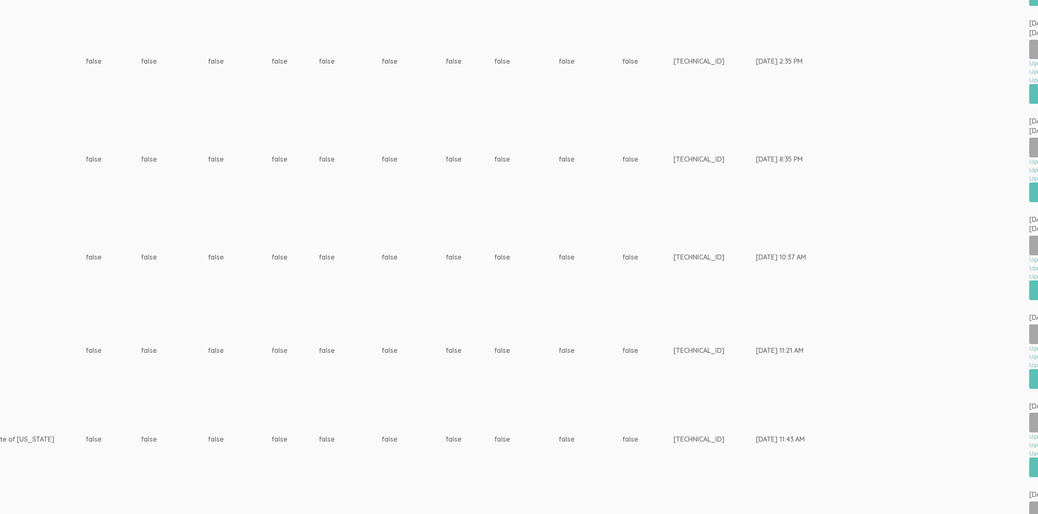
scroll to position [702, 0]
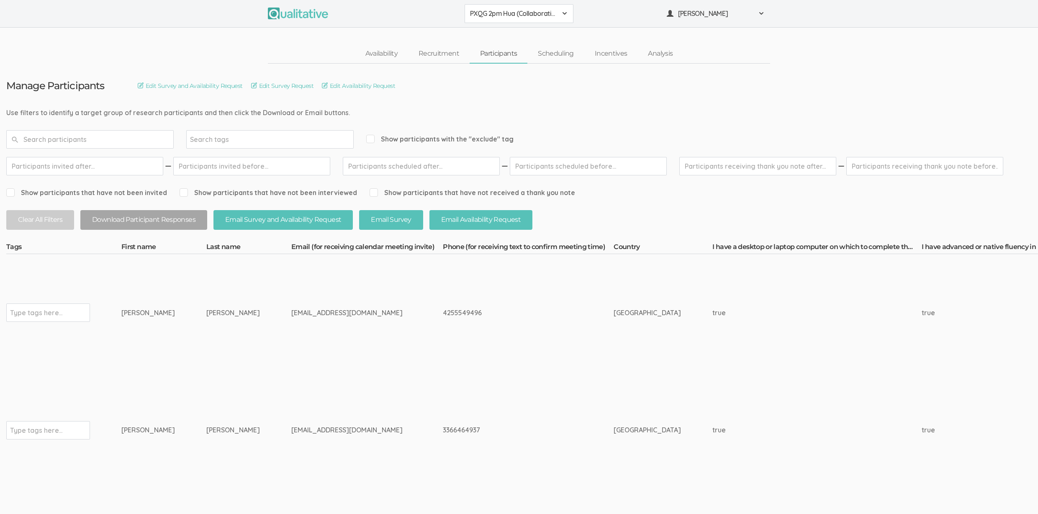
click at [394, 144] on div "Show participants with the "exclude" tag" at bounding box center [439, 139] width 147 height 18
click at [396, 139] on span "Show participants with the "exclude" tag" at bounding box center [439, 139] width 147 height 10
click at [372, 139] on input "Show participants with the "exclude" tag" at bounding box center [368, 138] width 5 height 5
click at [410, 139] on span "Show participants with the "exclude" tag" at bounding box center [439, 139] width 147 height 10
click at [372, 139] on input "Show participants with the "exclude" tag" at bounding box center [368, 138] width 5 height 5
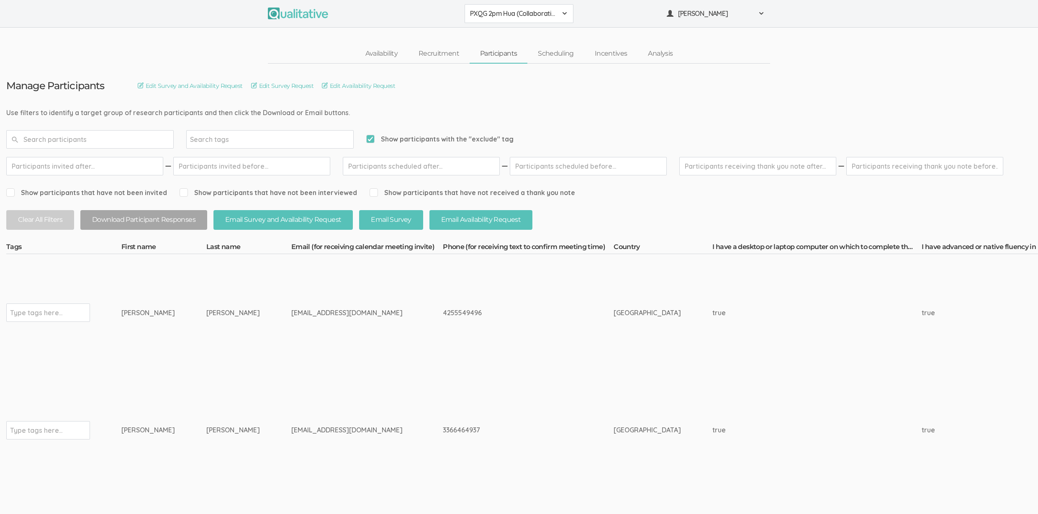
checkbox input "false"
click at [171, 224] on button "Download Participant Responses" at bounding box center [143, 220] width 127 height 20
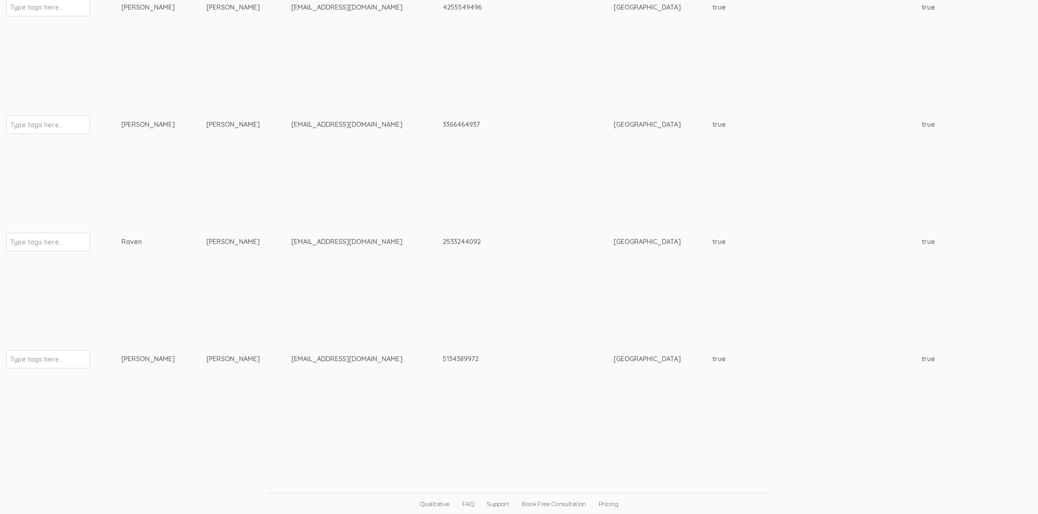
scroll to position [306, 2456]
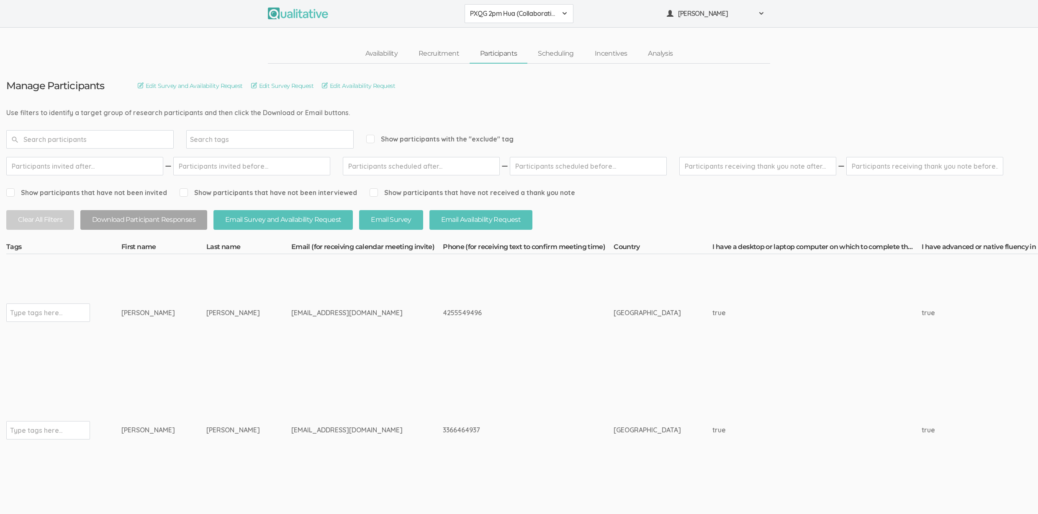
click at [206, 352] on td "[PERSON_NAME]" at bounding box center [248, 313] width 85 height 118
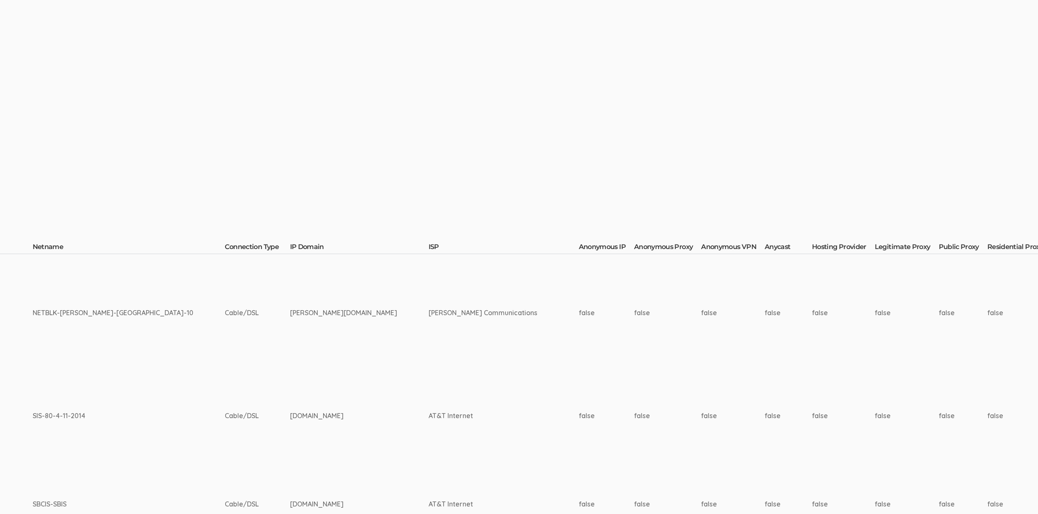
scroll to position [0, 2606]
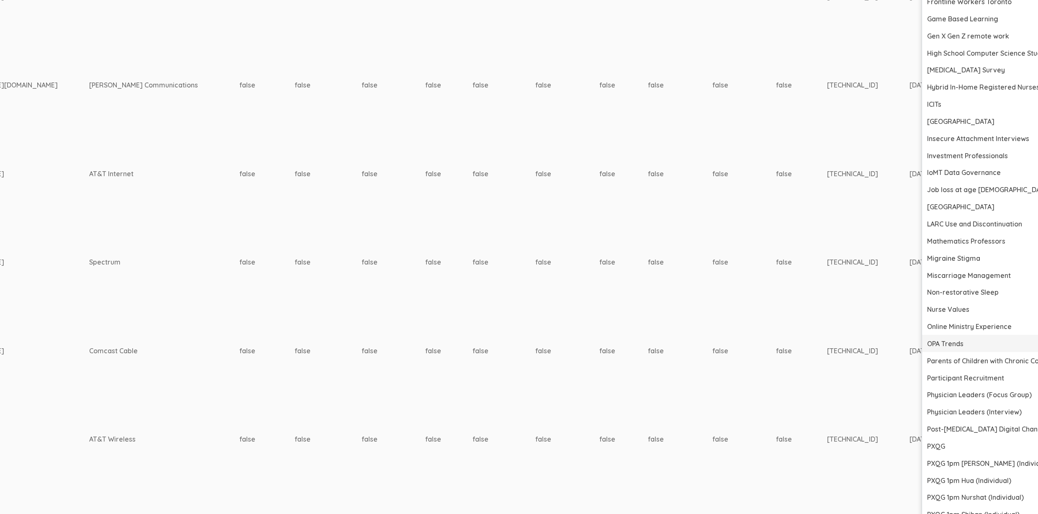
scroll to position [1091, 2606]
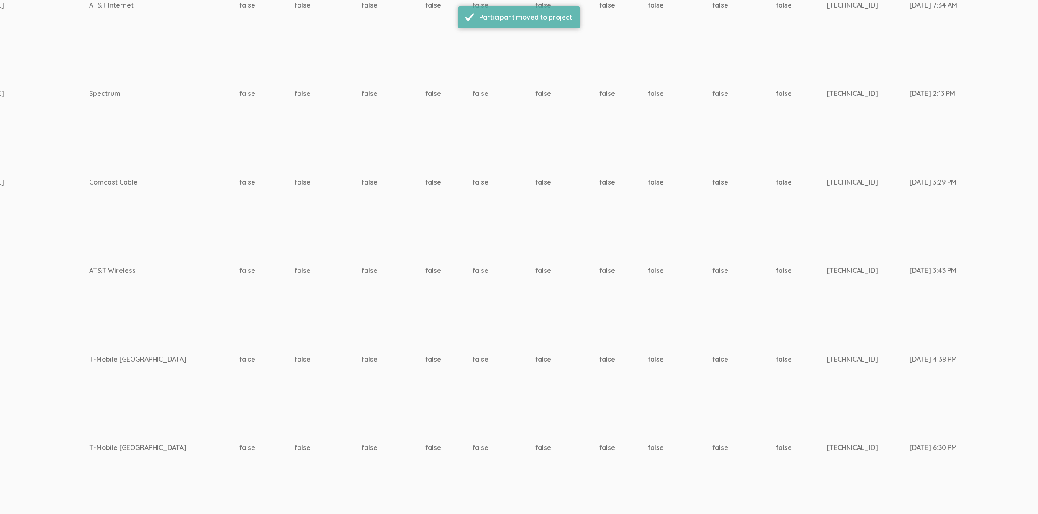
scroll to position [0, 0]
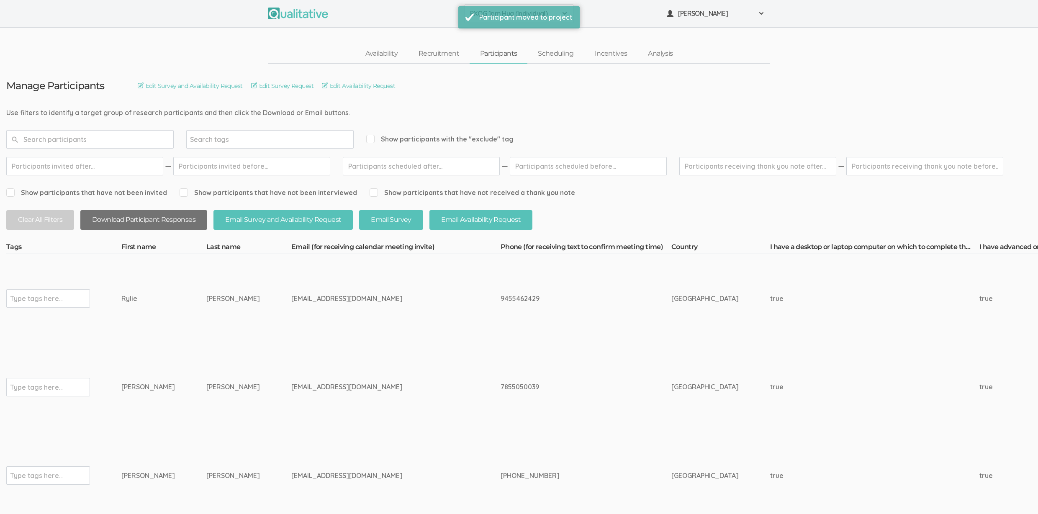
click at [126, 221] on button "Download Participant Responses" at bounding box center [143, 220] width 127 height 20
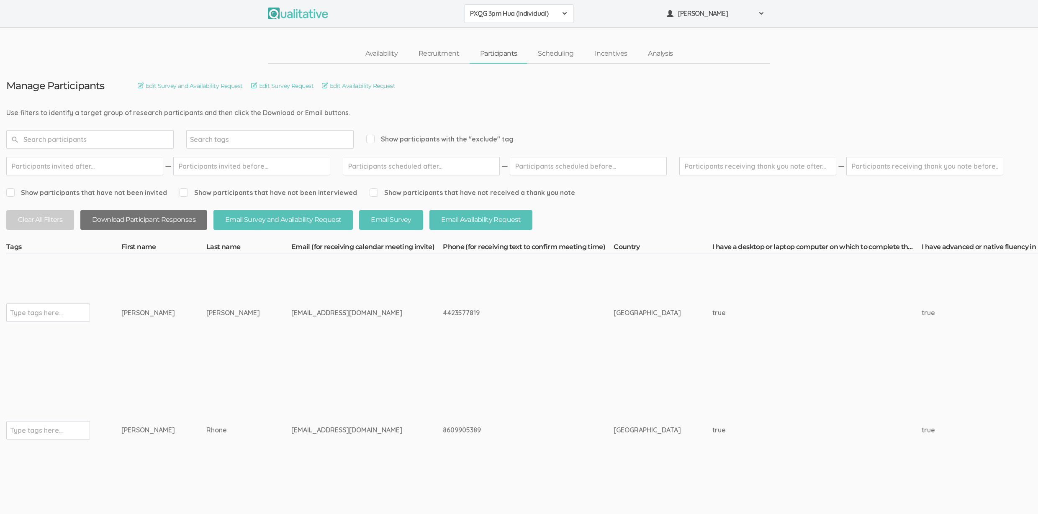
click at [178, 215] on button "Download Participant Responses" at bounding box center [143, 220] width 127 height 20
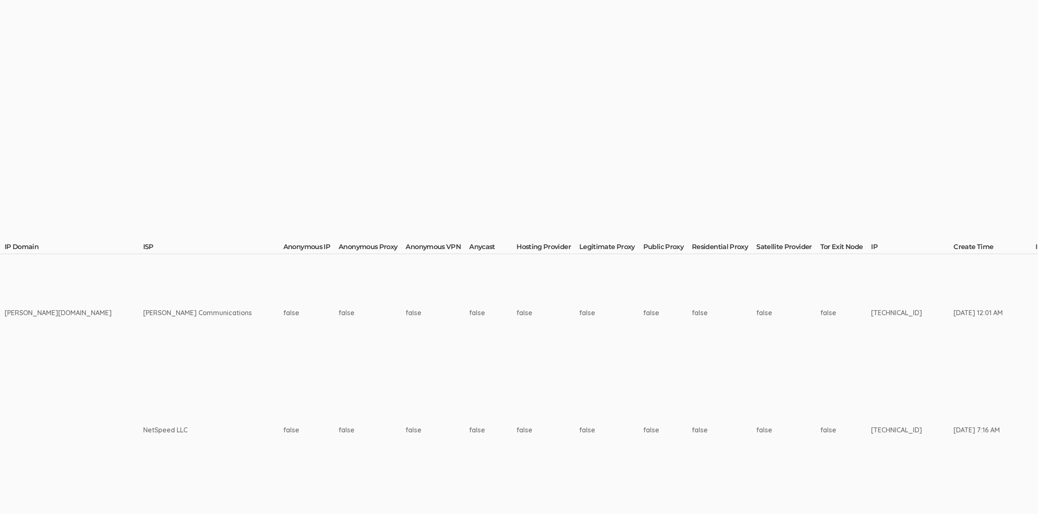
scroll to position [0, 2462]
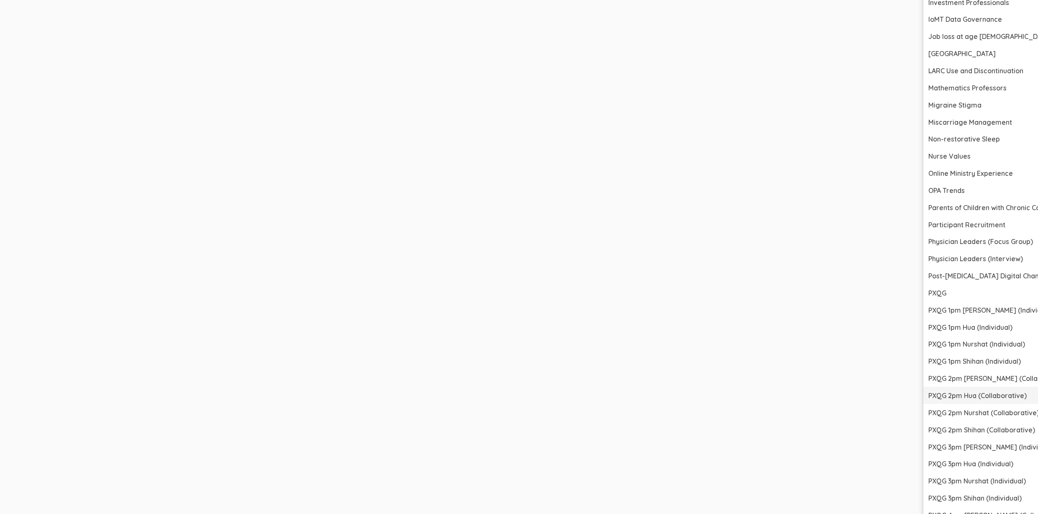
scroll to position [1253, 2462]
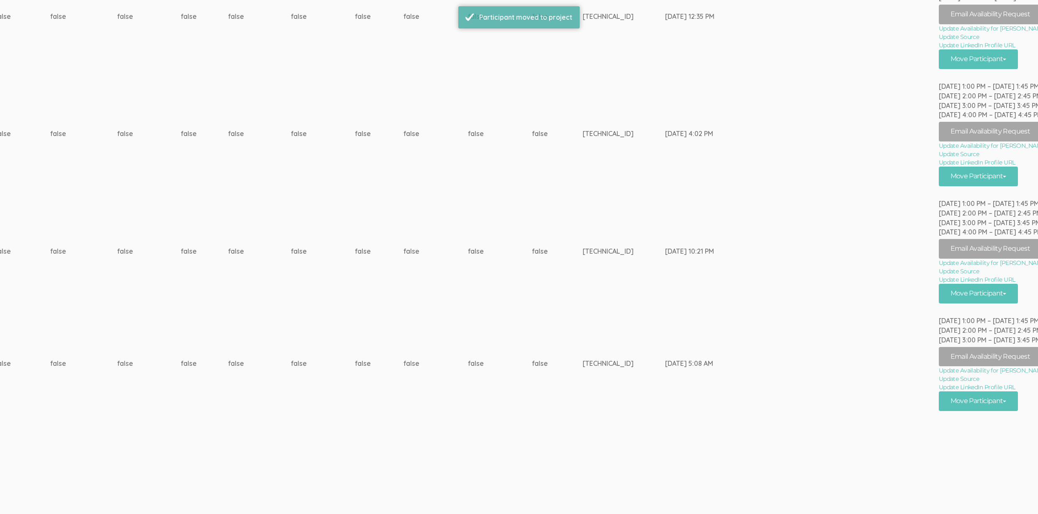
scroll to position [0, 0]
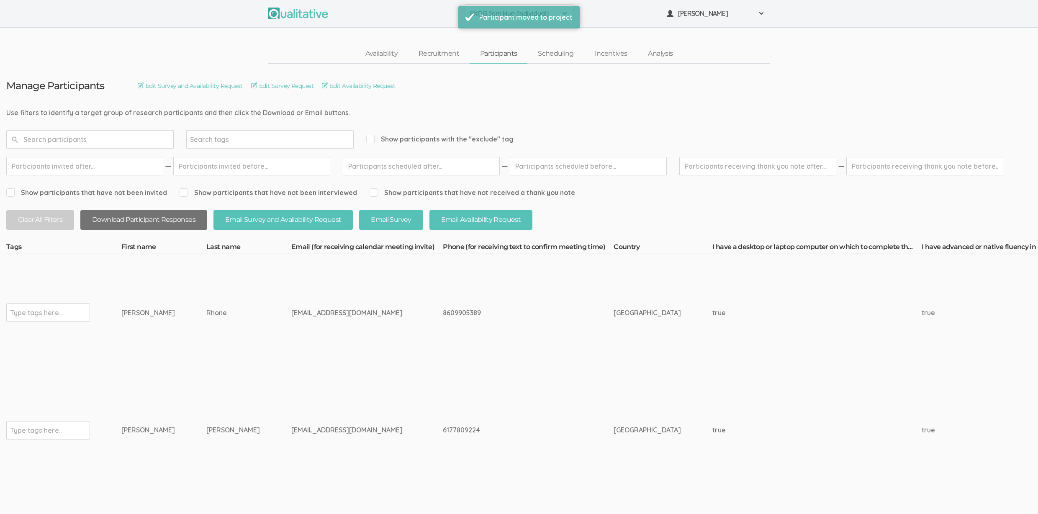
click at [150, 222] on button "Download Participant Responses" at bounding box center [143, 220] width 127 height 20
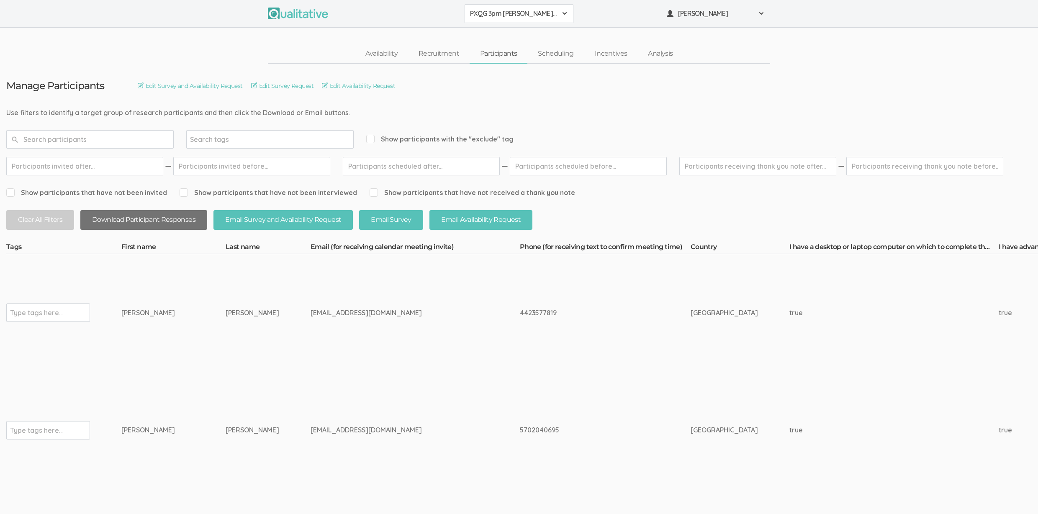
click at [168, 224] on button "Download Participant Responses" at bounding box center [143, 220] width 127 height 20
click at [182, 323] on td "Kathryn" at bounding box center [173, 313] width 104 height 118
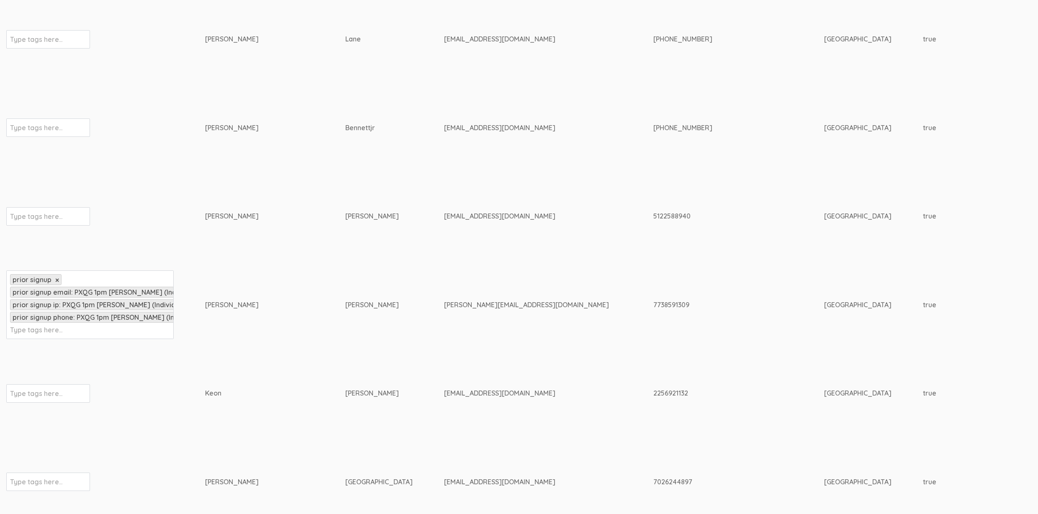
scroll to position [4149, 0]
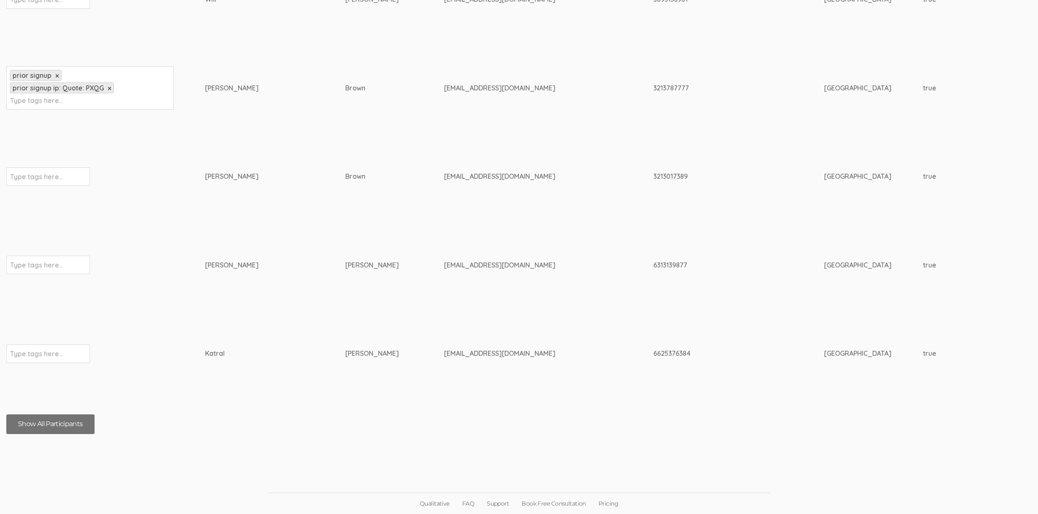
click at [90, 419] on button "Show All Participants" at bounding box center [50, 424] width 88 height 20
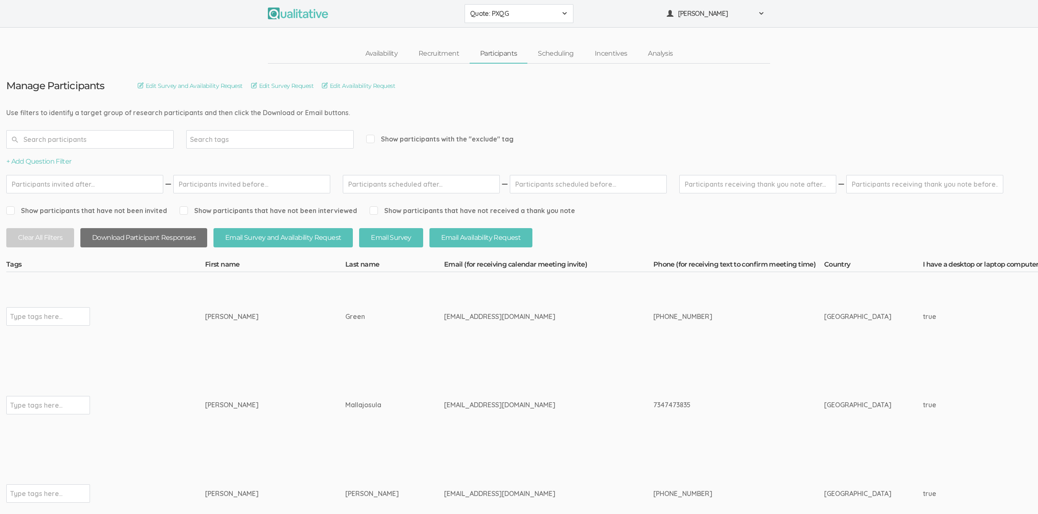
click at [183, 237] on button "Download Participant Responses" at bounding box center [143, 238] width 127 height 20
